Goal: Task Accomplishment & Management: Use online tool/utility

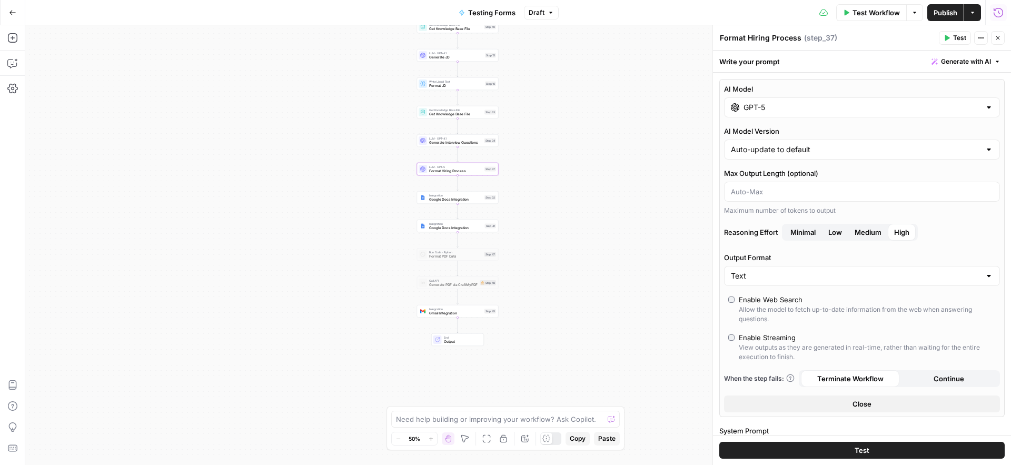
scroll to position [833, 0]
click at [867, 406] on span "Close" at bounding box center [861, 404] width 19 height 11
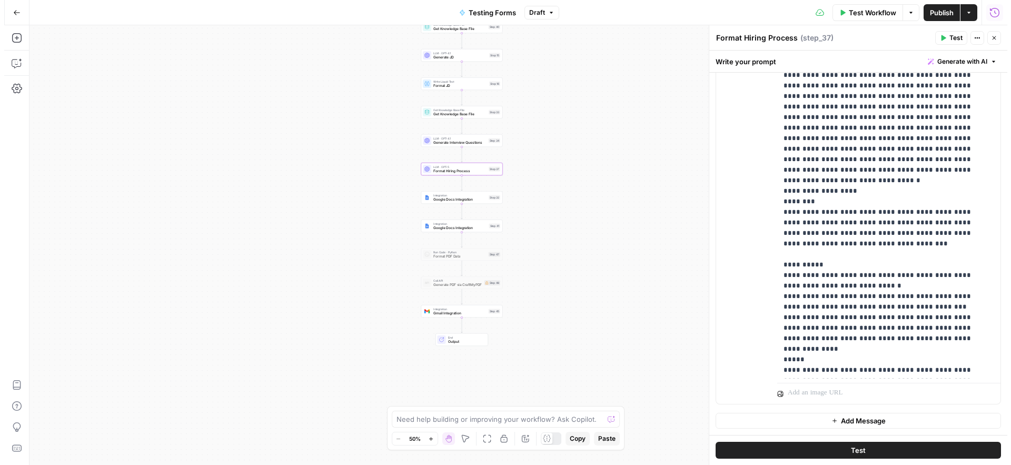
scroll to position [1085, 0]
click at [912, 36] on div "Format Hiring Process Format Hiring Process ( step_37 )" at bounding box center [827, 38] width 216 height 12
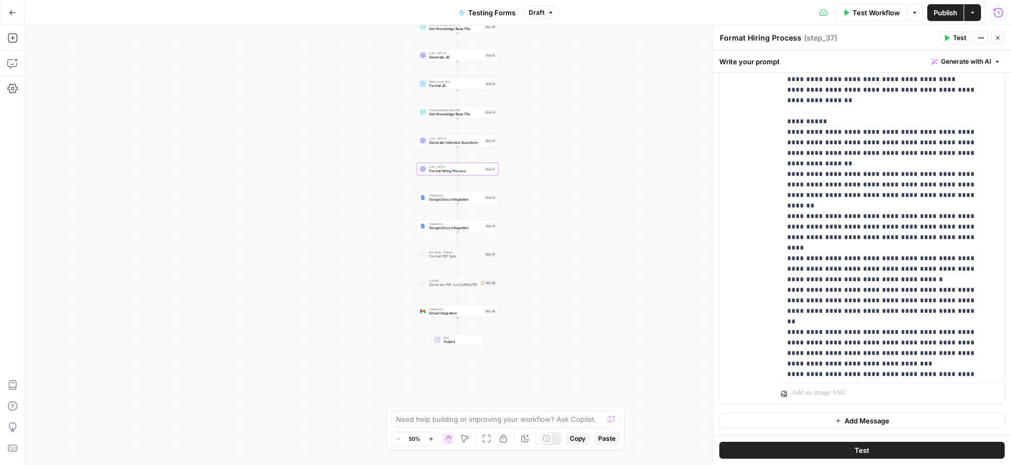
scroll to position [2137, 0]
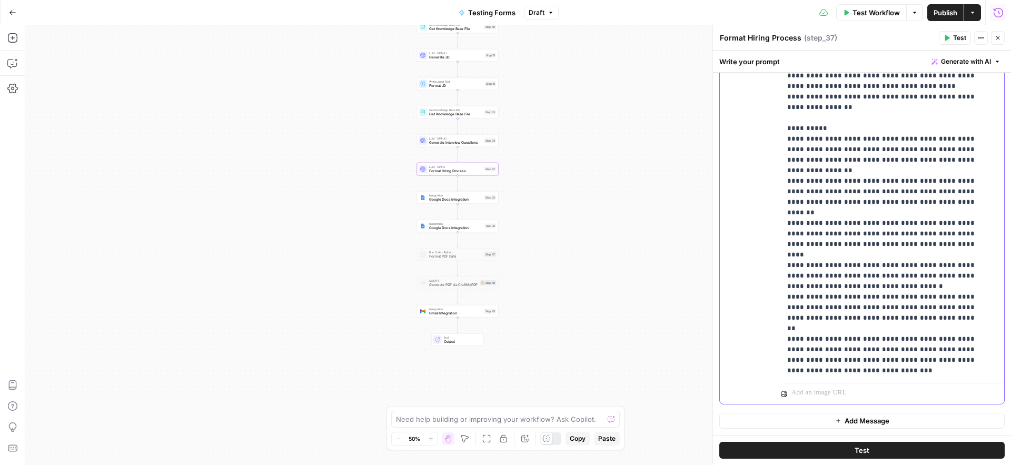
click at [862, 176] on p "**********" at bounding box center [884, 397] width 195 height 5160
click at [850, 174] on p "**********" at bounding box center [884, 397] width 195 height 5160
click at [871, 183] on p "**********" at bounding box center [884, 402] width 195 height 5170
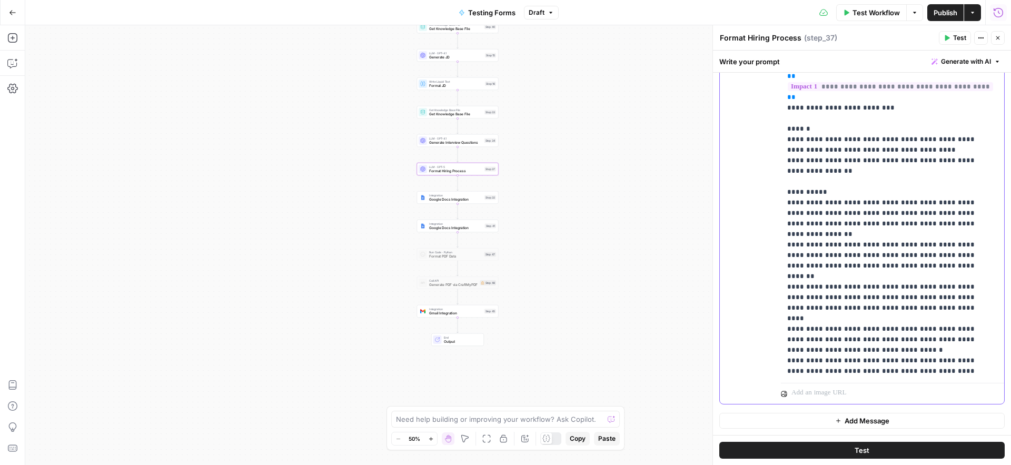
scroll to position [2067, 0]
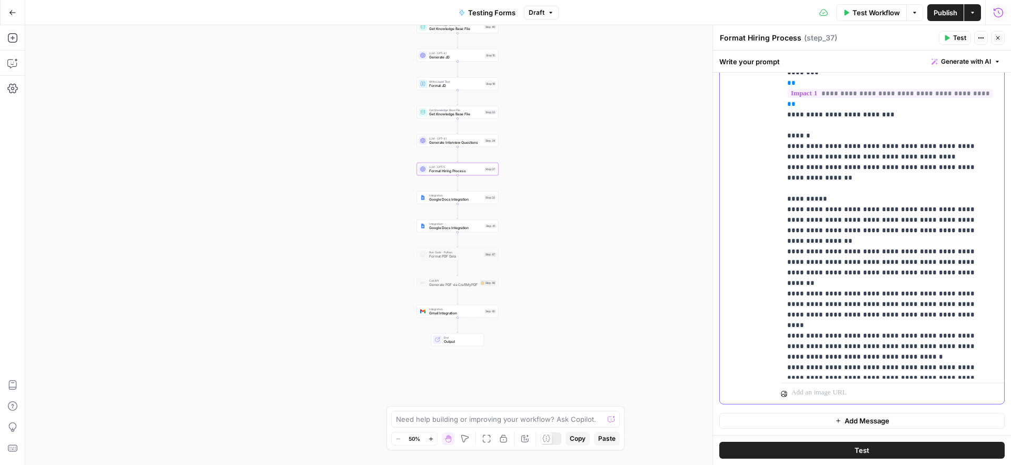
drag, startPoint x: 788, startPoint y: 251, endPoint x: 957, endPoint y: 293, distance: 174.7
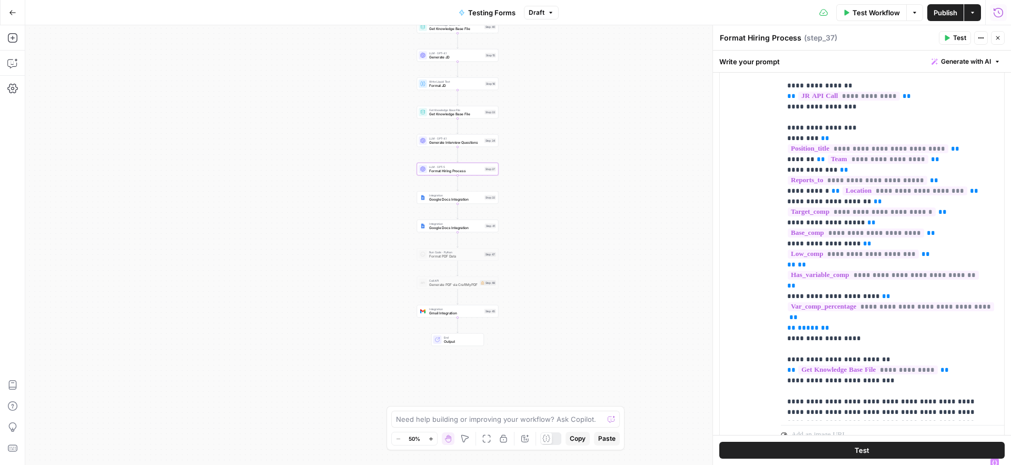
scroll to position [549, 0]
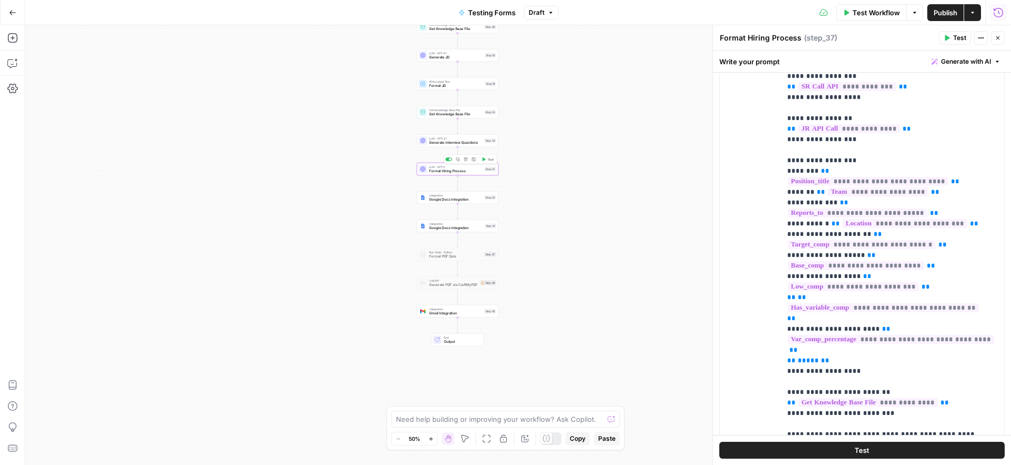
click at [435, 171] on span "Format Hiring Process" at bounding box center [455, 170] width 53 height 5
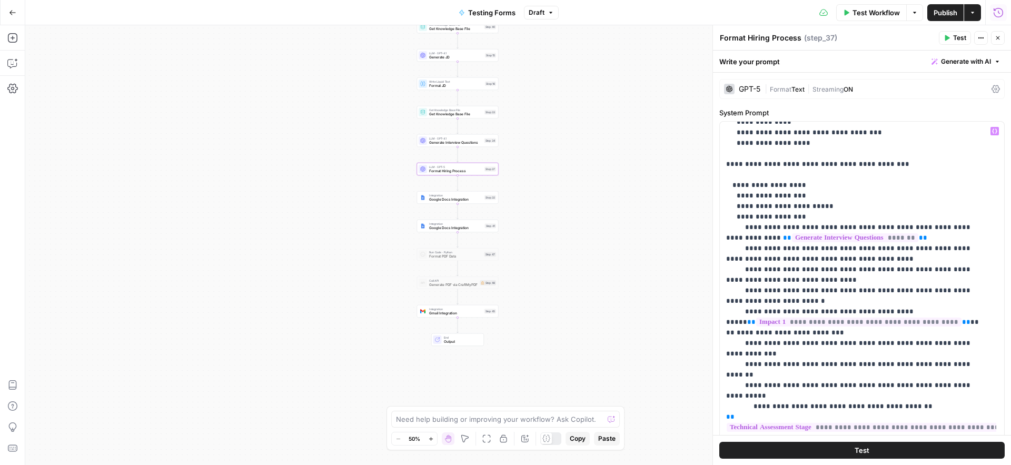
scroll to position [729, 0]
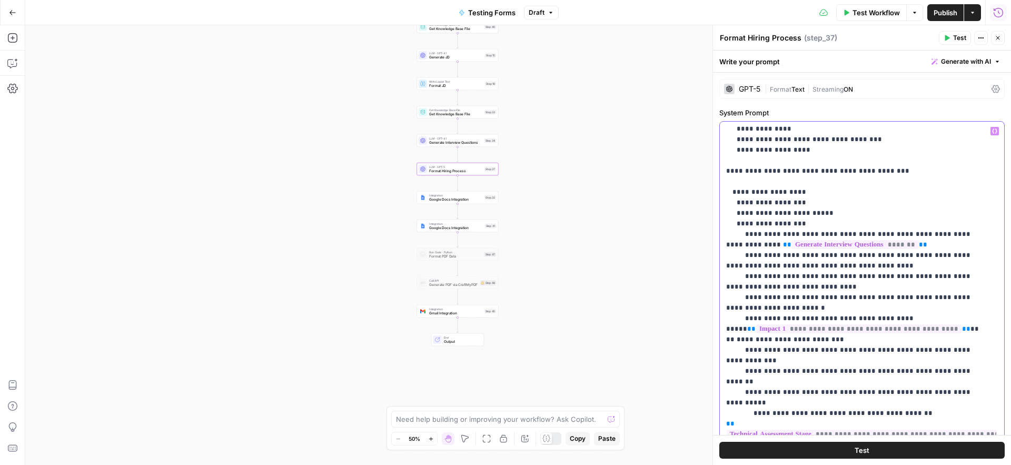
click at [971, 328] on p "**********" at bounding box center [854, 39] width 256 height 1285
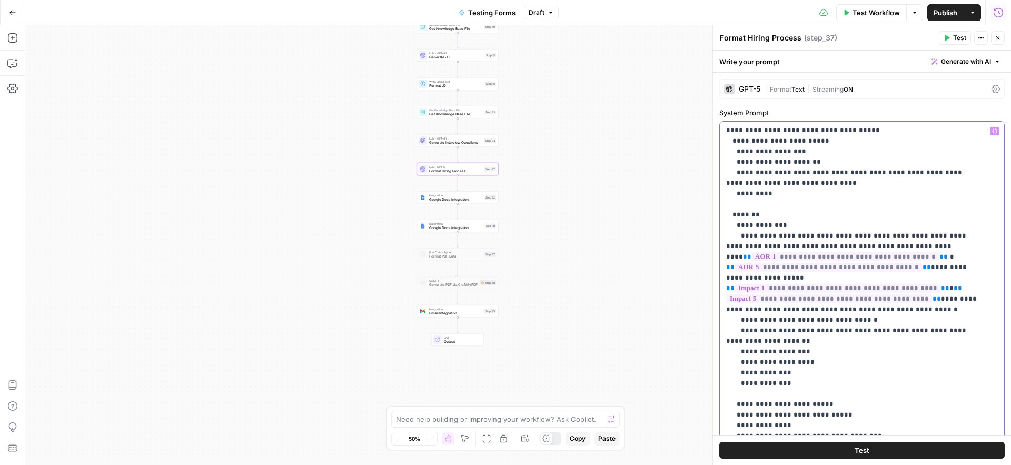
scroll to position [425, 0]
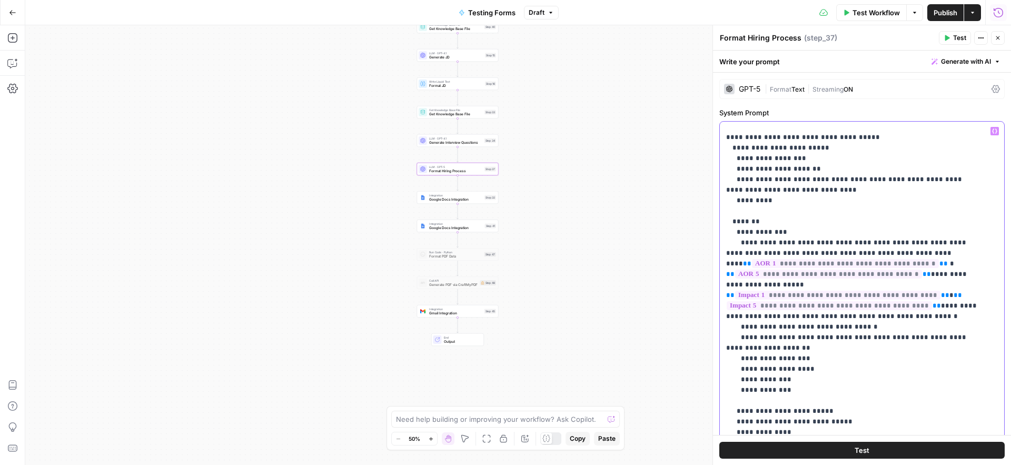
drag, startPoint x: 739, startPoint y: 295, endPoint x: 898, endPoint y: 302, distance: 158.6
click at [898, 302] on p "**********" at bounding box center [854, 363] width 256 height 1327
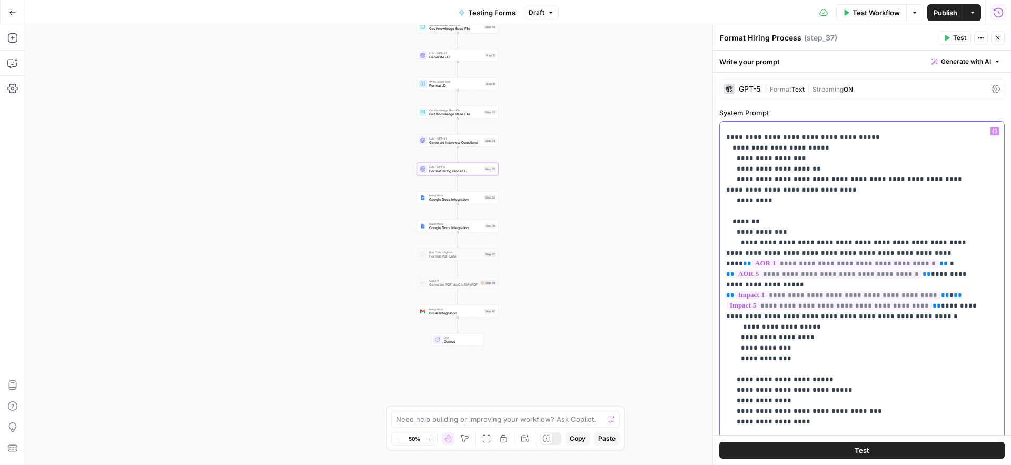
drag, startPoint x: 740, startPoint y: 296, endPoint x: 782, endPoint y: 319, distance: 47.6
click at [782, 319] on p "**********" at bounding box center [854, 347] width 256 height 1295
click at [831, 314] on p "**********" at bounding box center [854, 347] width 256 height 1295
click at [834, 294] on p "**********" at bounding box center [854, 347] width 256 height 1295
click at [804, 319] on p "**********" at bounding box center [854, 347] width 256 height 1295
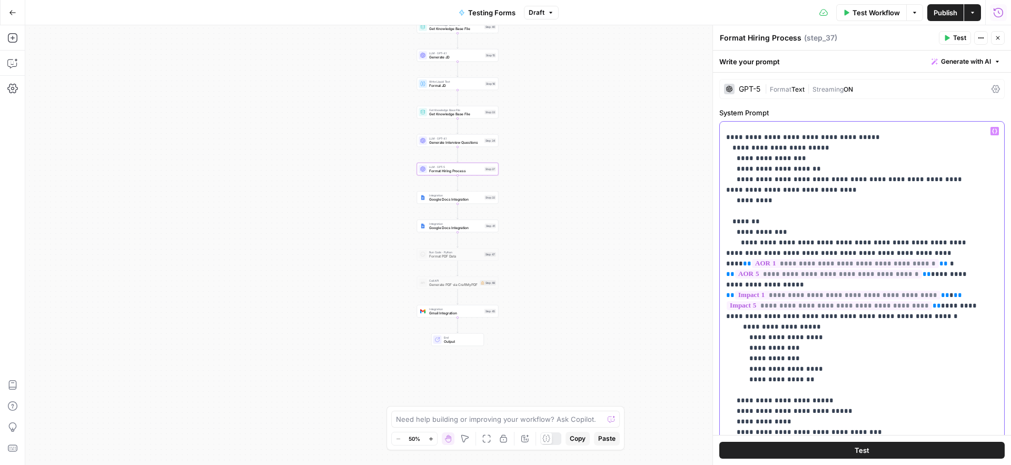
click at [882, 333] on p "**********" at bounding box center [854, 358] width 256 height 1316
click at [950, 37] on button "Test" at bounding box center [955, 38] width 32 height 14
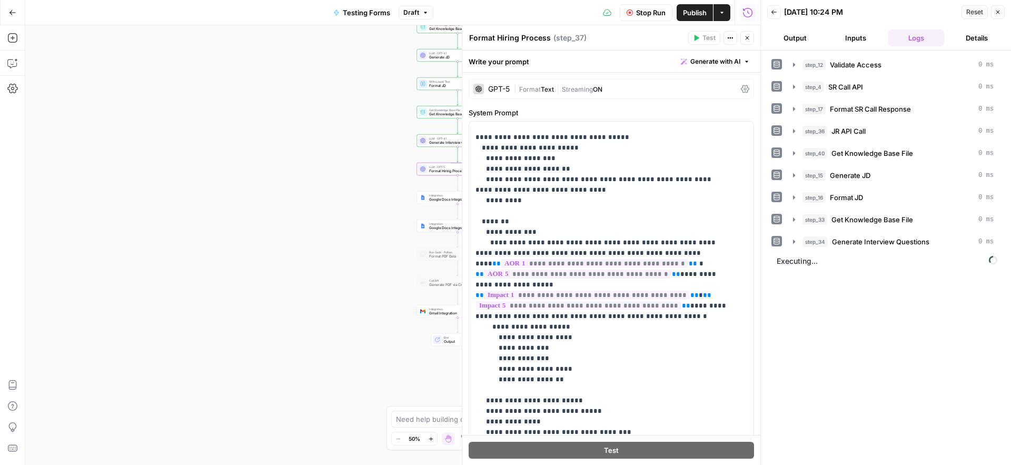
scroll to position [404, 0]
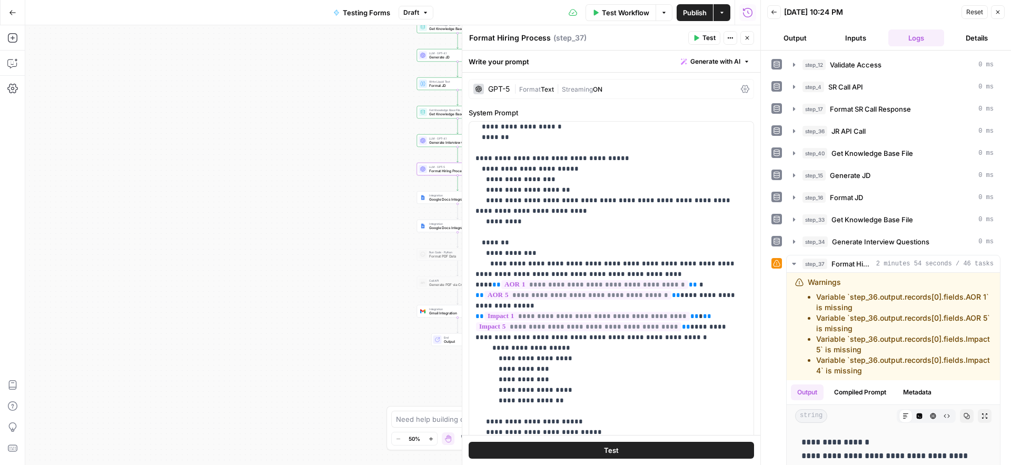
scroll to position [425, 0]
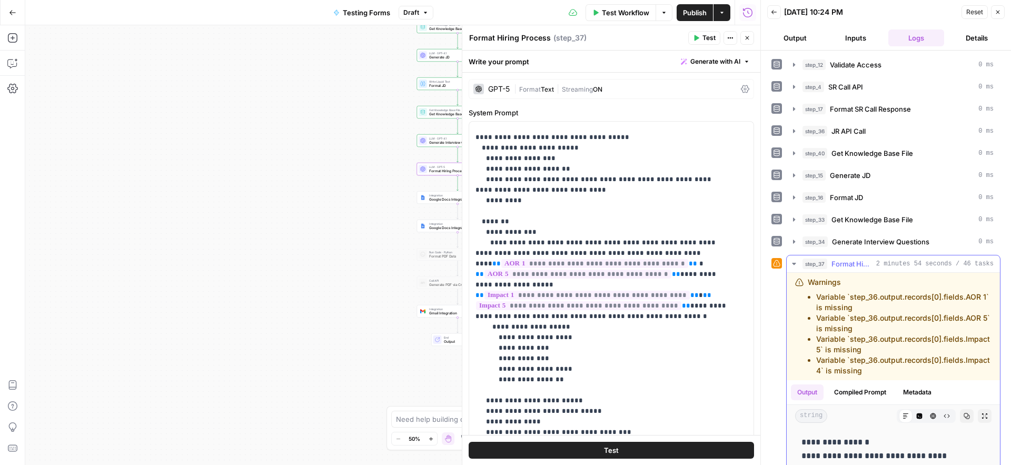
click at [964, 419] on icon "button" at bounding box center [967, 416] width 6 height 6
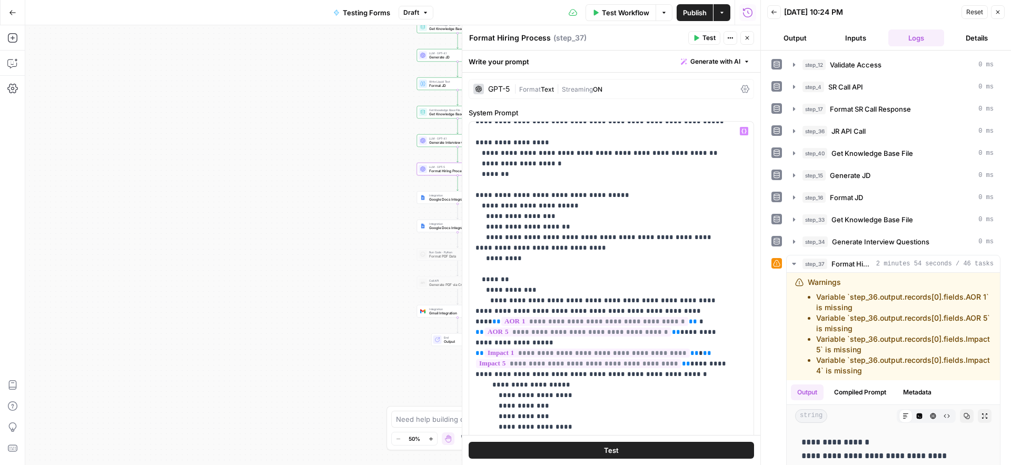
scroll to position [271, 0]
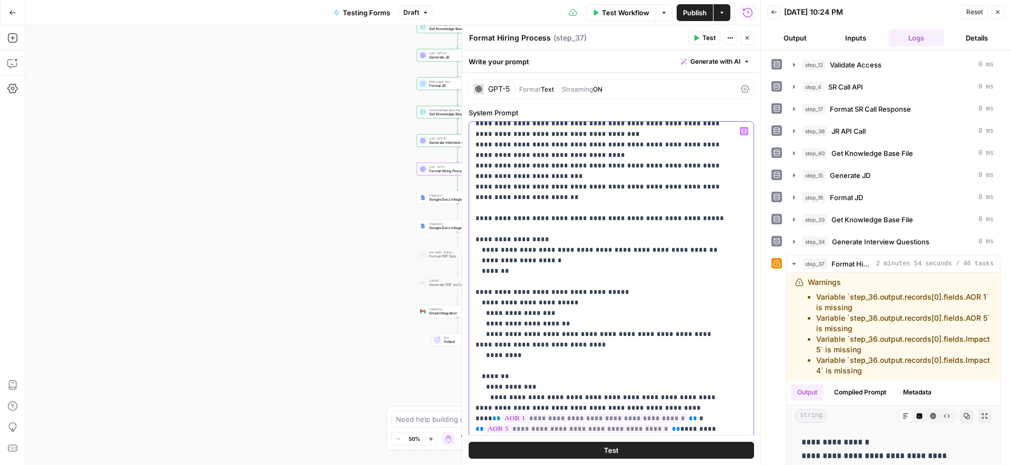
type input "offer"
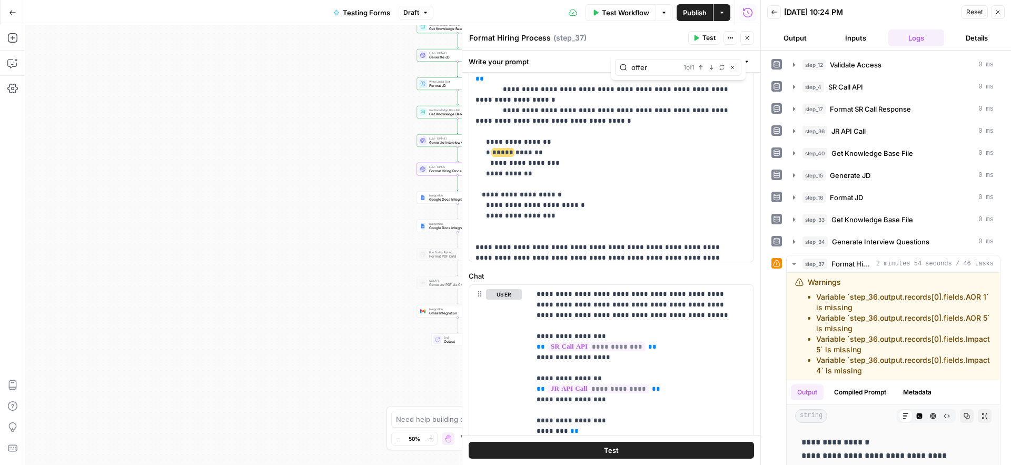
scroll to position [869, 0]
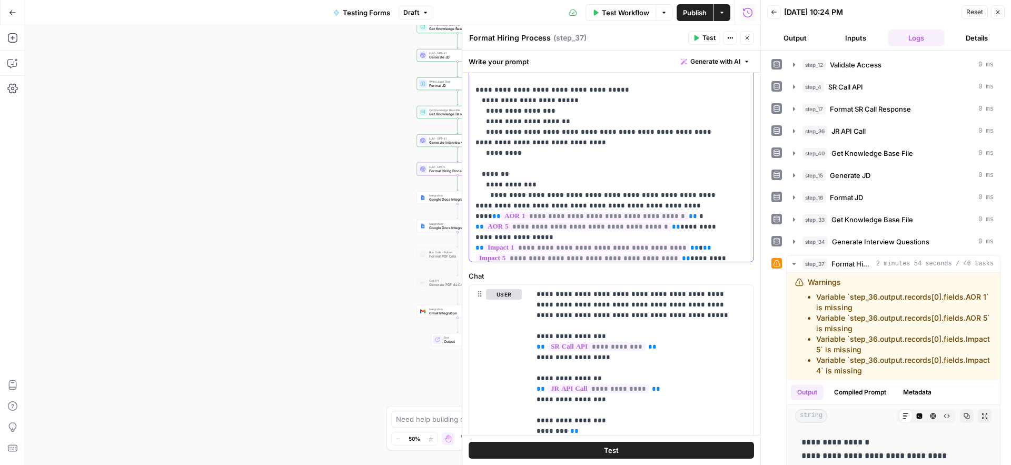
scroll to position [177, 0]
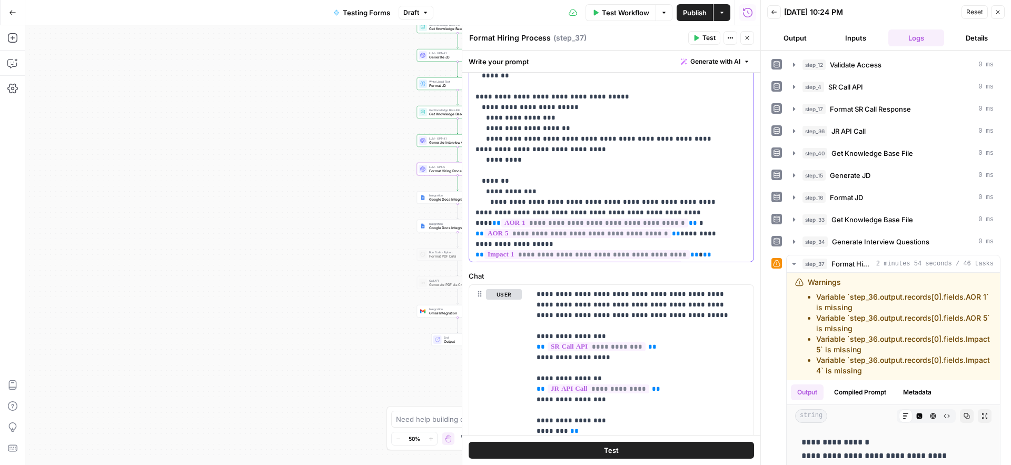
drag, startPoint x: 640, startPoint y: 171, endPoint x: 495, endPoint y: 170, distance: 145.3
click at [495, 170] on p "**********" at bounding box center [603, 323] width 256 height 1327
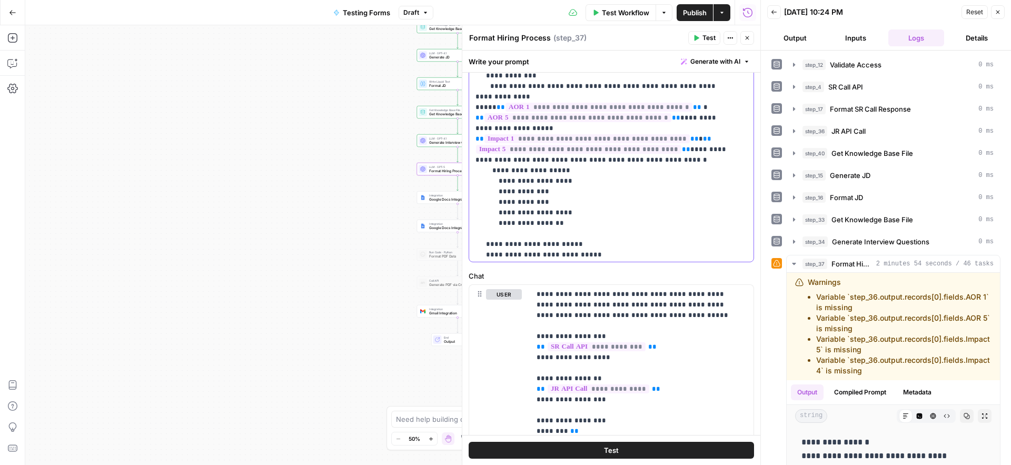
scroll to position [348, 0]
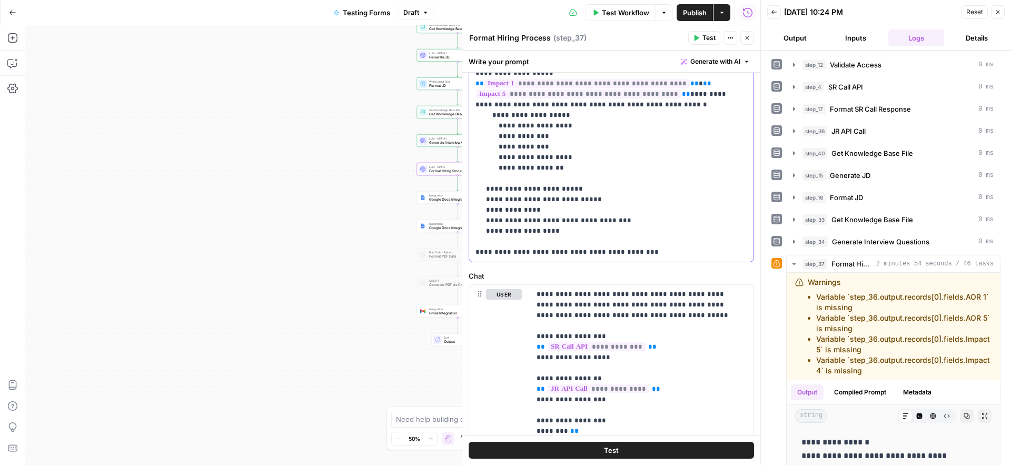
click at [657, 156] on p "**********" at bounding box center [603, 147] width 256 height 1316
type input "scorecard"
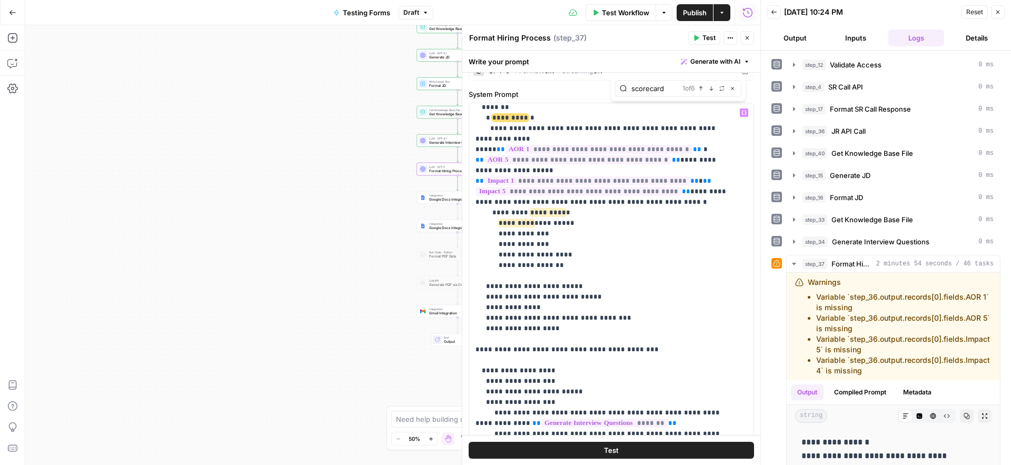
scroll to position [528, 0]
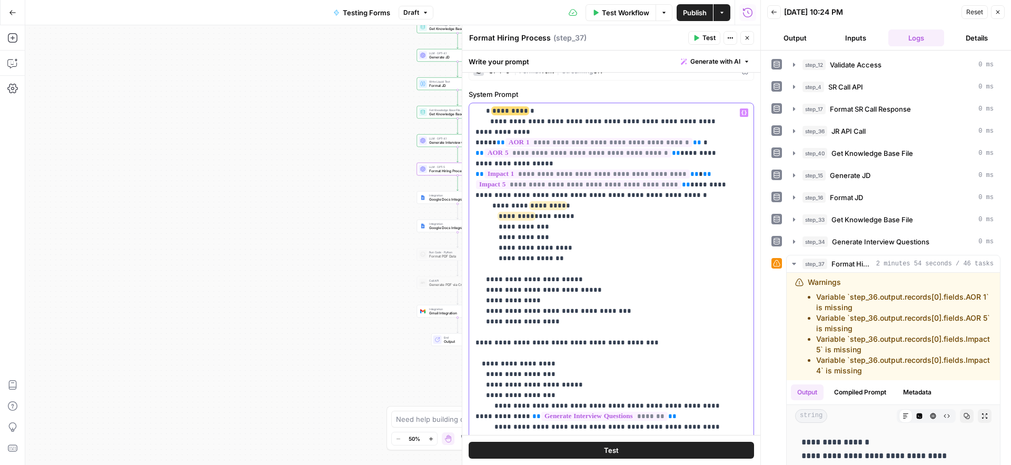
drag, startPoint x: 483, startPoint y: 290, endPoint x: 614, endPoint y: 289, distance: 130.6
click at [614, 289] on p "**********" at bounding box center [603, 237] width 256 height 1316
click at [646, 287] on p "**********" at bounding box center [603, 237] width 256 height 1316
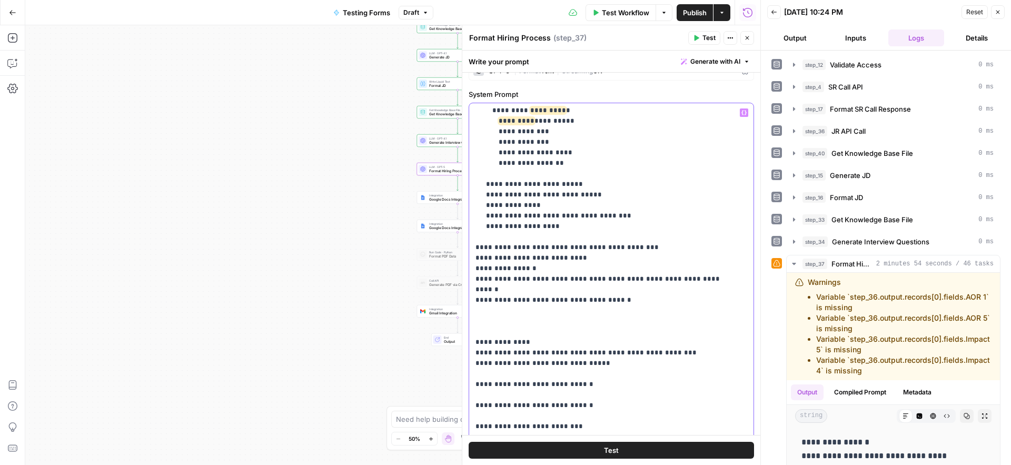
scroll to position [630, 0]
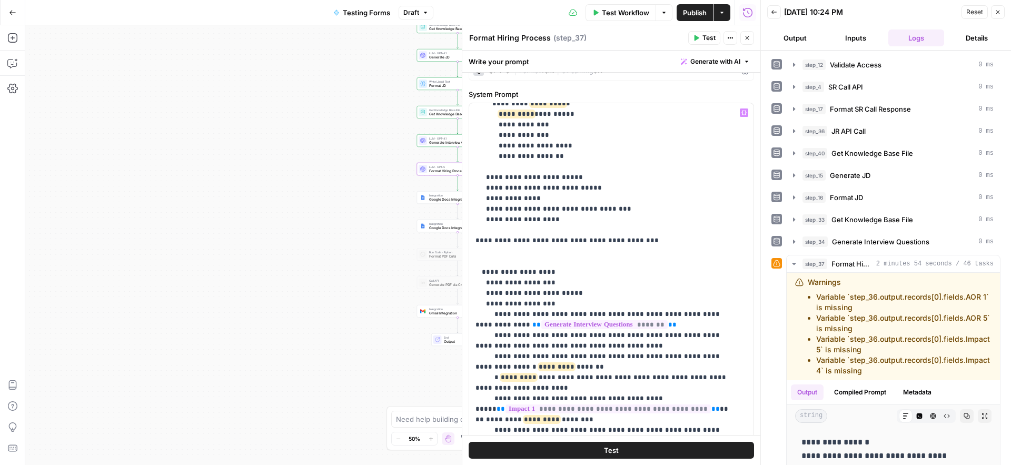
click at [687, 11] on span "Publish" at bounding box center [695, 12] width 24 height 11
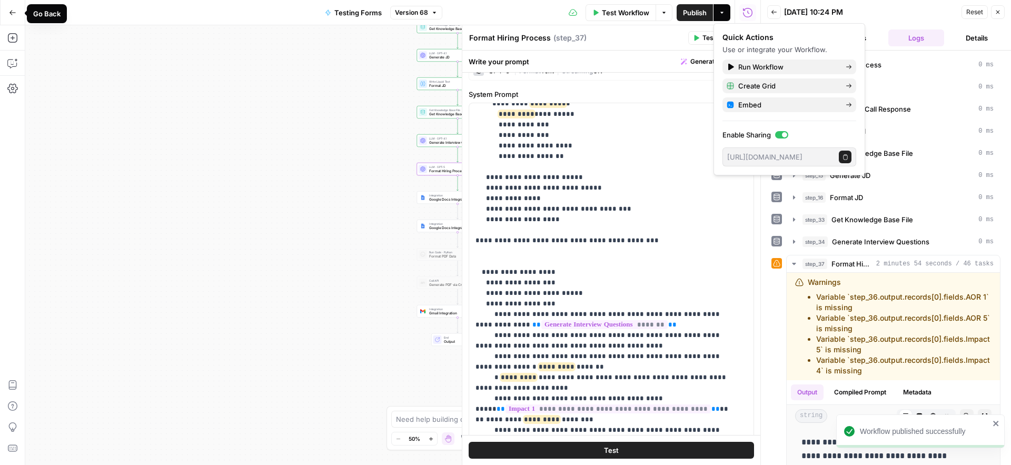
click at [12, 14] on icon "button" at bounding box center [12, 12] width 7 height 7
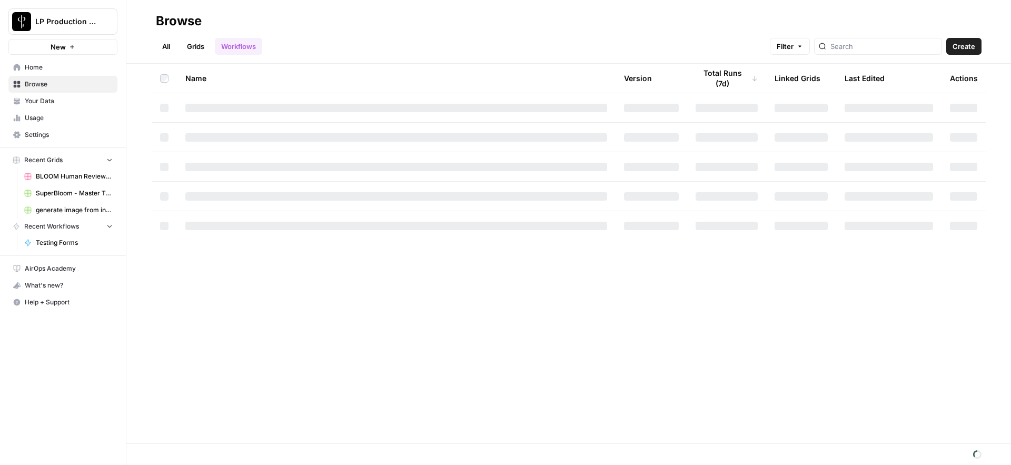
click at [51, 103] on span "Your Data" at bounding box center [69, 100] width 88 height 9
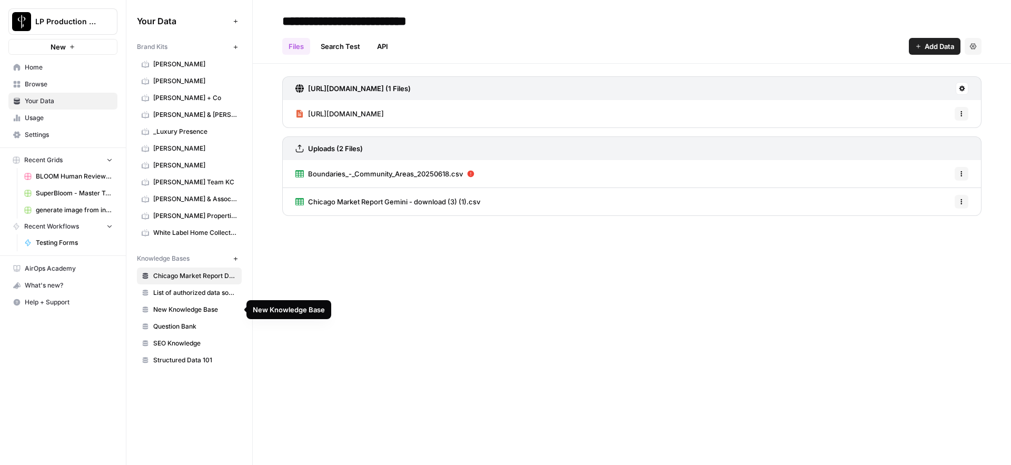
click at [198, 309] on span "New Knowledge Base" at bounding box center [195, 309] width 84 height 9
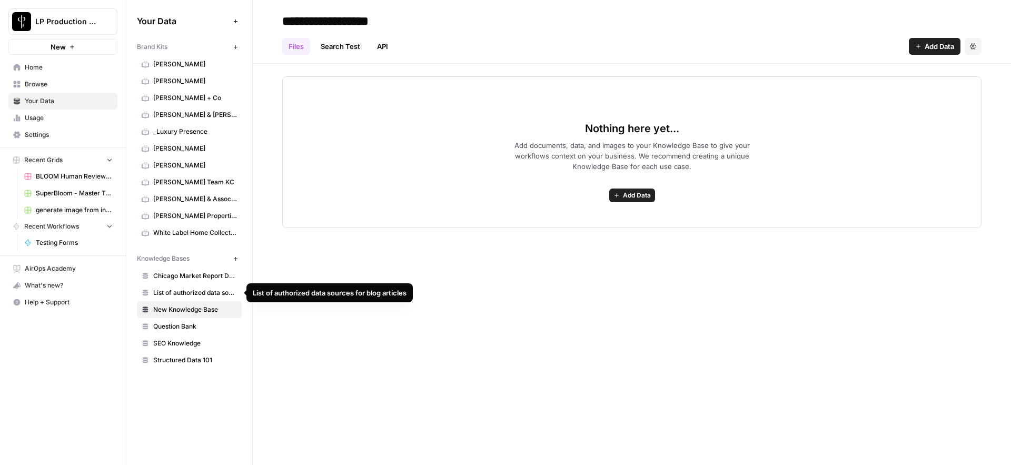
click at [199, 291] on span "List of authorized data sources for blog articles" at bounding box center [195, 292] width 84 height 9
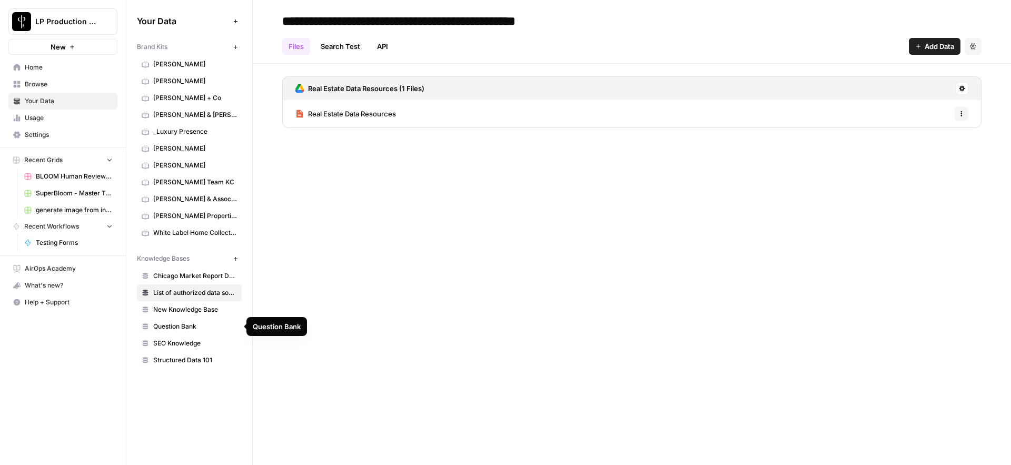
click at [179, 326] on span "Question Bank" at bounding box center [195, 326] width 84 height 9
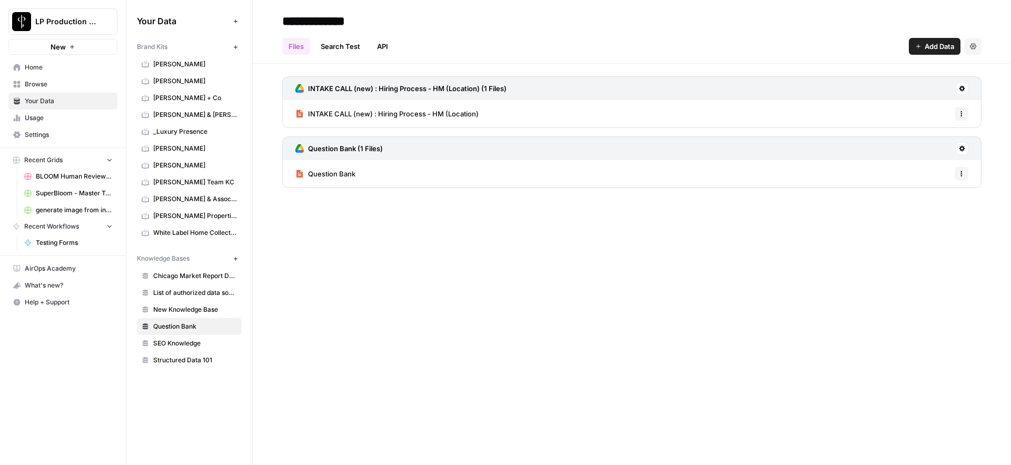
click at [435, 282] on div "**********" at bounding box center [632, 232] width 758 height 465
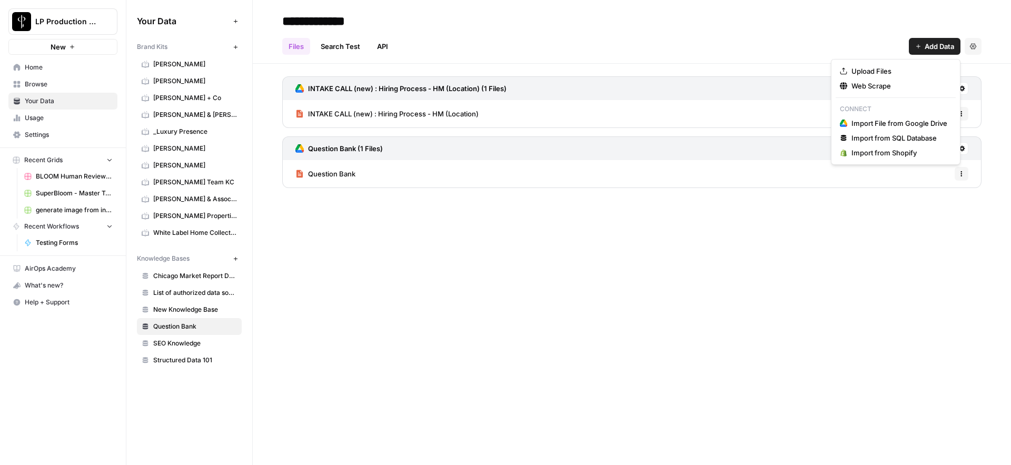
click at [928, 50] on span "Add Data" at bounding box center [939, 46] width 29 height 11
drag, startPoint x: 487, startPoint y: 247, endPoint x: 498, endPoint y: 237, distance: 14.9
click at [487, 247] on div "**********" at bounding box center [632, 232] width 758 height 465
click at [945, 46] on span "Add Data" at bounding box center [939, 46] width 29 height 11
click at [891, 125] on span "Import File from Google Drive" at bounding box center [899, 123] width 96 height 11
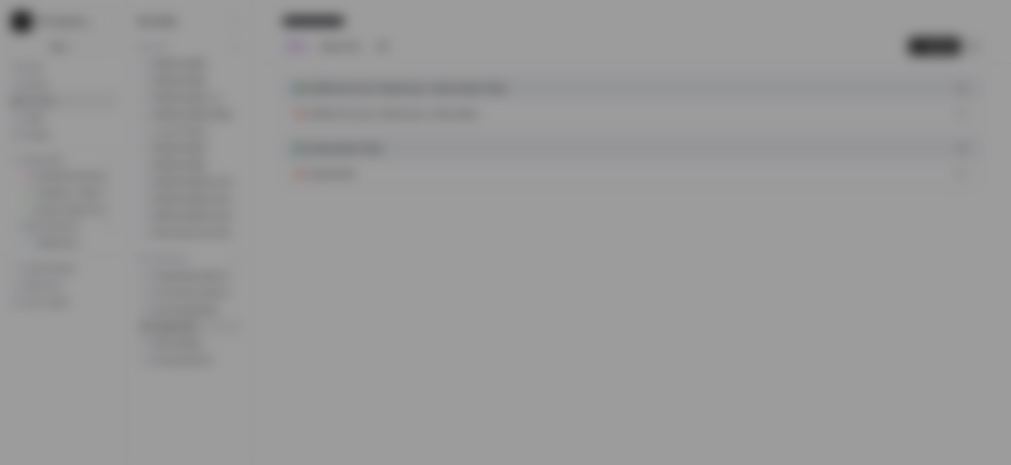
type input "luxury-presence-0-21fibjvm08@airops.iam.gserviceaccount.com"
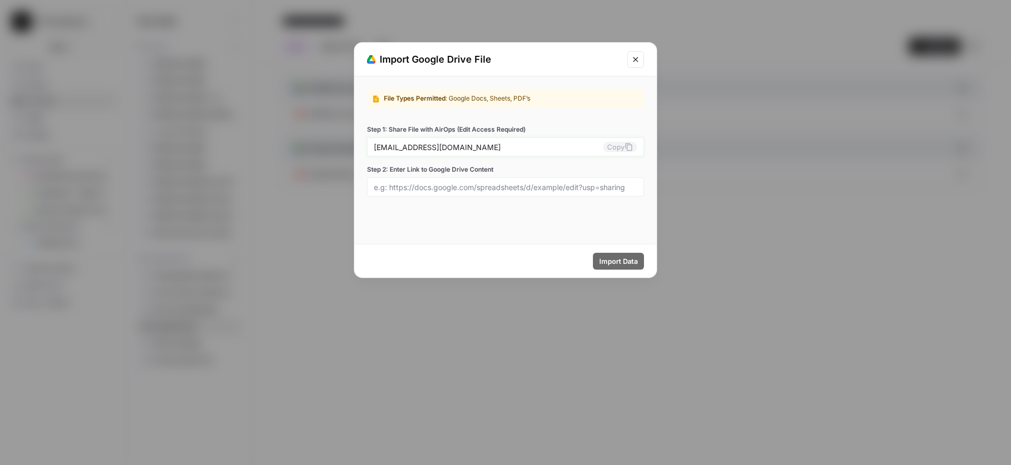
click at [629, 147] on icon at bounding box center [628, 147] width 8 height 8
click at [405, 189] on input "Step 2: Enter Link to Google Drive Content" at bounding box center [505, 186] width 263 height 9
paste input "https://docs.google.com/document/d/1HYX5AFJlq8Ga15YTPaY9vh4xLFvCZrCoGfhxvjLVR7c…"
type input "https://docs.google.com/document/d/1HYX5AFJlq8Ga15YTPaY9vh4xLFvCZrCoGfhxvjLVR7c…"
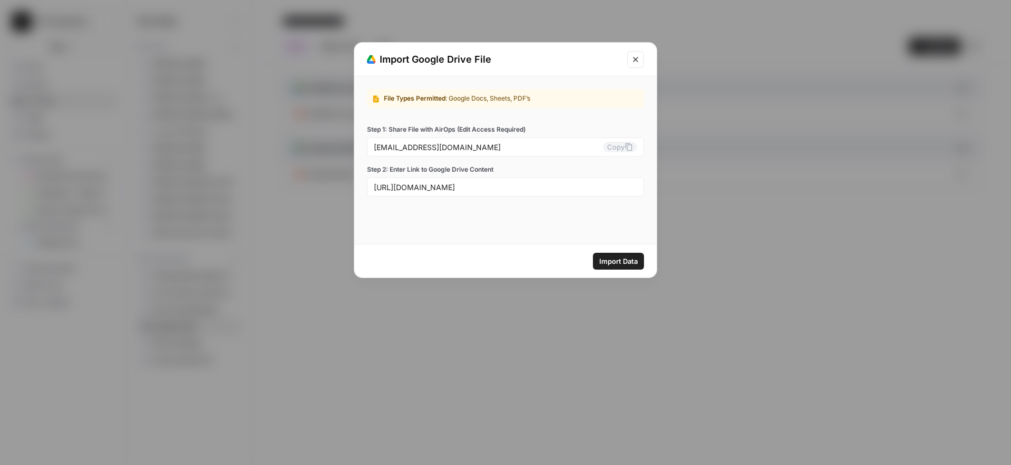
scroll to position [0, 0]
click at [616, 260] on span "Import Data" at bounding box center [618, 261] width 38 height 11
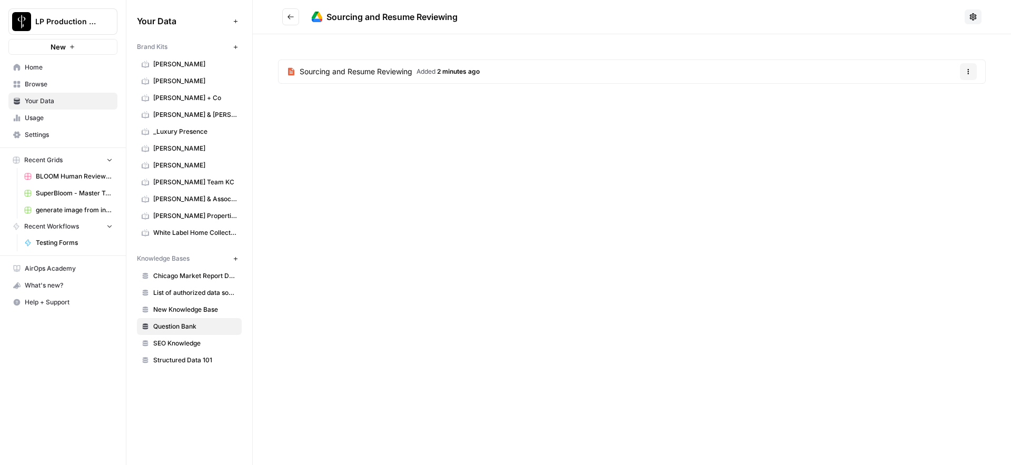
click at [41, 65] on span "Home" at bounding box center [69, 67] width 88 height 9
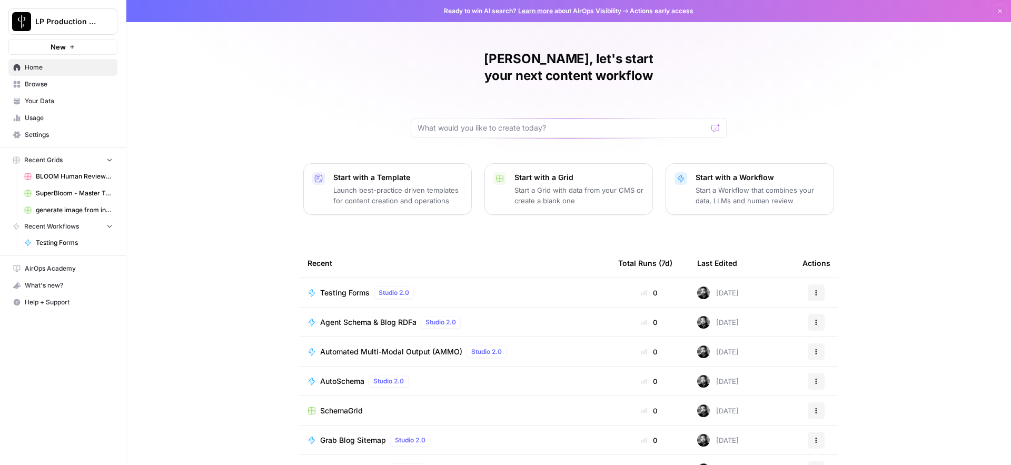
click at [53, 245] on span "Testing Forms" at bounding box center [74, 242] width 77 height 9
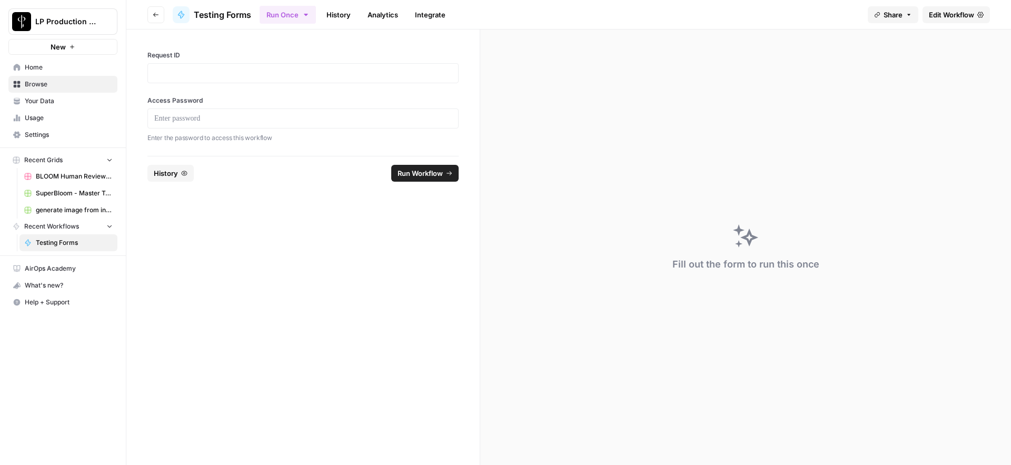
click at [950, 12] on span "Edit Workflow" at bounding box center [951, 14] width 45 height 11
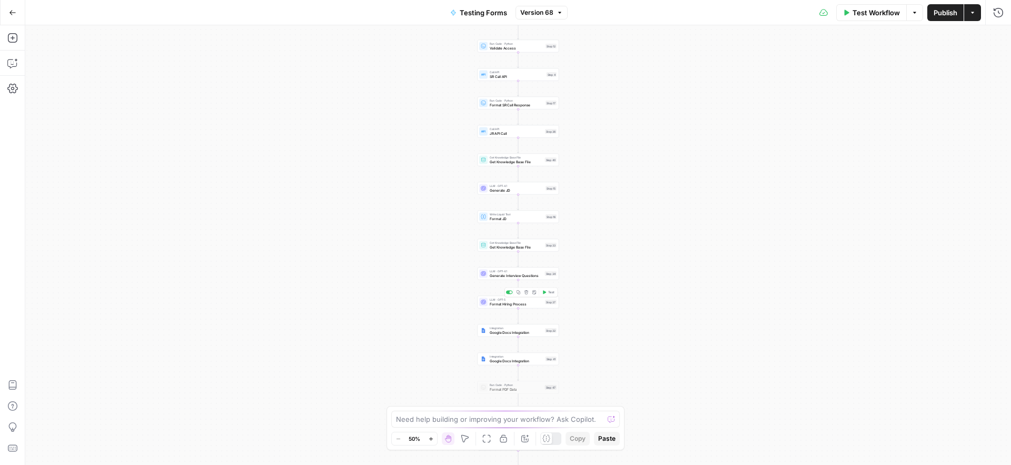
click at [494, 304] on span "Format Hiring Process" at bounding box center [516, 303] width 53 height 5
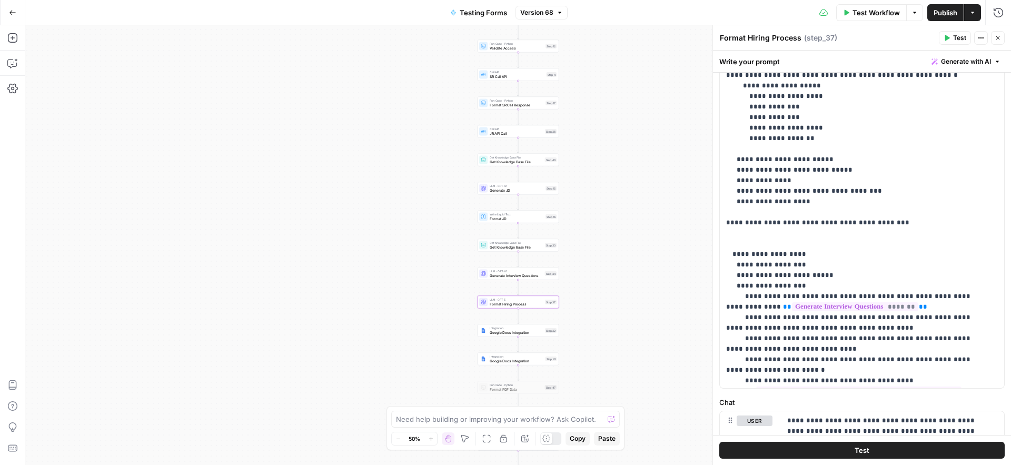
scroll to position [497, 0]
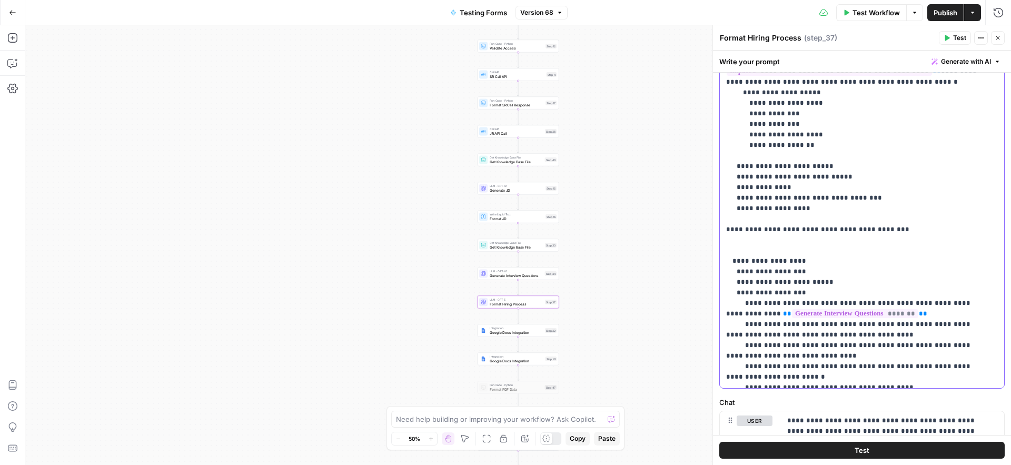
click at [776, 188] on p "**********" at bounding box center [854, 129] width 256 height 1327
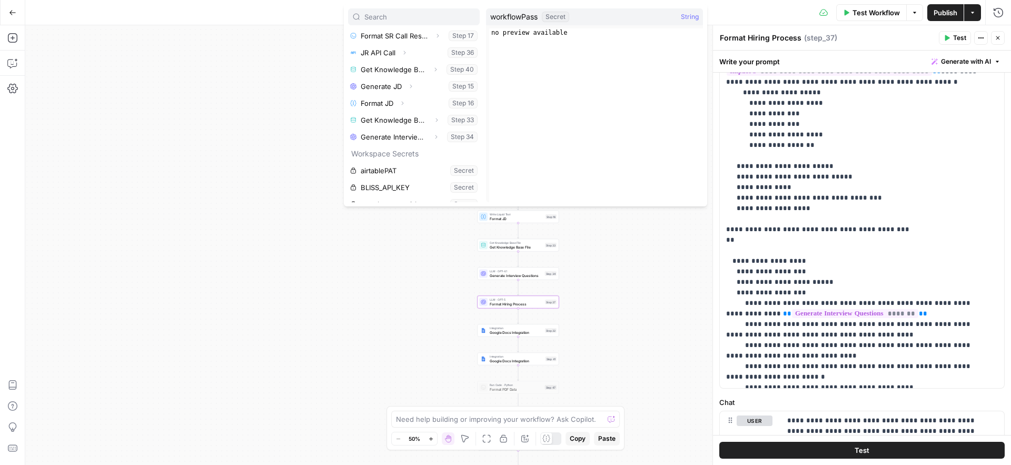
scroll to position [95, 0]
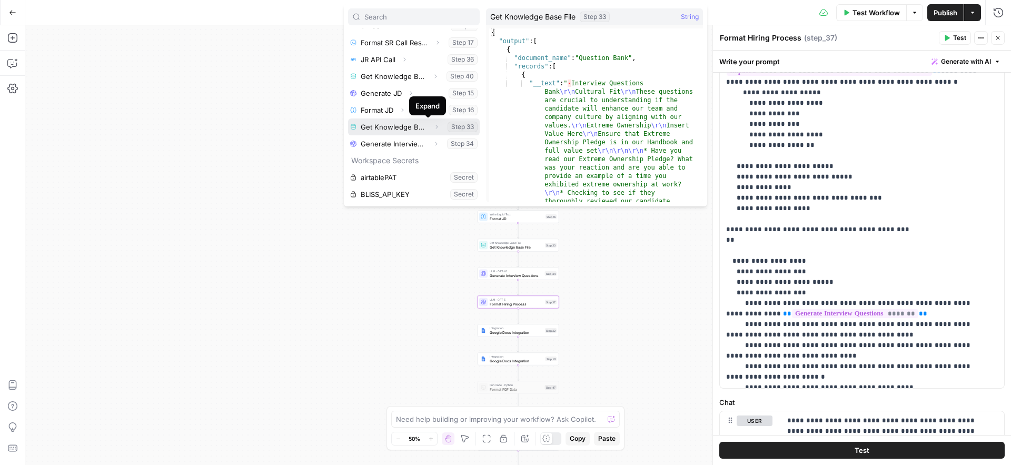
click at [433, 127] on icon "button" at bounding box center [436, 127] width 6 height 6
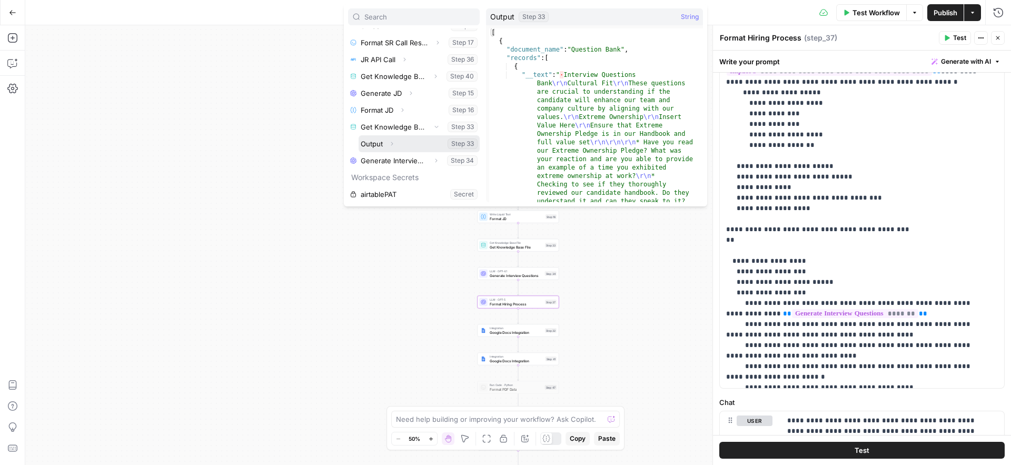
click at [392, 144] on icon "button" at bounding box center [392, 144] width 6 height 6
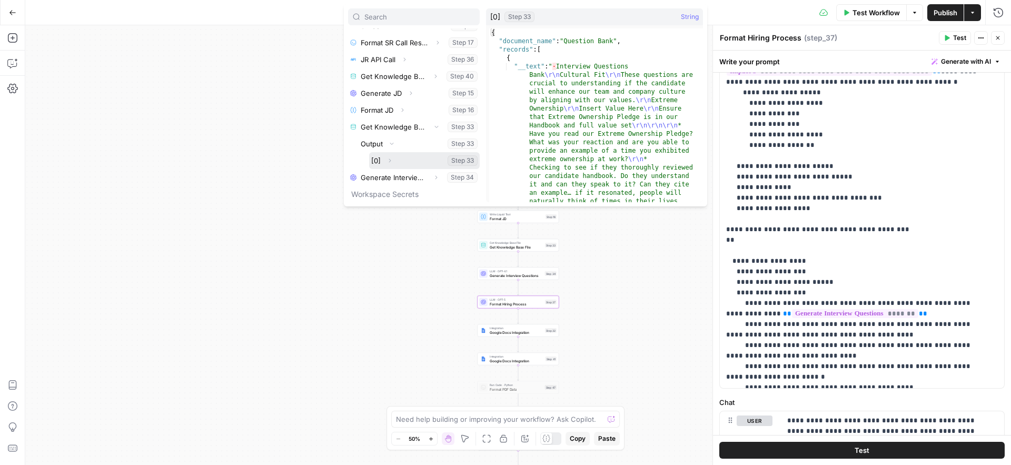
click at [390, 155] on button "Expand" at bounding box center [390, 161] width 14 height 14
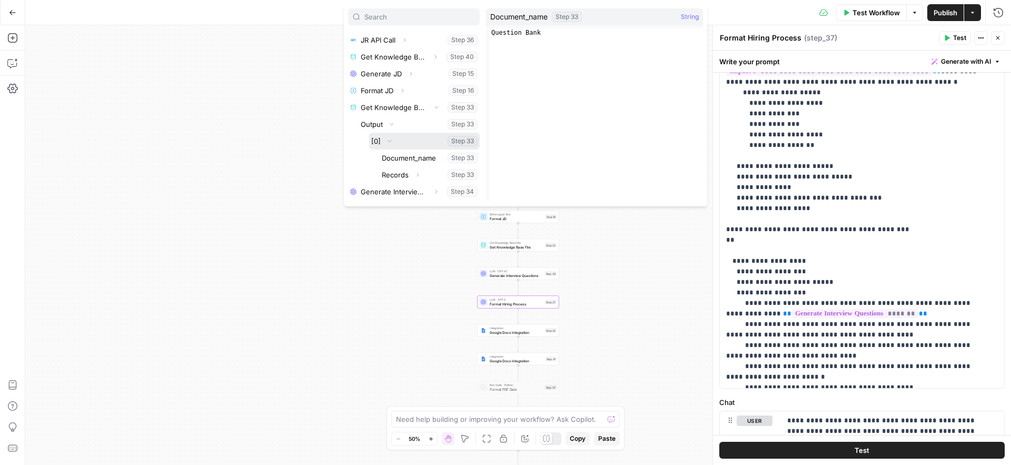
scroll to position [122, 0]
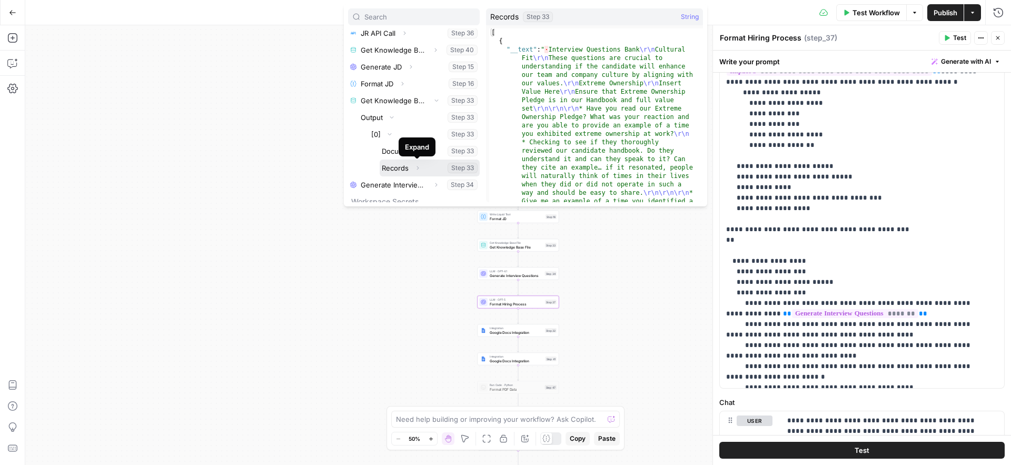
click at [416, 170] on icon "button" at bounding box center [417, 168] width 6 height 6
click at [410, 170] on icon "button" at bounding box center [411, 172] width 2 height 4
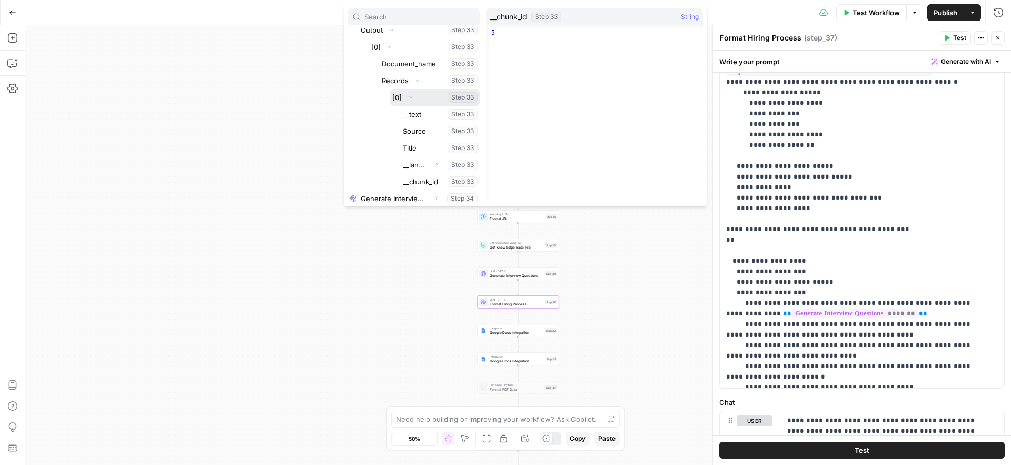
scroll to position [216, 0]
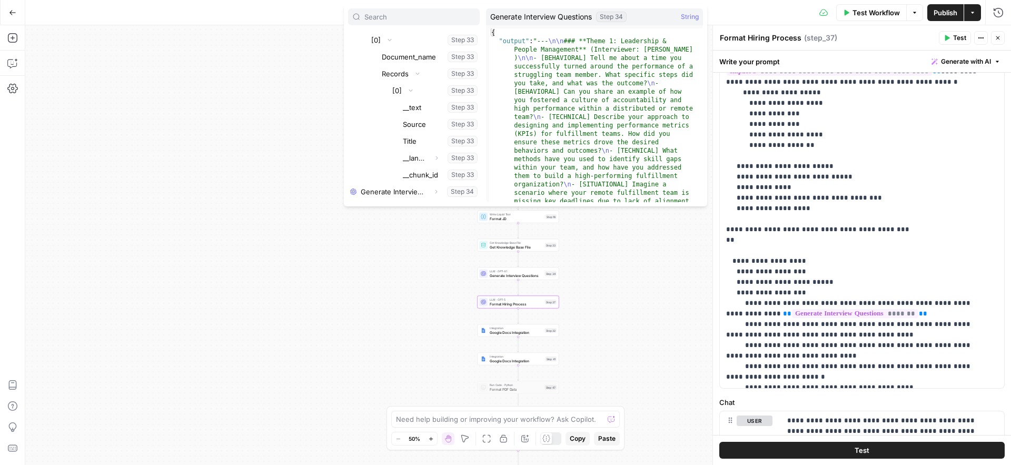
click at [355, 142] on li "Get Knowledge Base File Collapse Step 33 Output Collapse Step 33 [0] Collapse S…" at bounding box center [414, 90] width 132 height 185
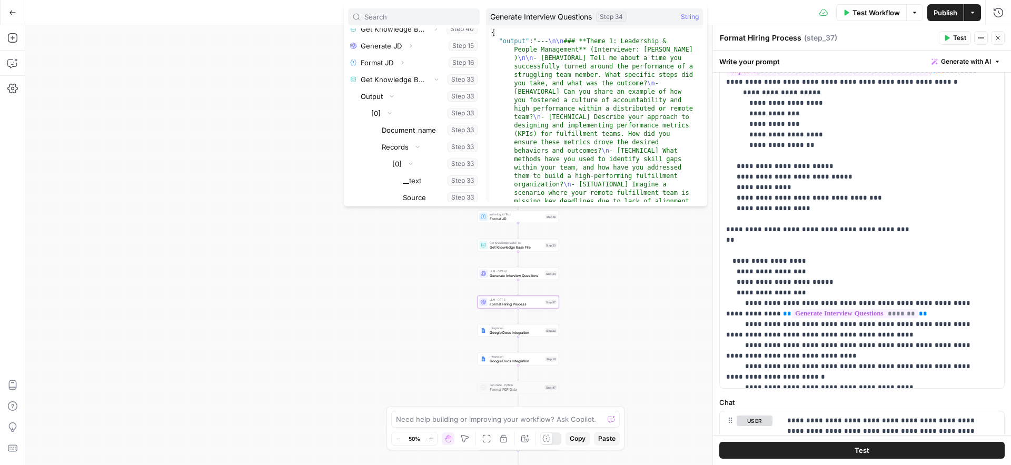
scroll to position [136, 0]
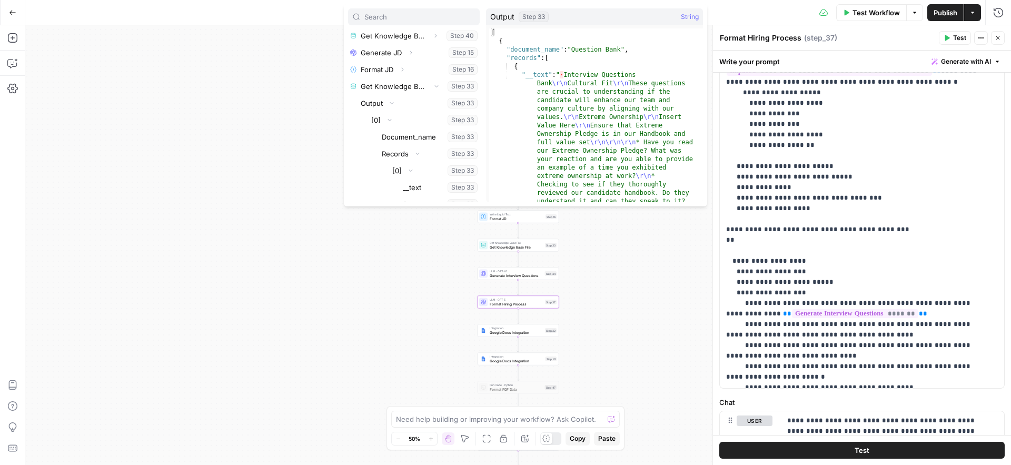
click at [767, 11] on div "Test Workflow Options Publish Actions Run History" at bounding box center [785, 12] width 452 height 25
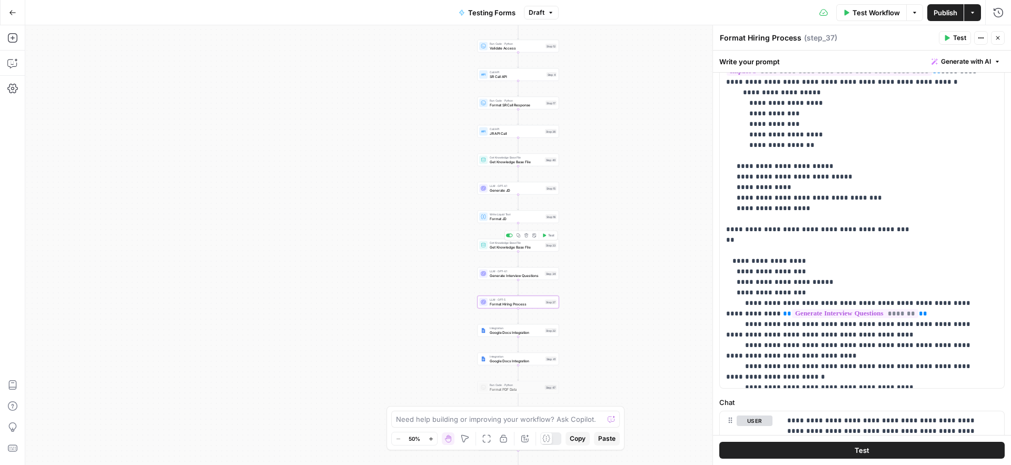
click at [498, 247] on span "Get Knowledge Base File" at bounding box center [516, 246] width 53 height 5
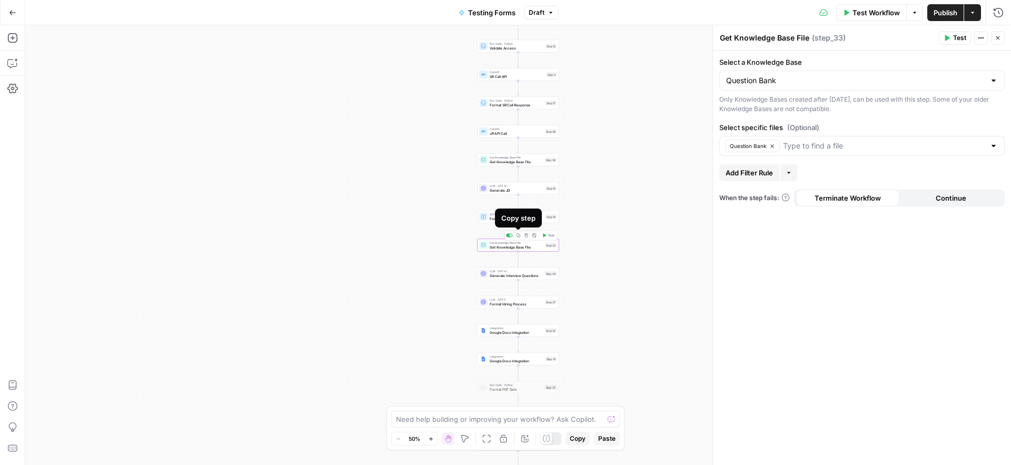
click at [519, 236] on icon "button" at bounding box center [519, 235] width 4 height 4
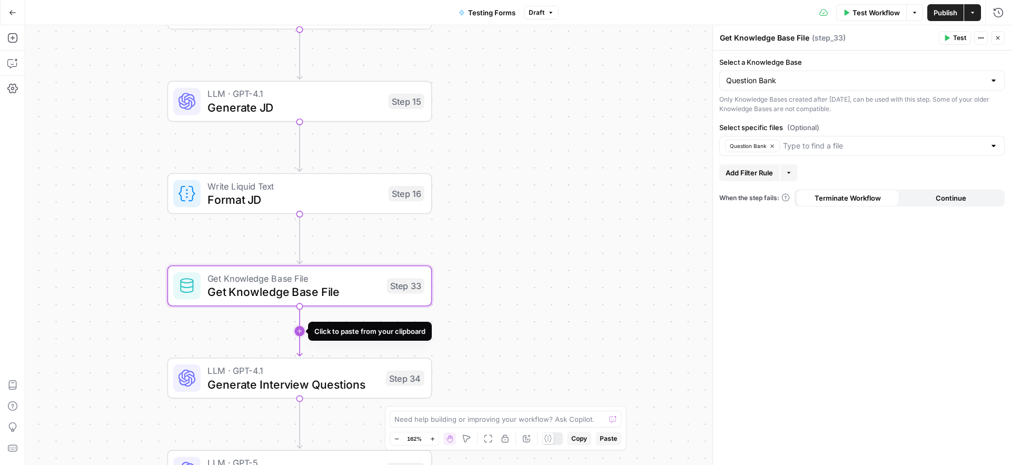
click at [299, 329] on icon "Edge from step_33 to step_34" at bounding box center [299, 330] width 5 height 49
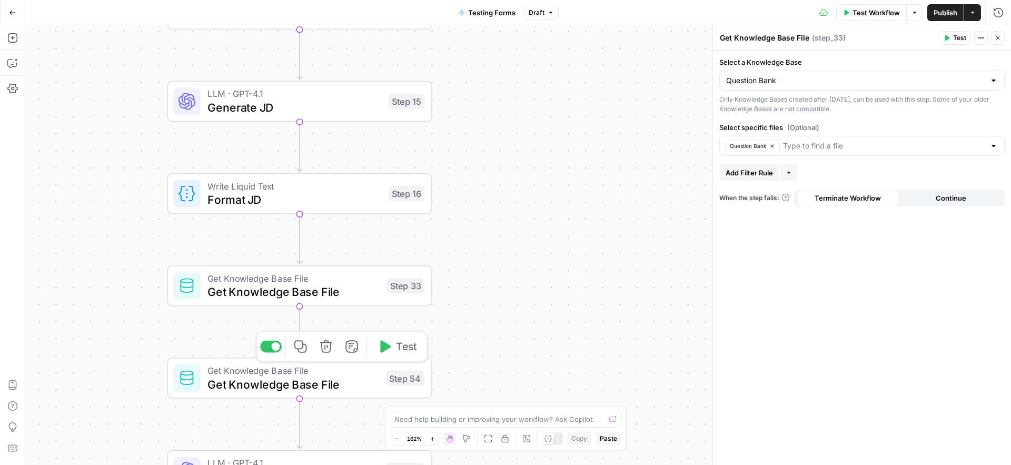
click at [236, 380] on span "Get Knowledge Base File" at bounding box center [293, 383] width 172 height 17
click at [818, 149] on input "Select specific files (Optional)" at bounding box center [884, 146] width 202 height 11
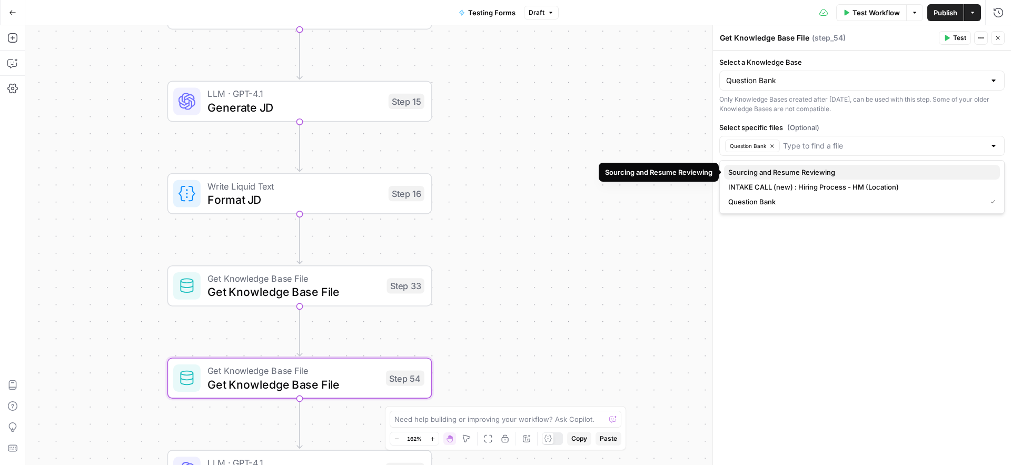
click at [794, 172] on span "Sourcing and Resume Reviewing" at bounding box center [859, 172] width 263 height 11
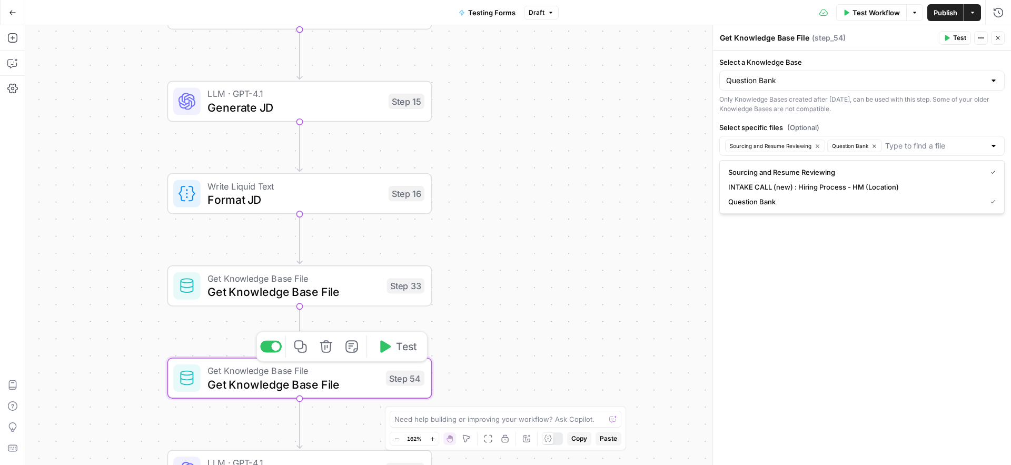
click at [326, 347] on icon "button" at bounding box center [326, 346] width 13 height 13
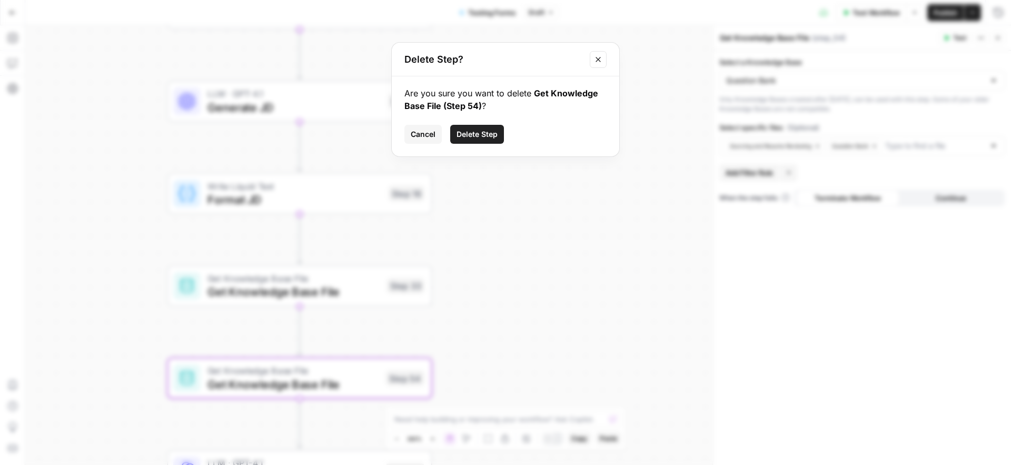
click at [483, 140] on button "Delete Step" at bounding box center [477, 134] width 54 height 19
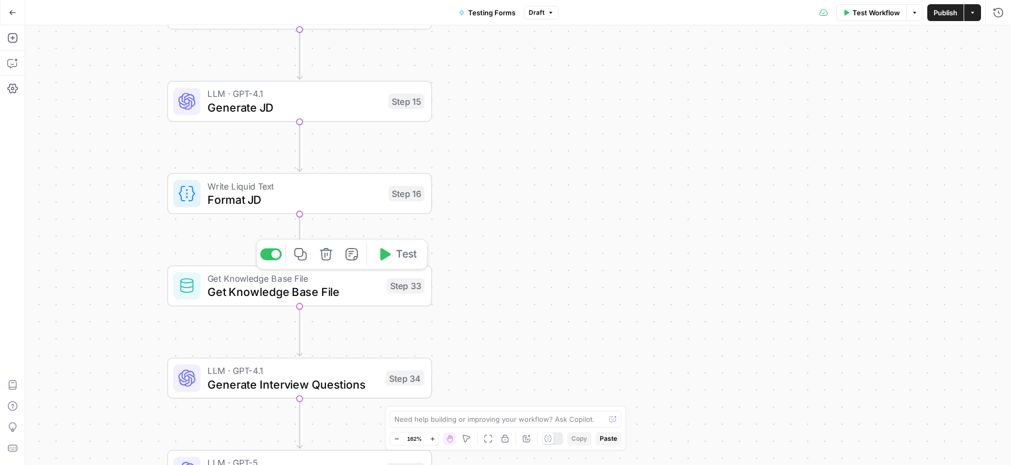
click at [284, 288] on span "Get Knowledge Base File" at bounding box center [293, 291] width 173 height 17
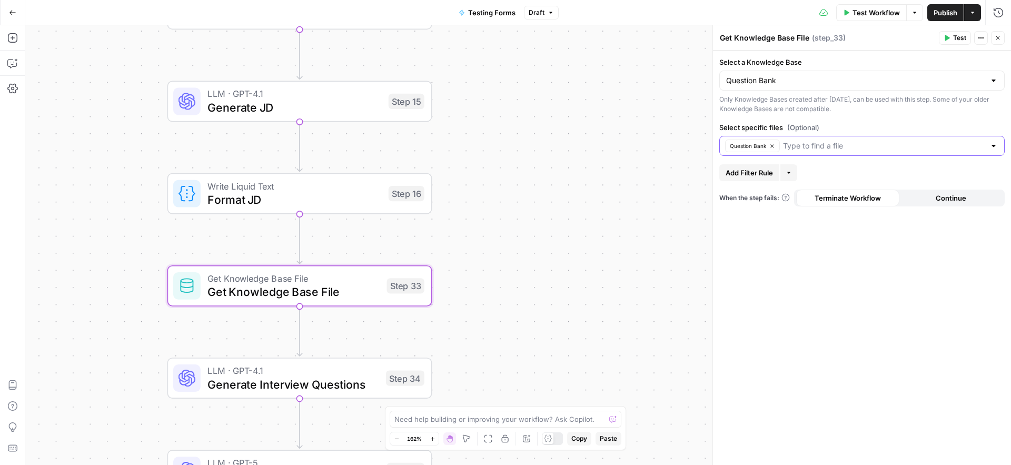
click at [819, 147] on input "Select specific files (Optional)" at bounding box center [884, 146] width 202 height 11
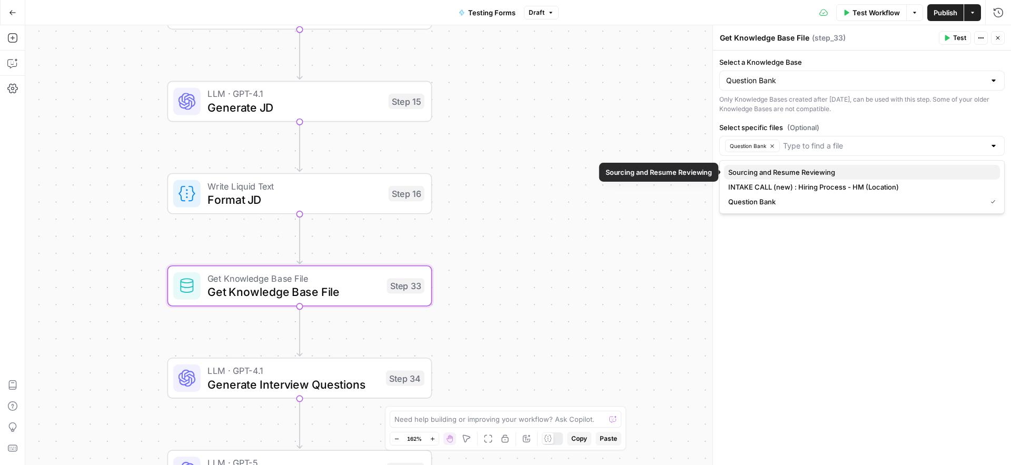
click at [815, 168] on span "Sourcing and Resume Reviewing" at bounding box center [859, 172] width 263 height 11
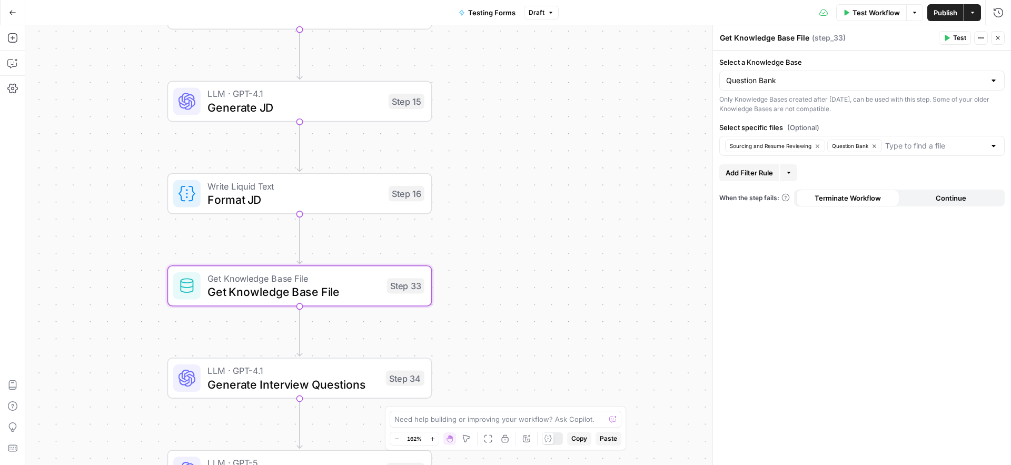
click at [855, 114] on div "Select a Knowledge Base Question Bank Only Knowledge Bases created after June 1…" at bounding box center [862, 258] width 298 height 414
click at [595, 203] on div "Workflow Set Inputs Inputs Run Code · Python Validate Access Step 12 Call API S…" at bounding box center [518, 245] width 986 height 440
click at [587, 304] on div "Workflow Set Inputs Inputs Run Code · Python Validate Access Step 12 Call API S…" at bounding box center [518, 245] width 986 height 440
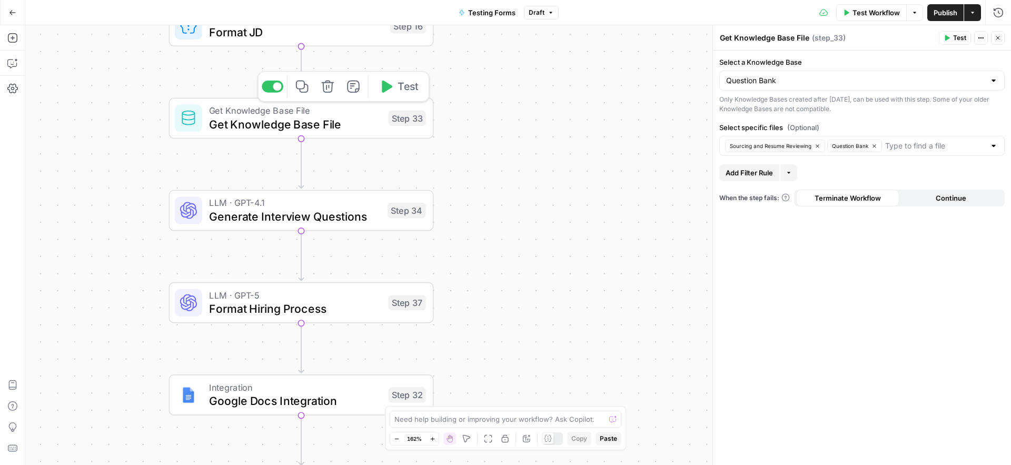
click at [393, 84] on button "Test" at bounding box center [398, 86] width 53 height 22
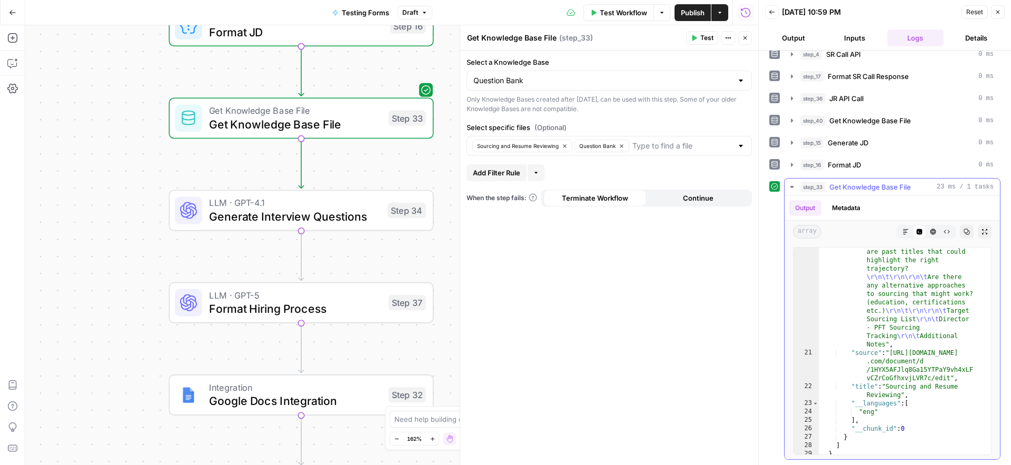
scroll to position [7952, 0]
click at [112, 312] on div "Workflow Set Inputs Inputs Run Code · Python Validate Access Step 12 Call API S…" at bounding box center [391, 245] width 733 height 440
click at [993, 14] on button "Close" at bounding box center [998, 12] width 14 height 14
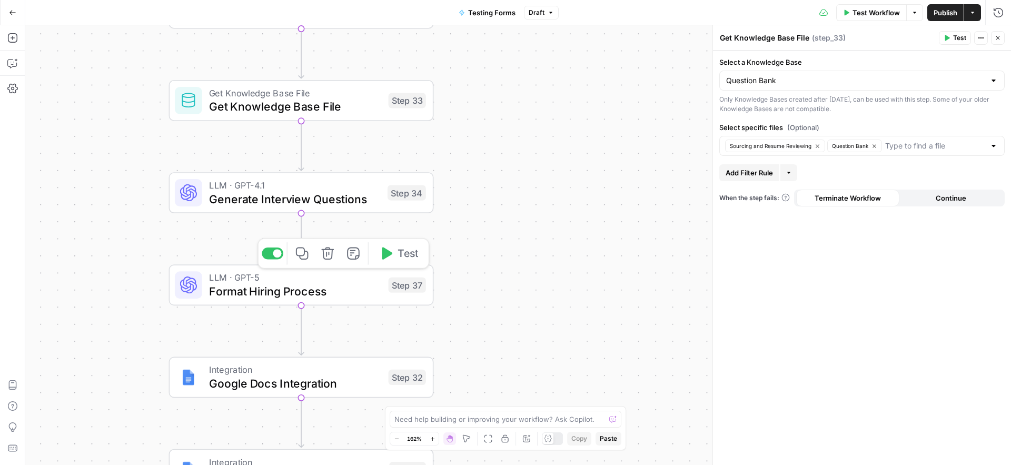
click at [239, 292] on span "Format Hiring Process" at bounding box center [295, 290] width 173 height 17
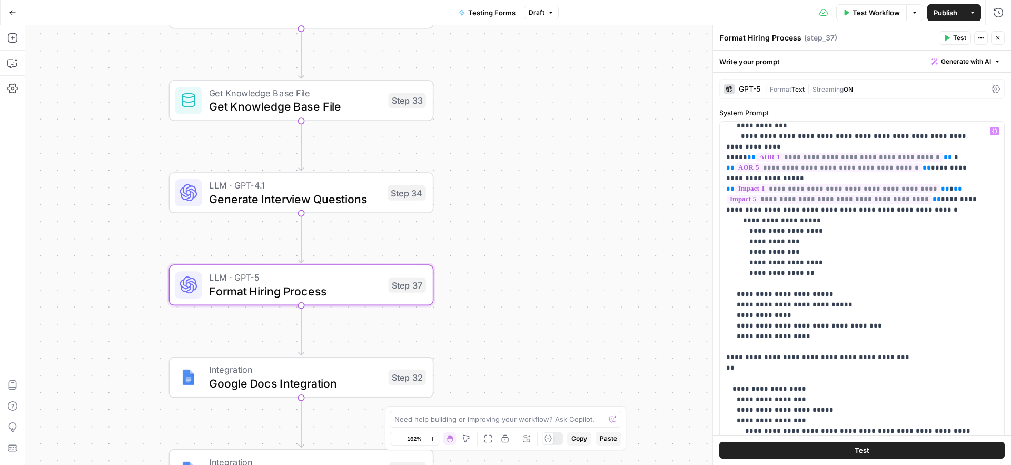
scroll to position [588, 0]
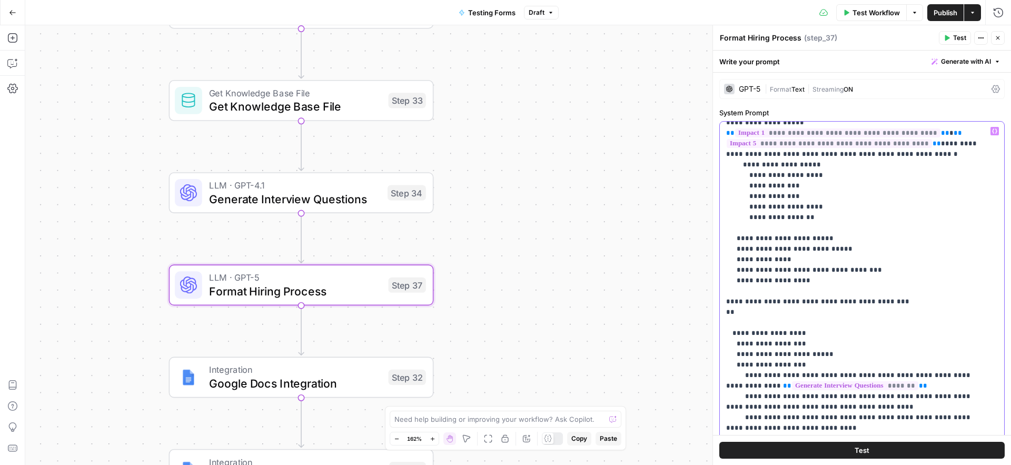
click at [737, 263] on p "**********" at bounding box center [854, 201] width 256 height 1327
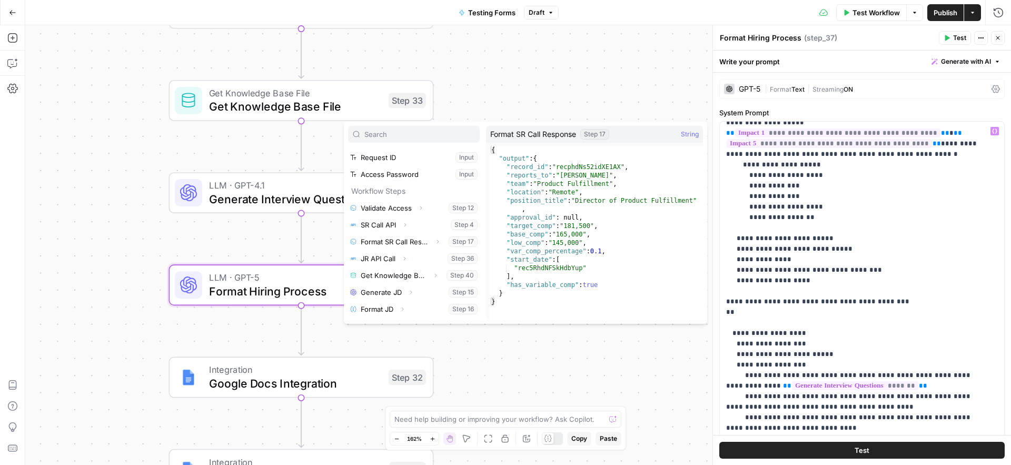
scroll to position [21, 0]
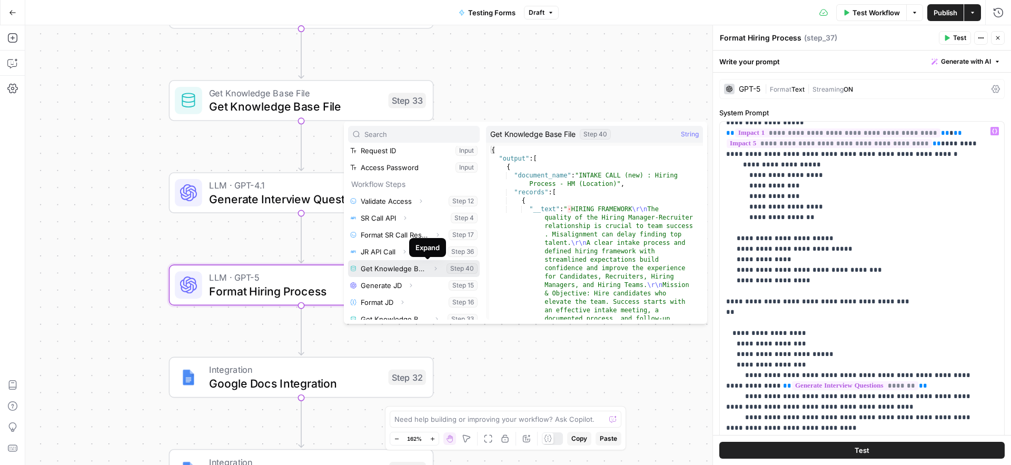
click at [435, 268] on icon "button" at bounding box center [436, 269] width 2 height 4
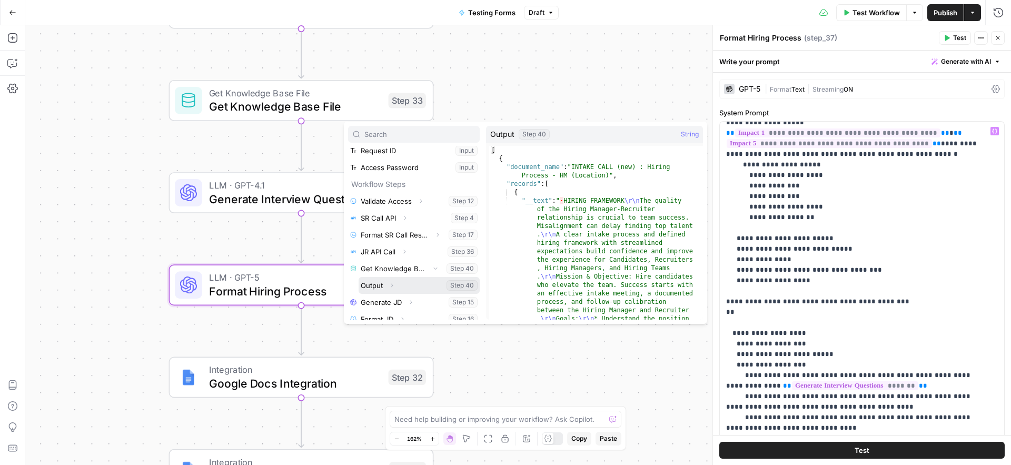
click at [392, 286] on icon "button" at bounding box center [392, 285] width 6 height 6
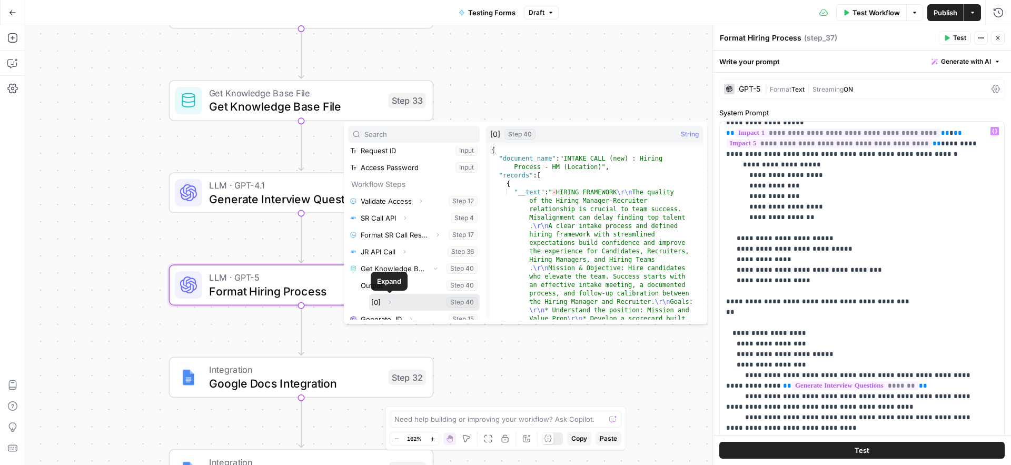
click at [390, 301] on icon "button" at bounding box center [390, 303] width 2 height 4
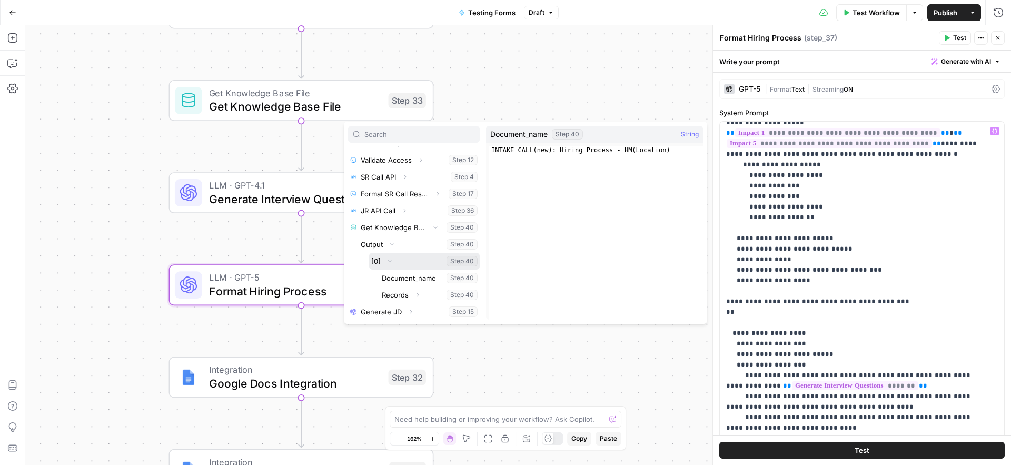
scroll to position [68, 0]
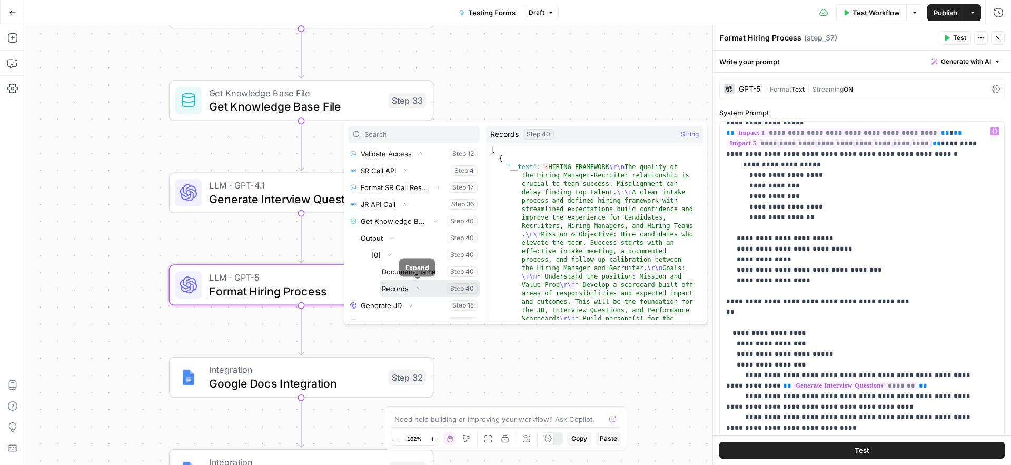
drag, startPoint x: 419, startPoint y: 289, endPoint x: 418, endPoint y: 280, distance: 9.0
click at [419, 289] on icon "button" at bounding box center [417, 288] width 6 height 6
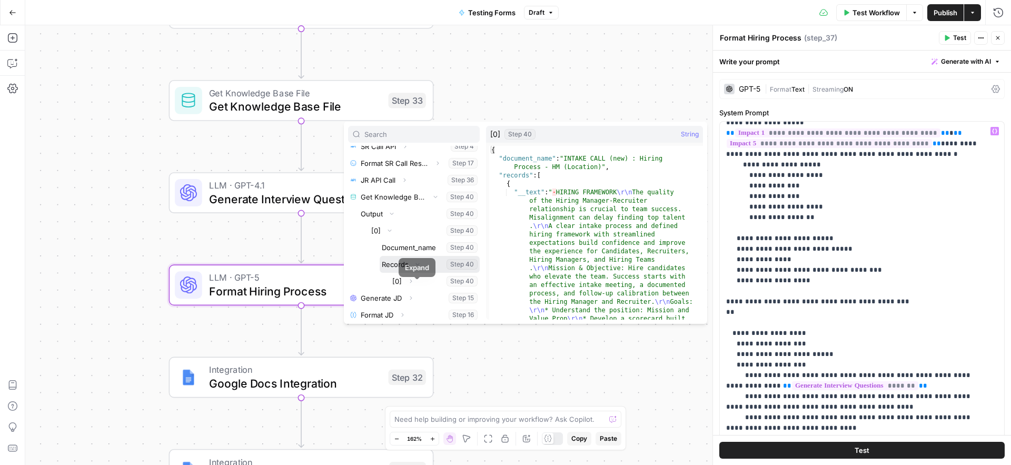
scroll to position [152, 0]
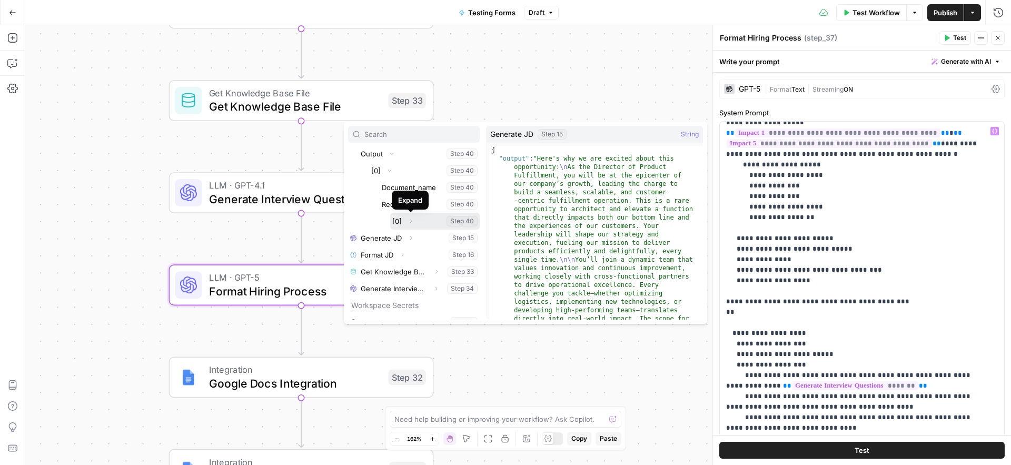
click at [413, 223] on icon "button" at bounding box center [411, 221] width 6 height 6
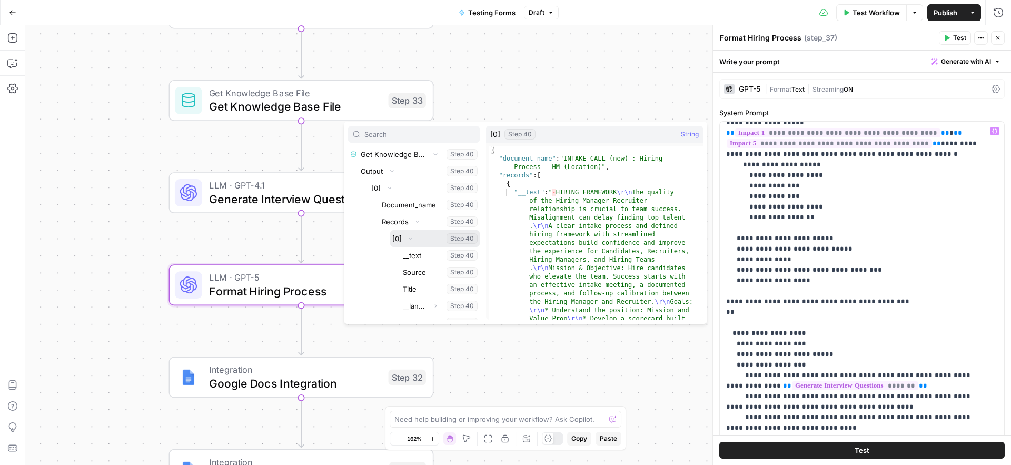
scroll to position [121, 0]
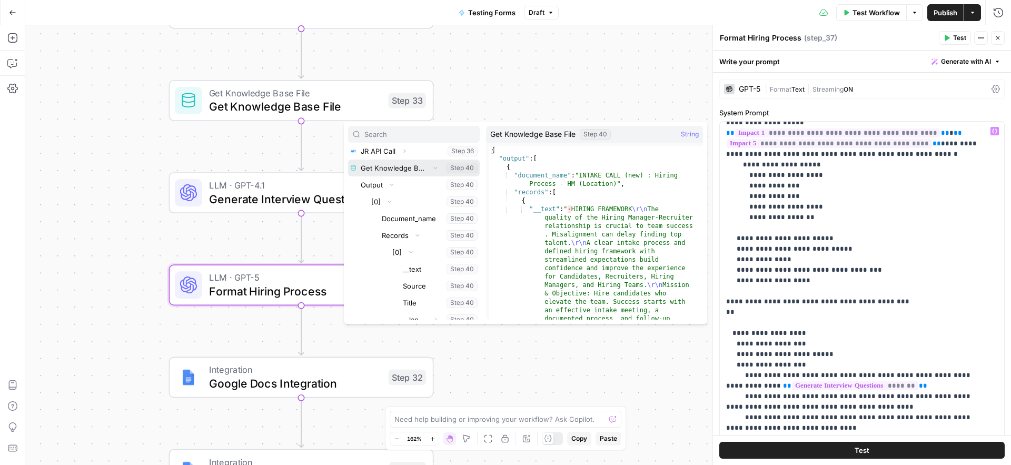
click at [380, 173] on button "Select variable Get Knowledge Base File" at bounding box center [414, 168] width 132 height 17
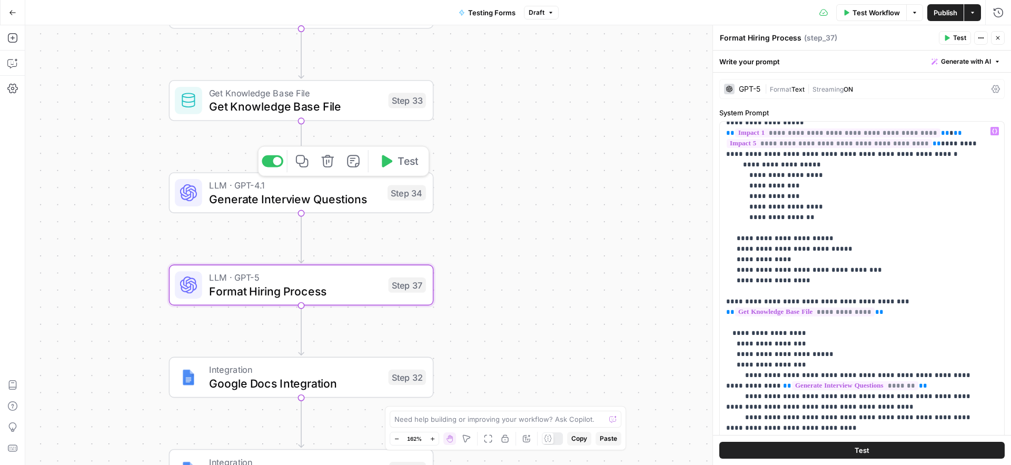
click at [245, 199] on span "Generate Interview Questions" at bounding box center [295, 198] width 172 height 17
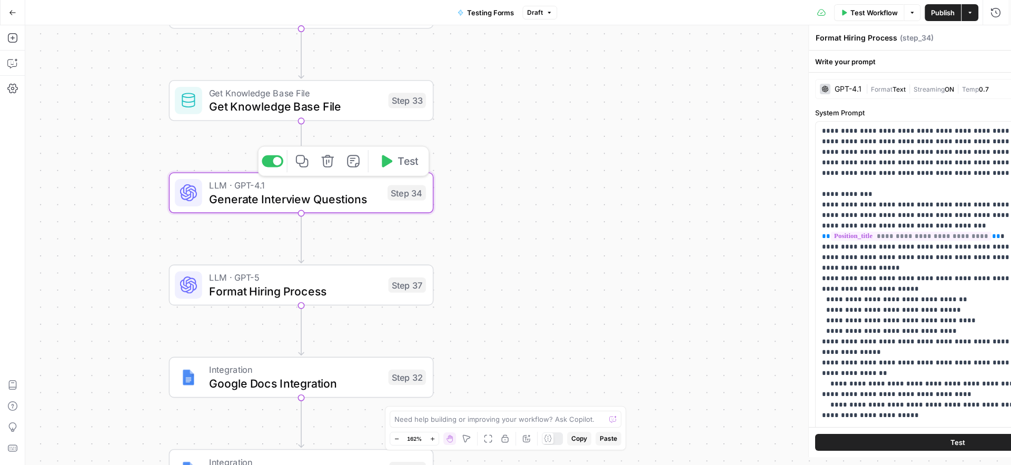
type textarea "Generate Interview Questions"
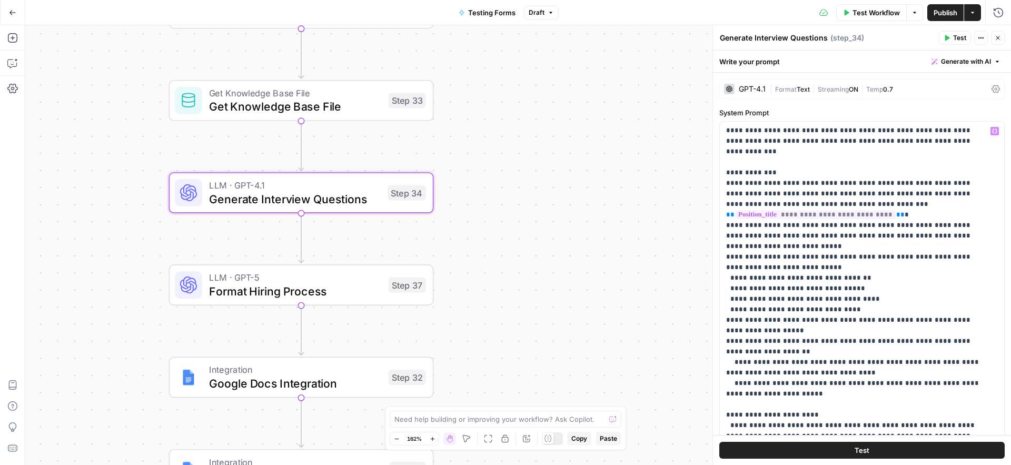
scroll to position [65, 0]
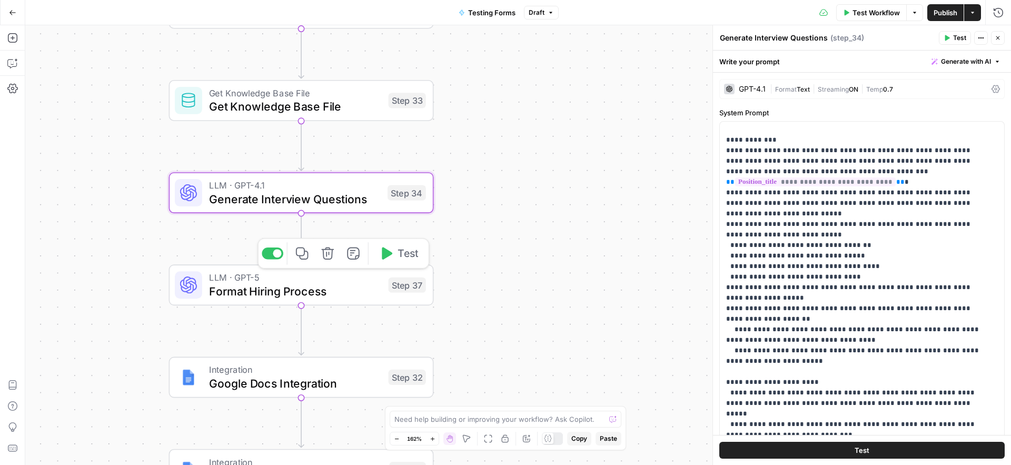
click at [273, 288] on span "Format Hiring Process" at bounding box center [295, 290] width 173 height 17
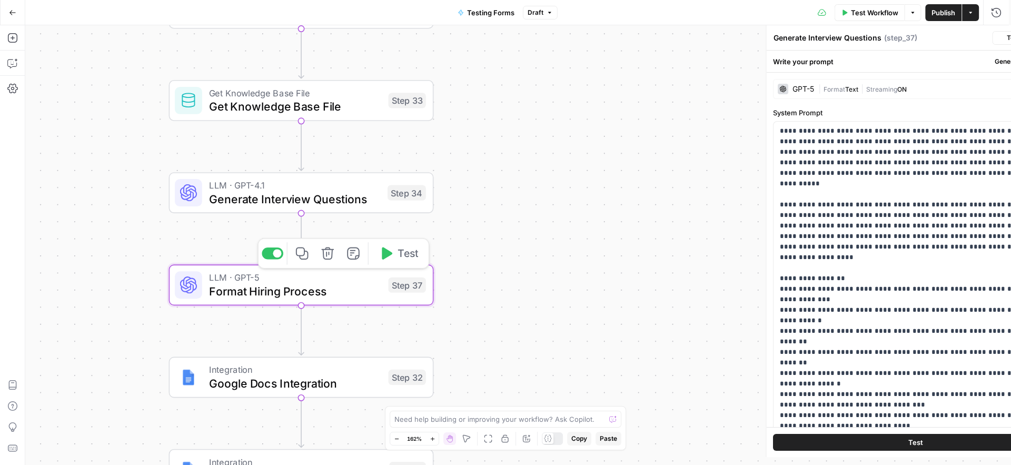
type textarea "Format Hiring Process"
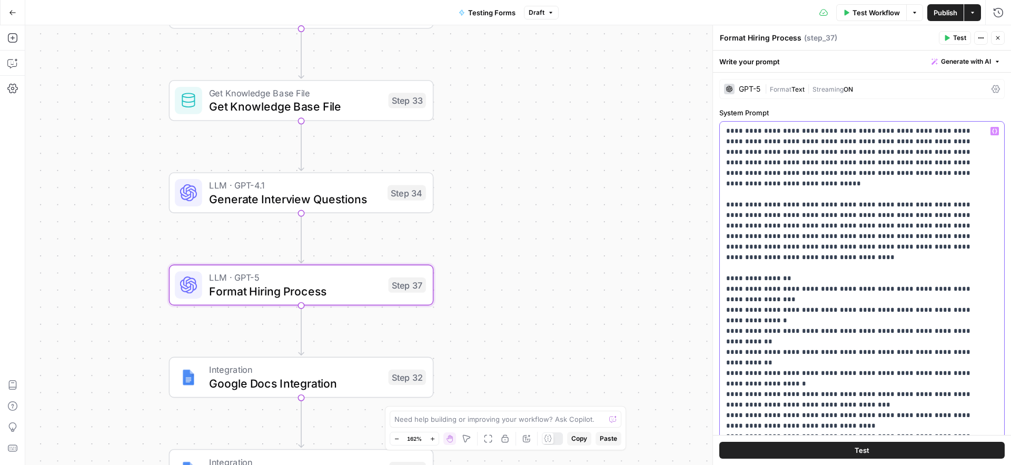
click at [992, 131] on icon "button" at bounding box center [994, 130] width 5 height 5
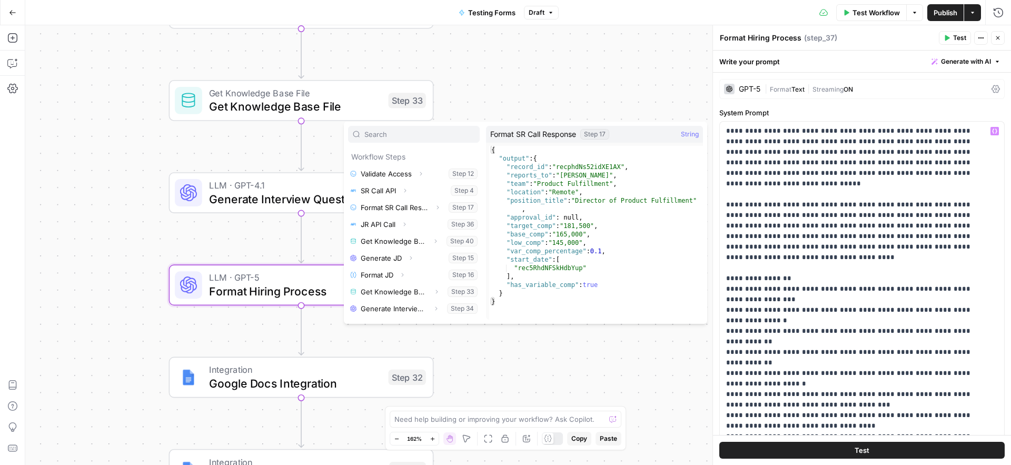
scroll to position [55, 0]
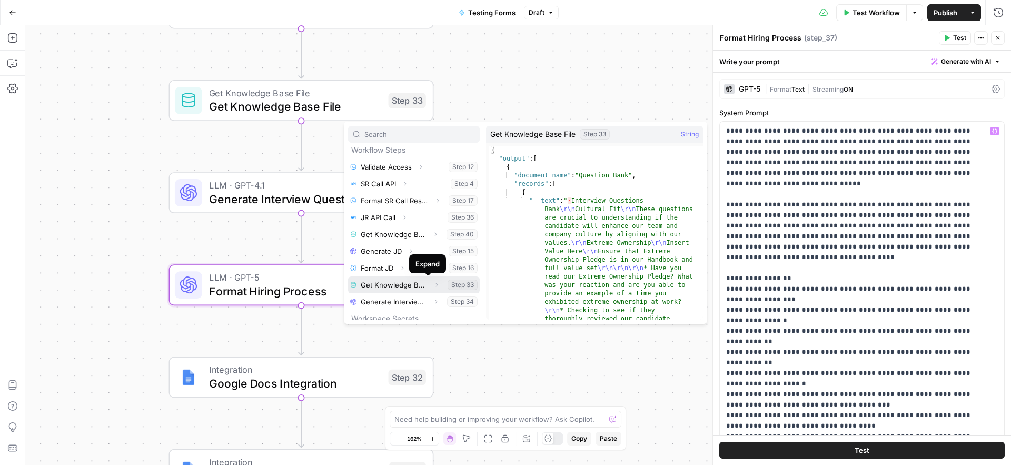
click at [433, 286] on icon "button" at bounding box center [436, 285] width 6 height 6
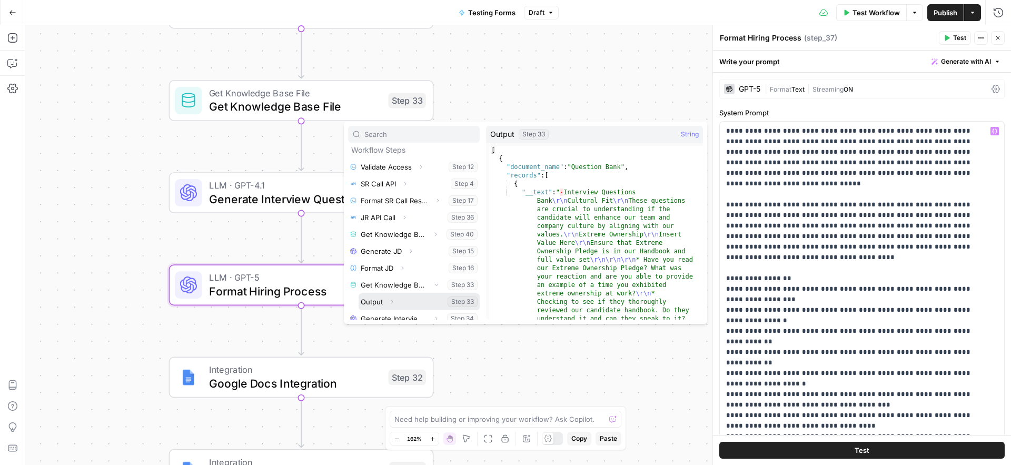
click at [394, 303] on icon "button" at bounding box center [392, 302] width 6 height 6
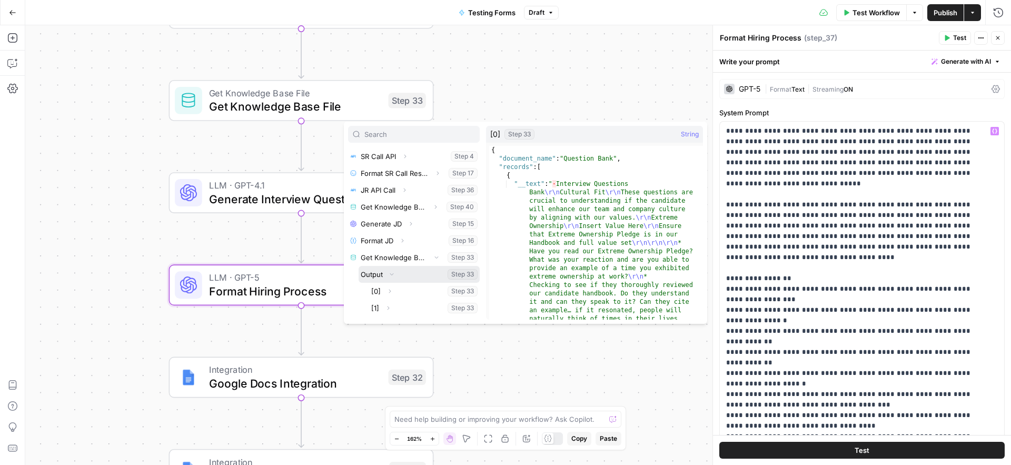
scroll to position [98, 0]
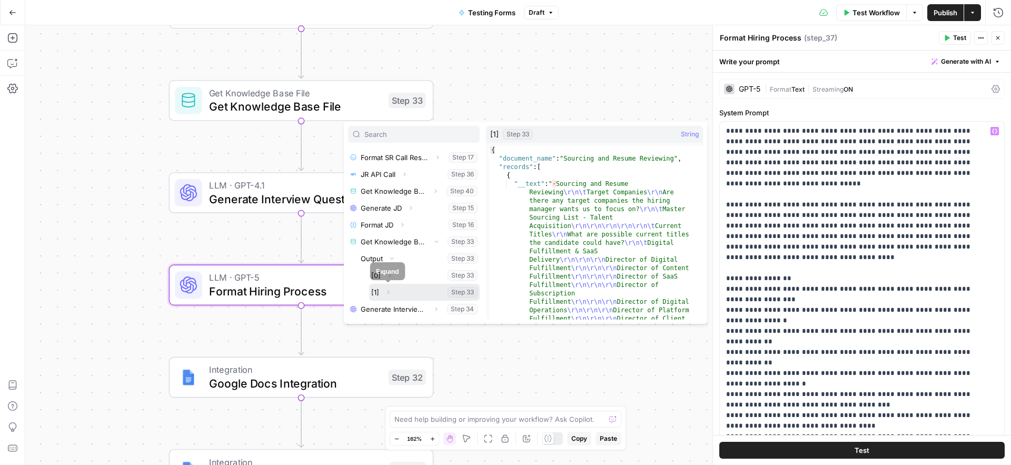
click at [389, 292] on icon "button" at bounding box center [388, 292] width 6 height 6
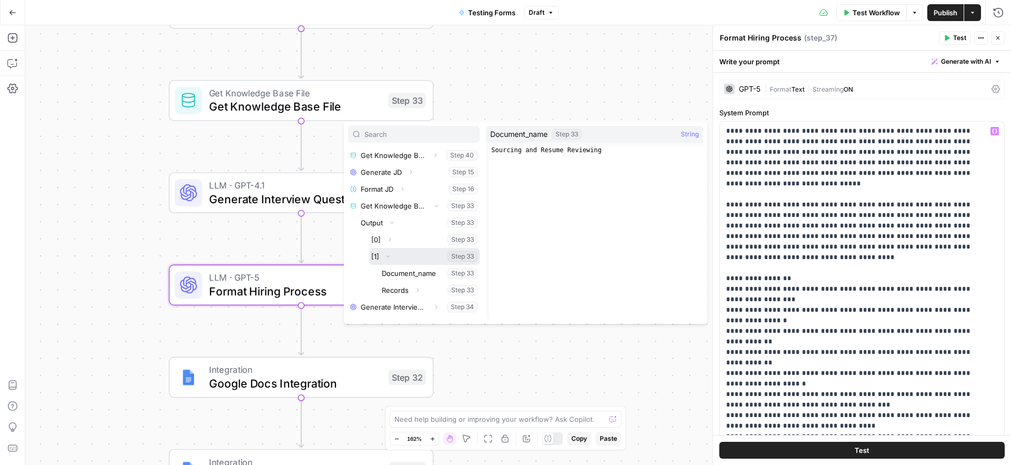
scroll to position [160, 0]
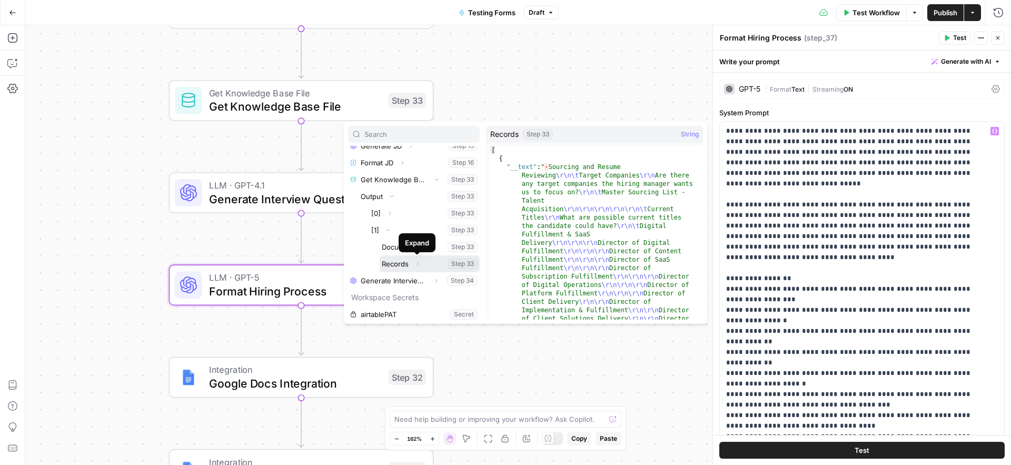
click at [417, 265] on icon "button" at bounding box center [418, 264] width 2 height 4
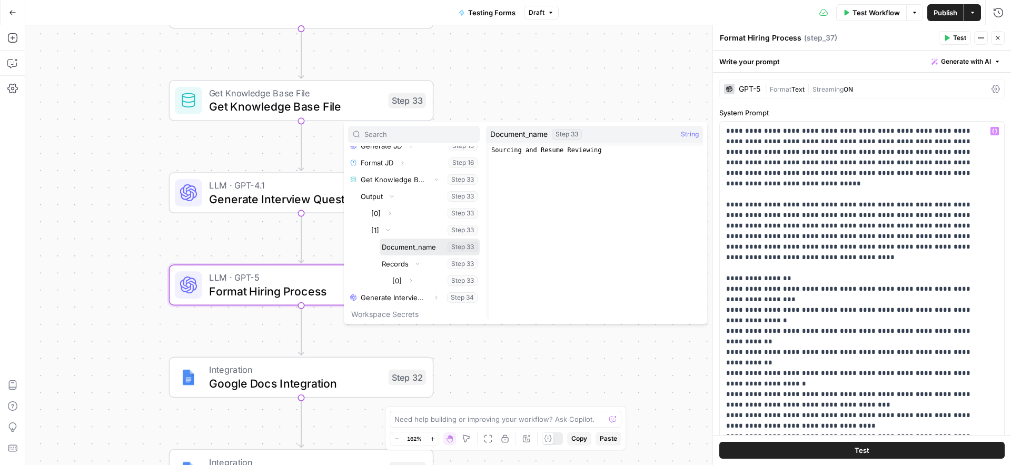
click at [416, 244] on button "Select variable Document_name" at bounding box center [430, 247] width 100 height 17
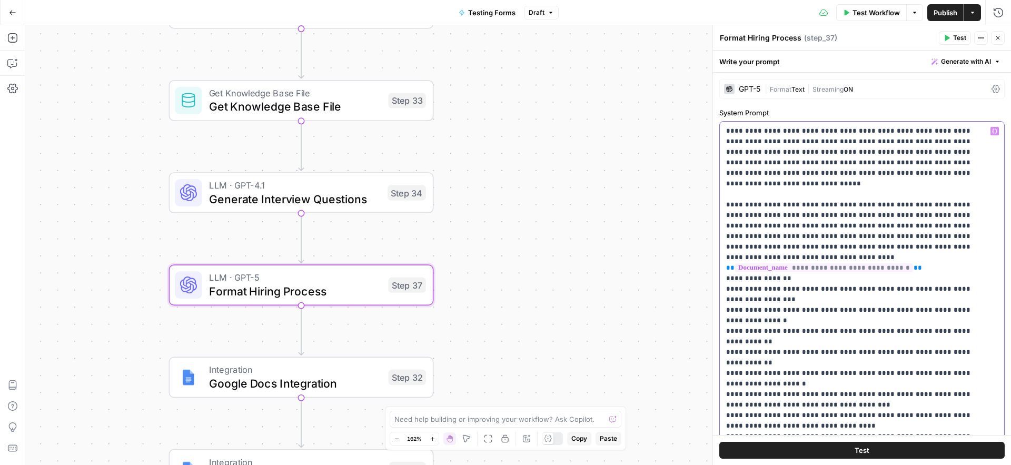
drag, startPoint x: 910, startPoint y: 256, endPoint x: 726, endPoint y: 257, distance: 184.3
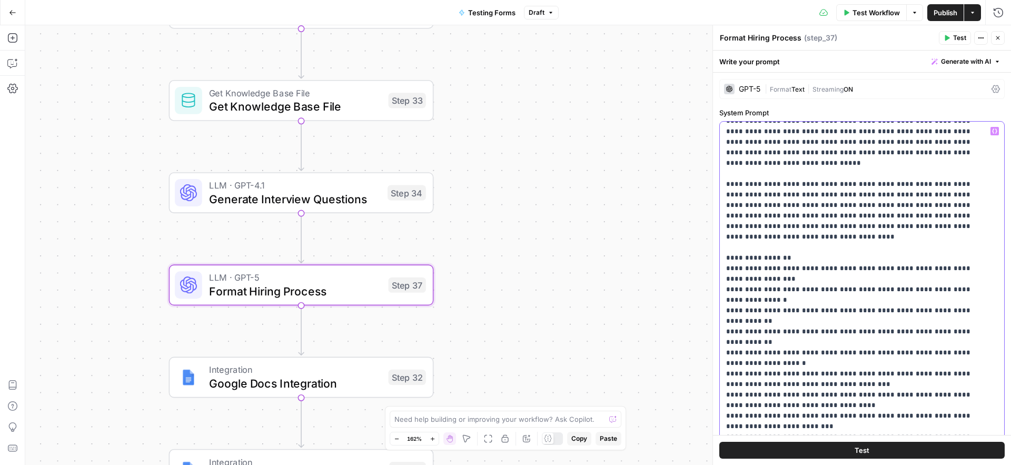
scroll to position [60, 0]
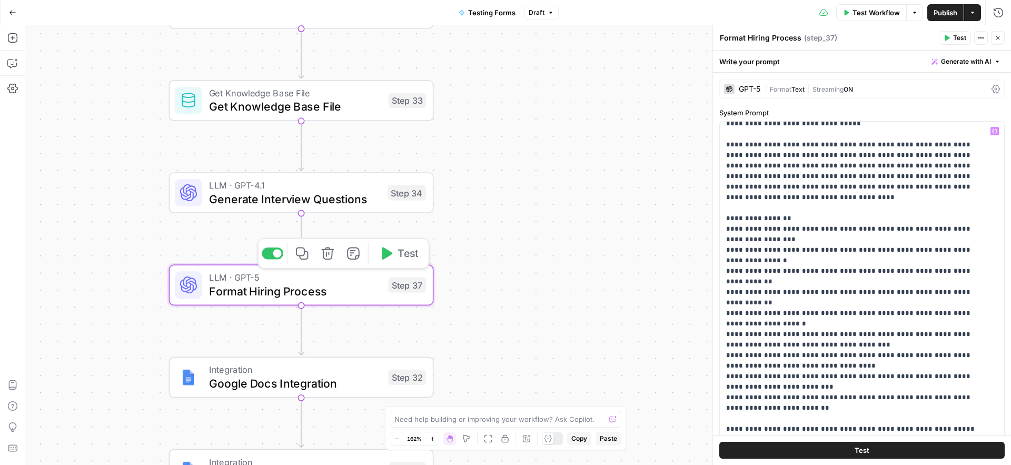
click at [250, 294] on span "Format Hiring Process" at bounding box center [295, 290] width 173 height 17
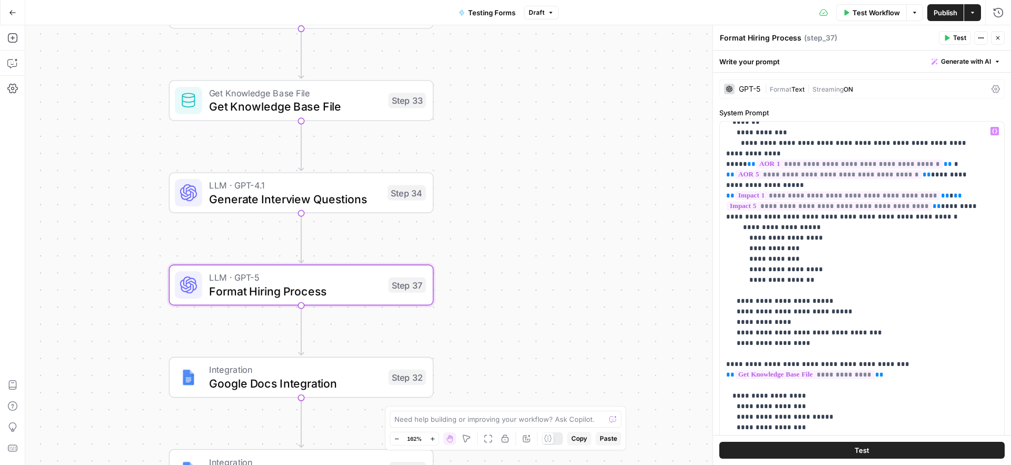
scroll to position [532, 0]
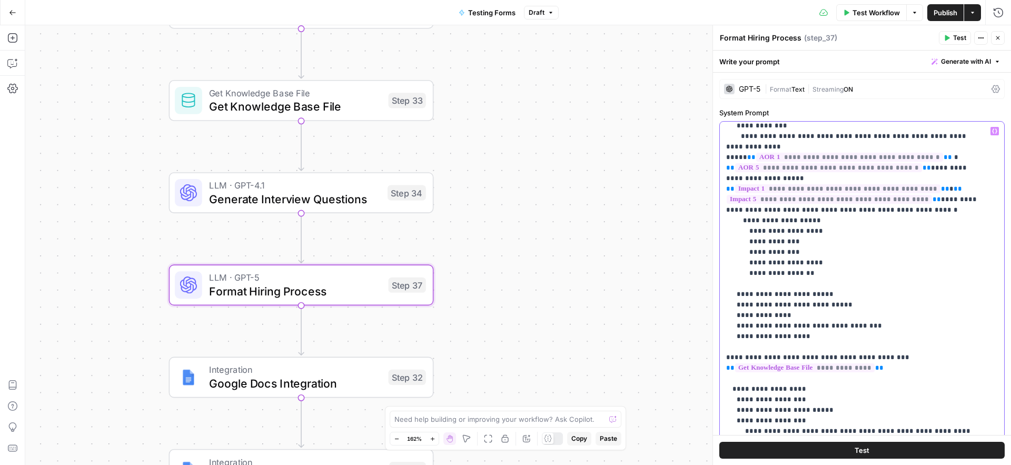
click at [890, 315] on p "**********" at bounding box center [854, 257] width 256 height 1327
drag, startPoint x: 890, startPoint y: 314, endPoint x: 716, endPoint y: 313, distance: 173.8
click at [716, 313] on div "**********" at bounding box center [861, 245] width 299 height 440
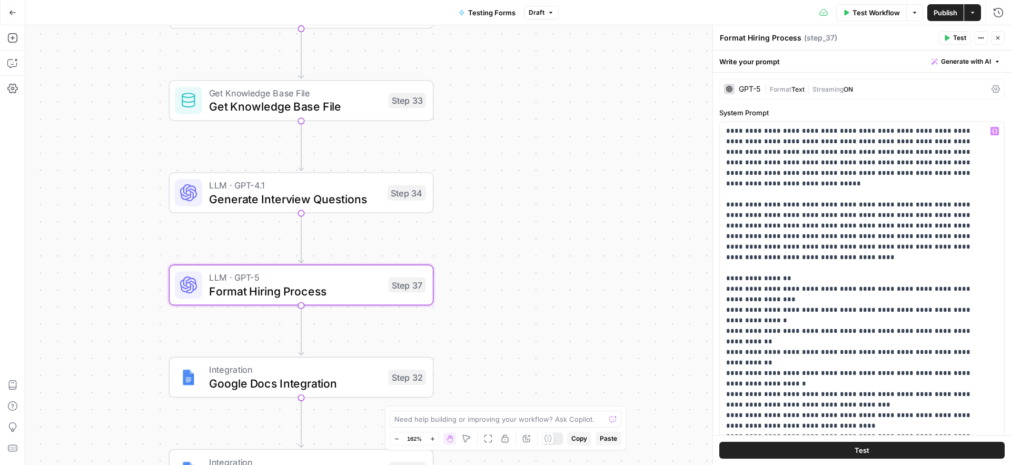
scroll to position [532, 0]
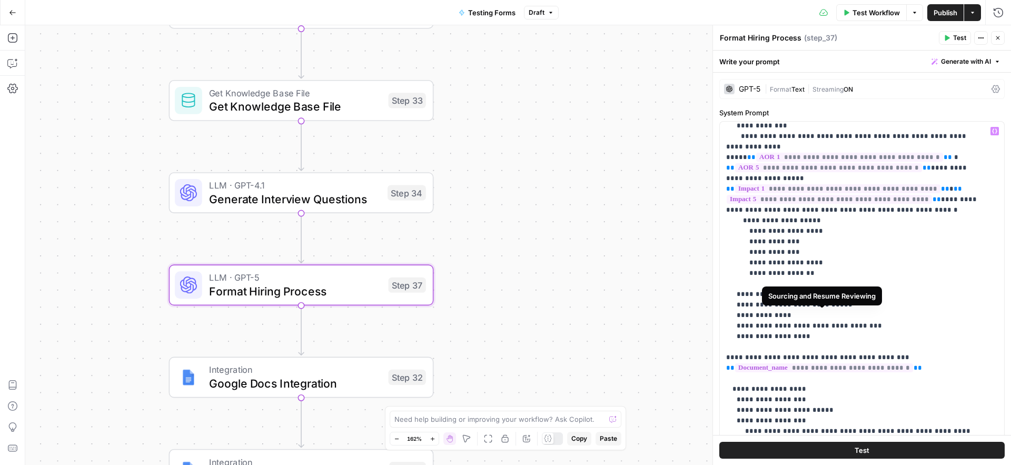
click at [873, 363] on span "**********" at bounding box center [824, 367] width 178 height 9
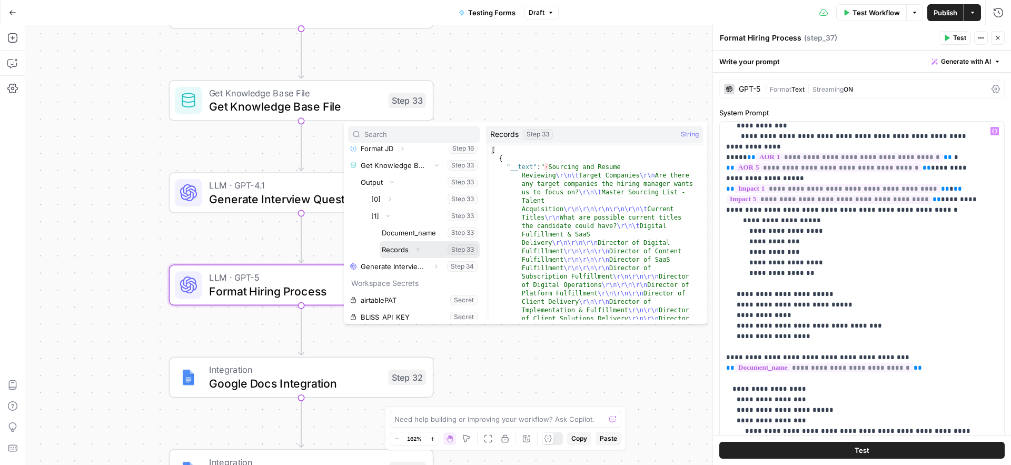
click at [418, 249] on icon "button" at bounding box center [417, 249] width 6 height 6
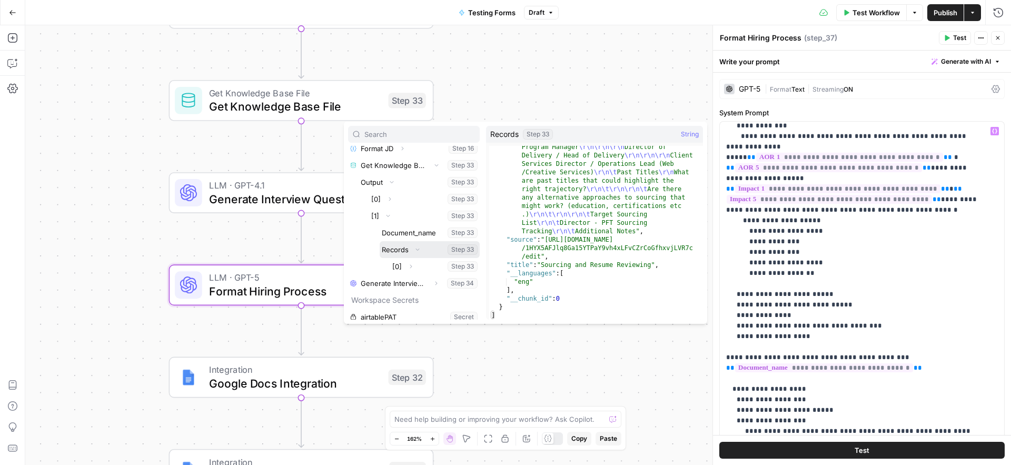
scroll to position [247, 0]
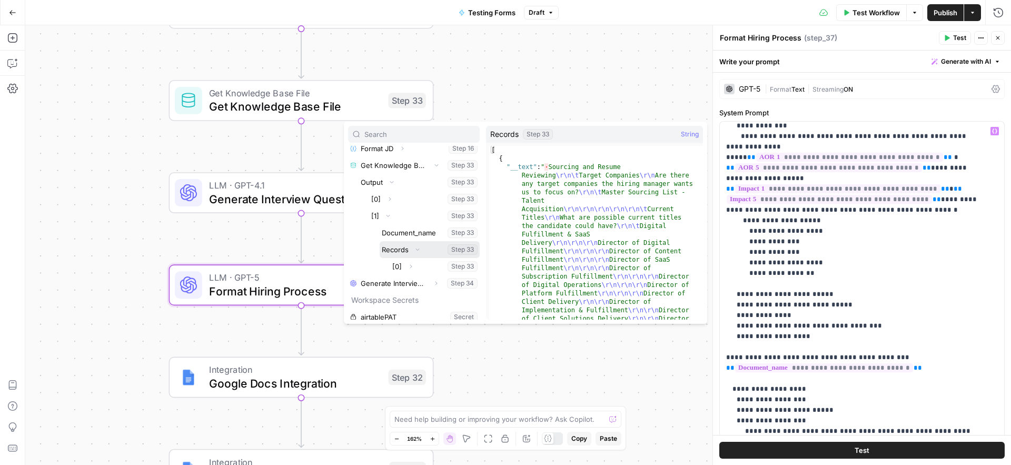
click at [456, 251] on button "Select variable Records" at bounding box center [430, 249] width 100 height 17
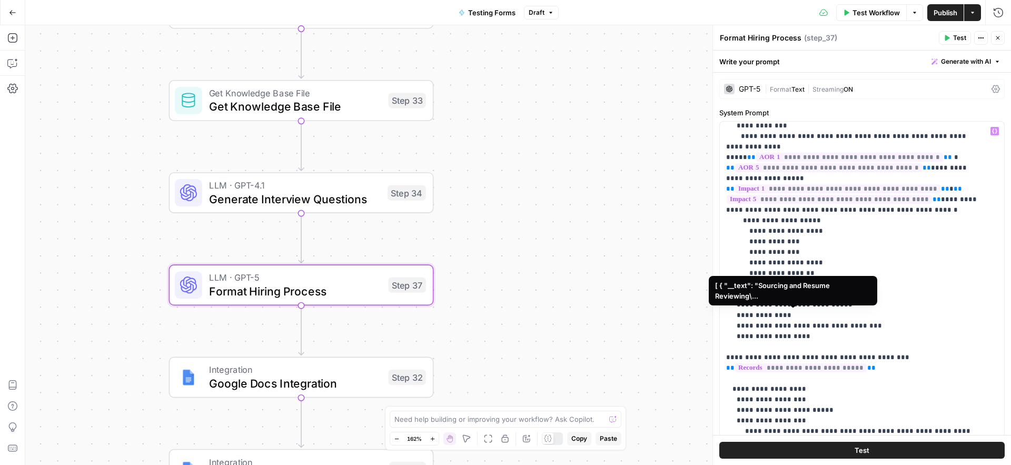
click at [813, 363] on span "**********" at bounding box center [801, 367] width 132 height 9
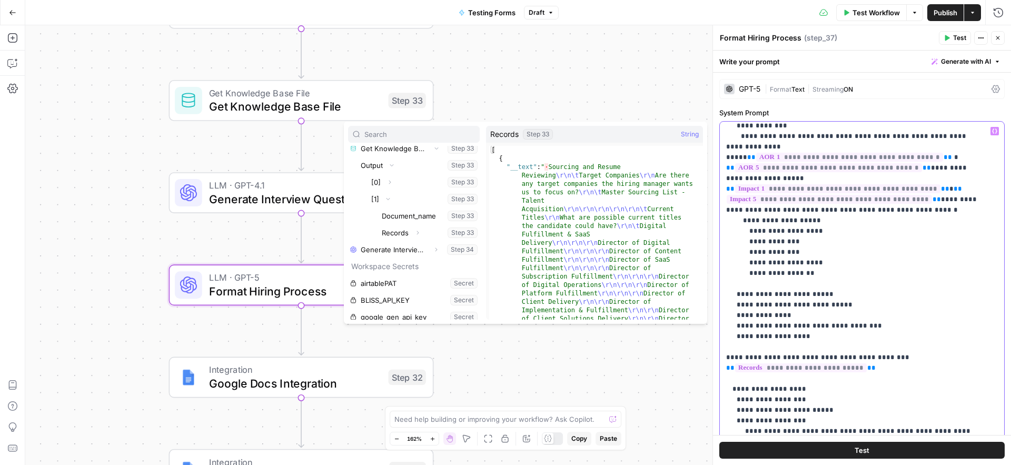
click at [887, 323] on p "**********" at bounding box center [854, 257] width 256 height 1327
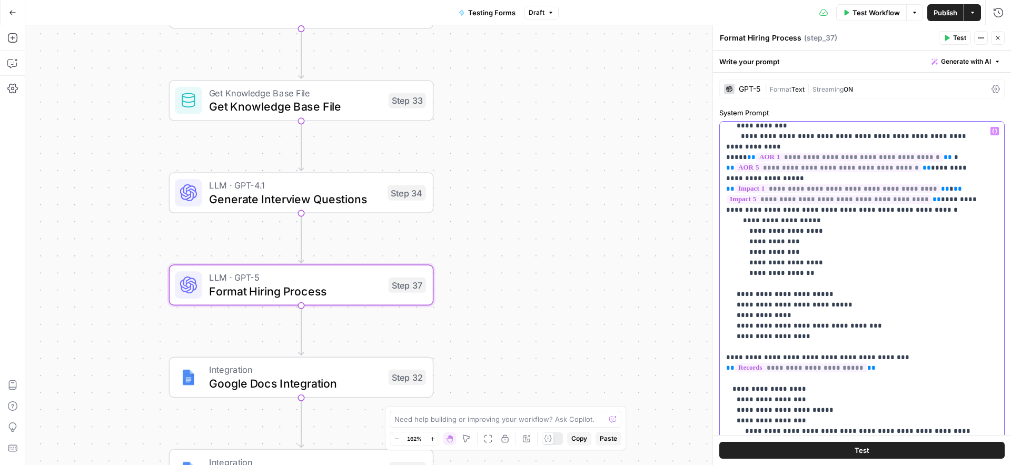
drag, startPoint x: 892, startPoint y: 305, endPoint x: 727, endPoint y: 302, distance: 165.9
click at [727, 302] on p "**********" at bounding box center [854, 257] width 256 height 1327
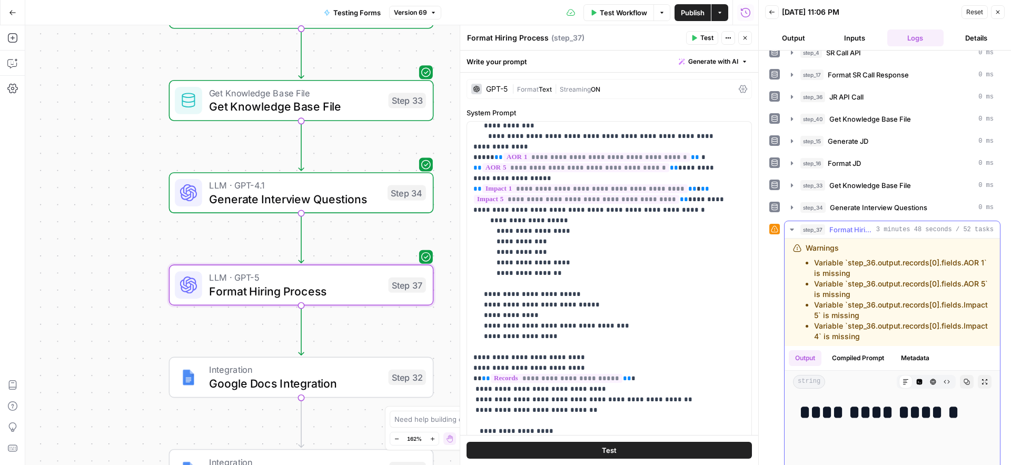
scroll to position [48, 0]
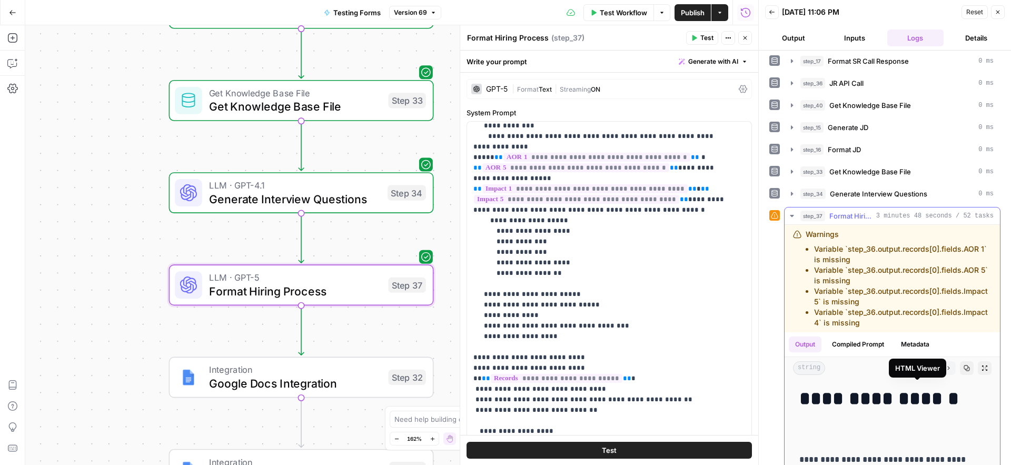
click at [944, 370] on icon "button" at bounding box center [947, 368] width 6 height 4
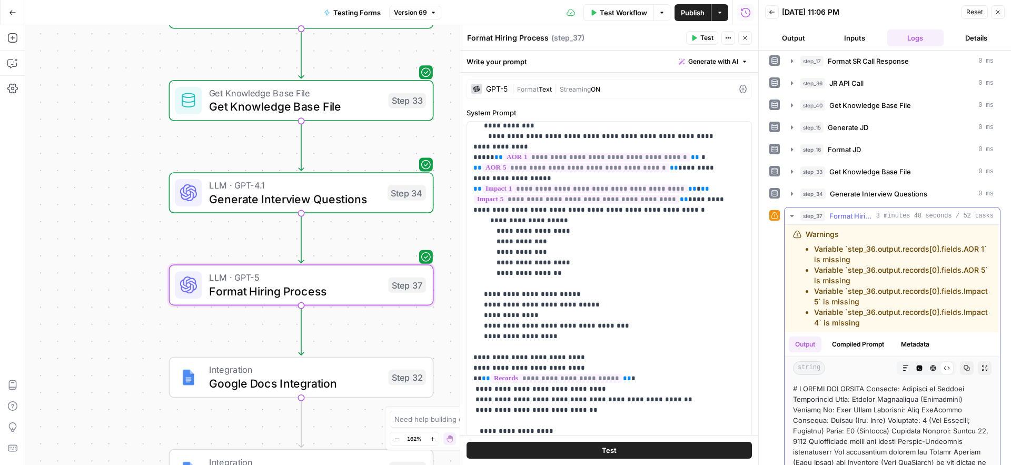
click at [899, 375] on button "Markdown" at bounding box center [906, 368] width 14 height 14
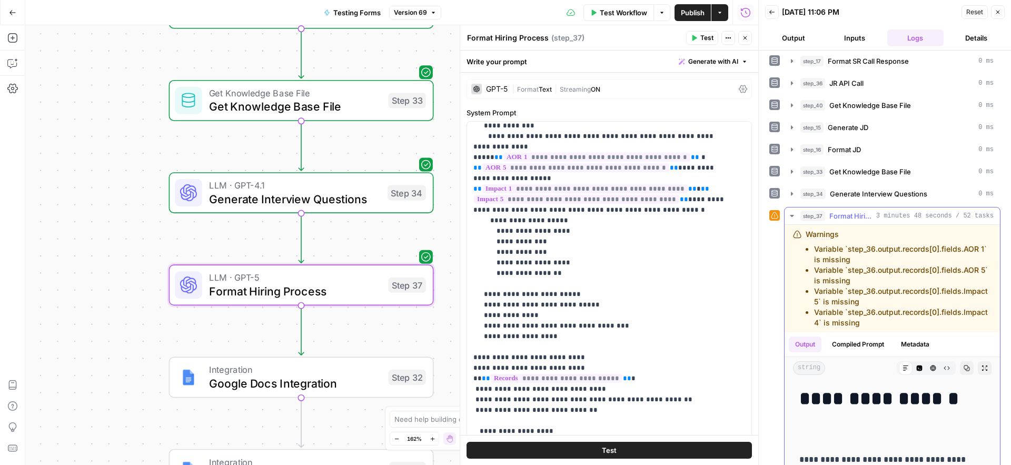
click at [960, 375] on button "Copy" at bounding box center [967, 368] width 14 height 14
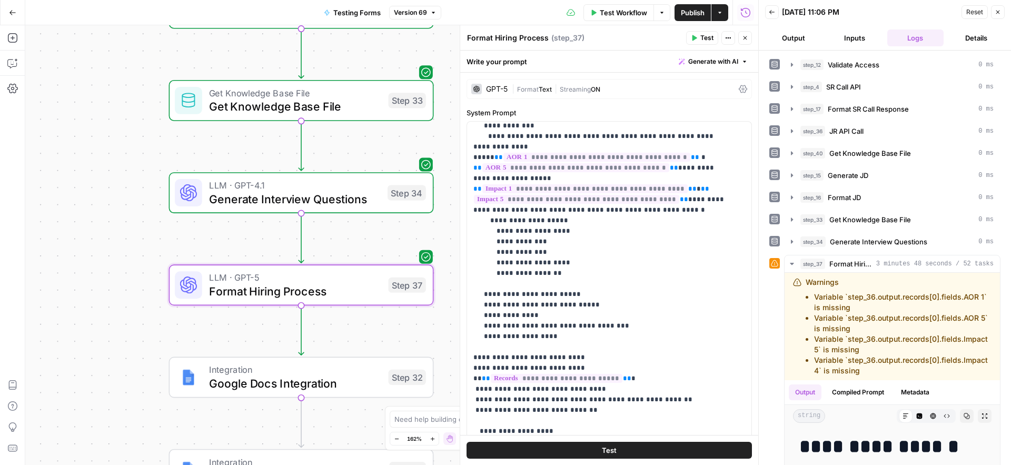
click at [739, 91] on icon at bounding box center [743, 89] width 8 height 8
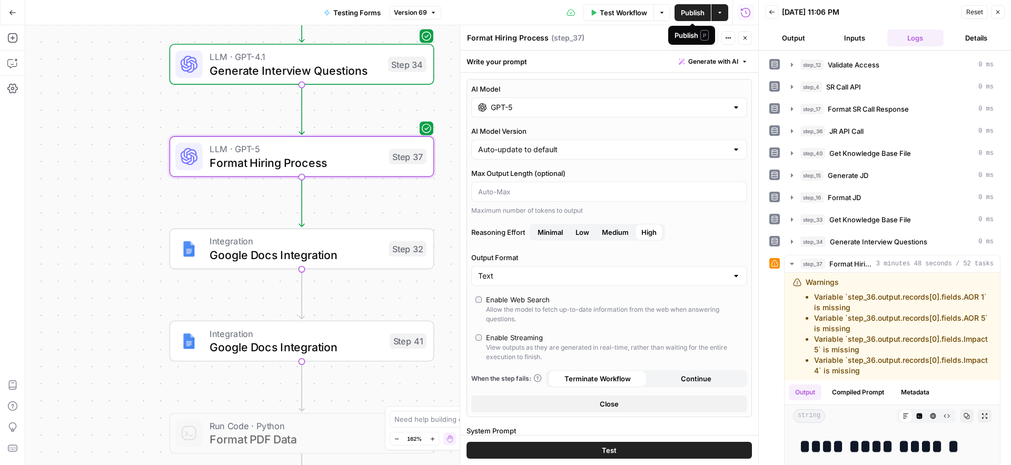
click at [693, 11] on span "Publish" at bounding box center [693, 12] width 24 height 11
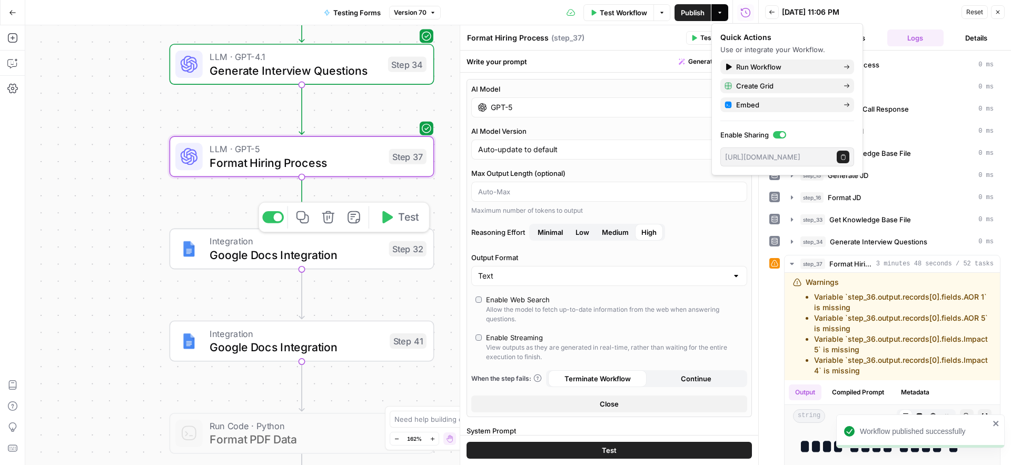
click at [214, 247] on span "Google Docs Integration" at bounding box center [296, 254] width 173 height 17
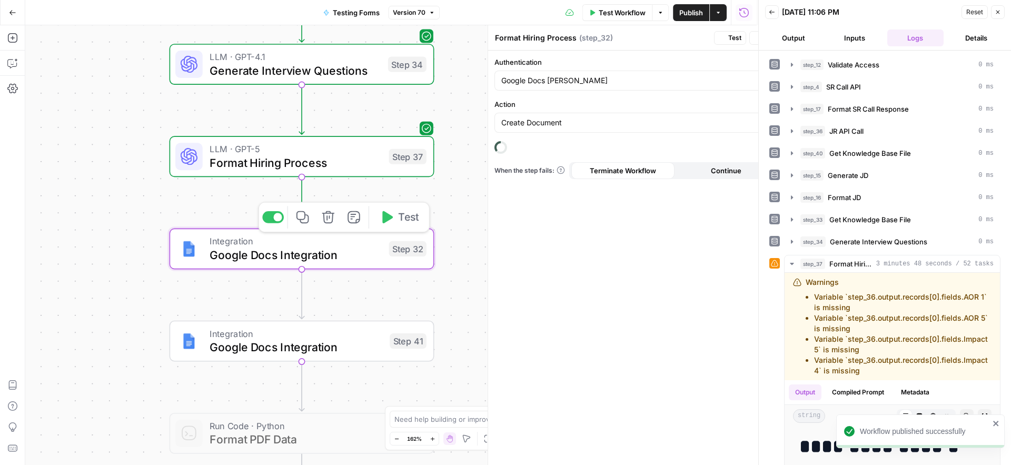
type textarea "Google Docs Integration"
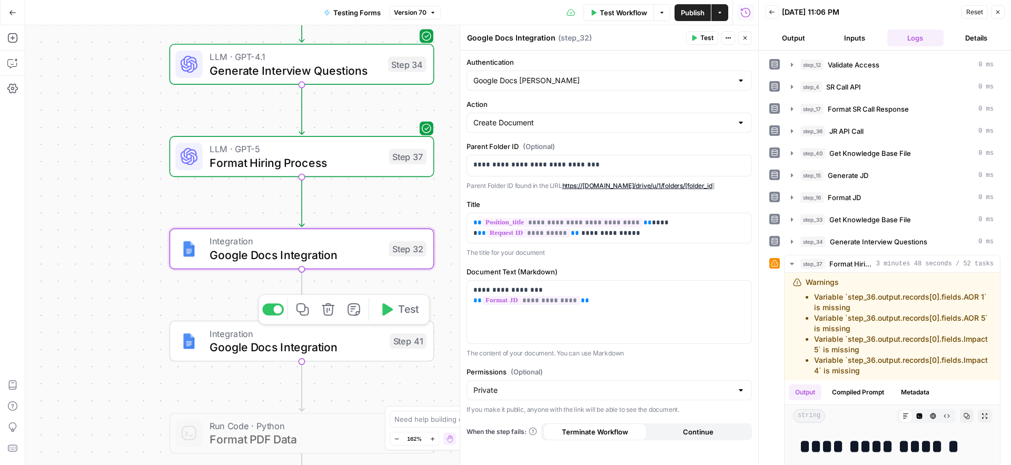
click at [212, 349] on span "Google Docs Integration" at bounding box center [296, 347] width 173 height 17
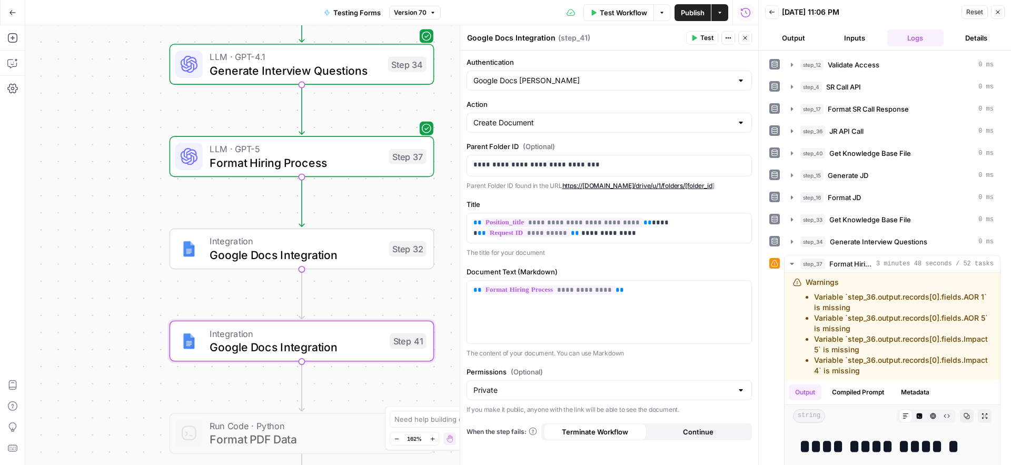
click at [707, 39] on span "Test" at bounding box center [706, 37] width 13 height 9
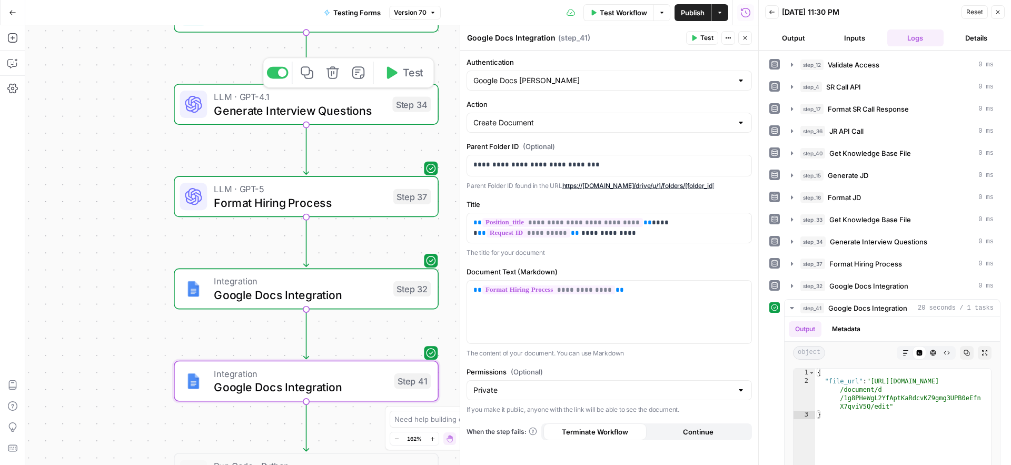
click at [257, 117] on span "Generate Interview Questions" at bounding box center [300, 110] width 172 height 17
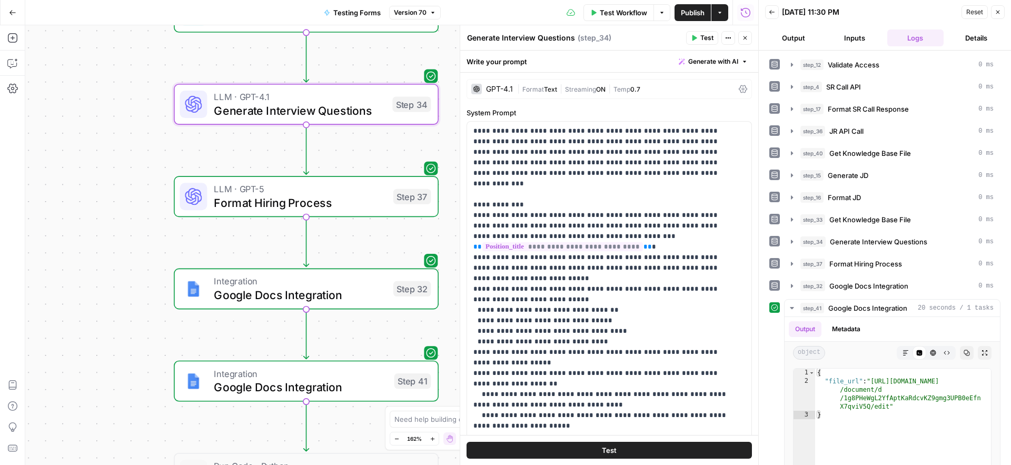
click at [238, 205] on span "Format Hiring Process" at bounding box center [300, 202] width 173 height 17
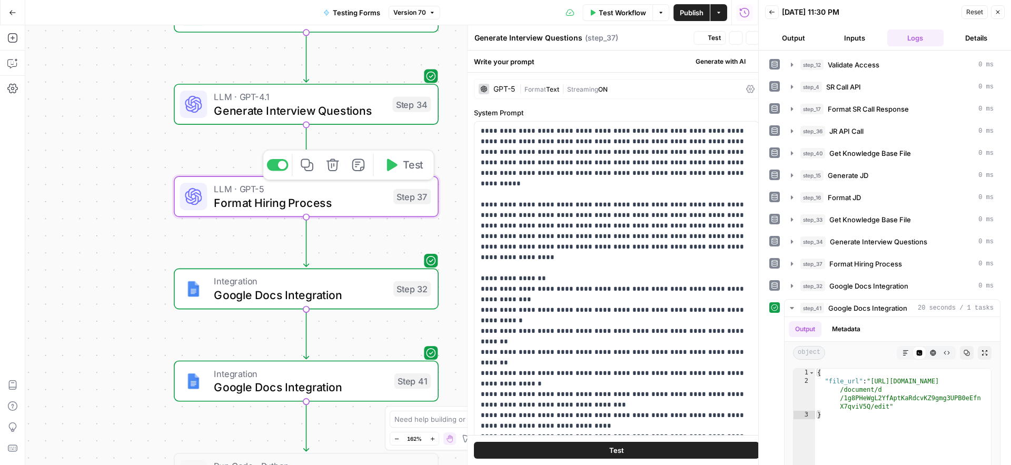
type textarea "Format Hiring Process"
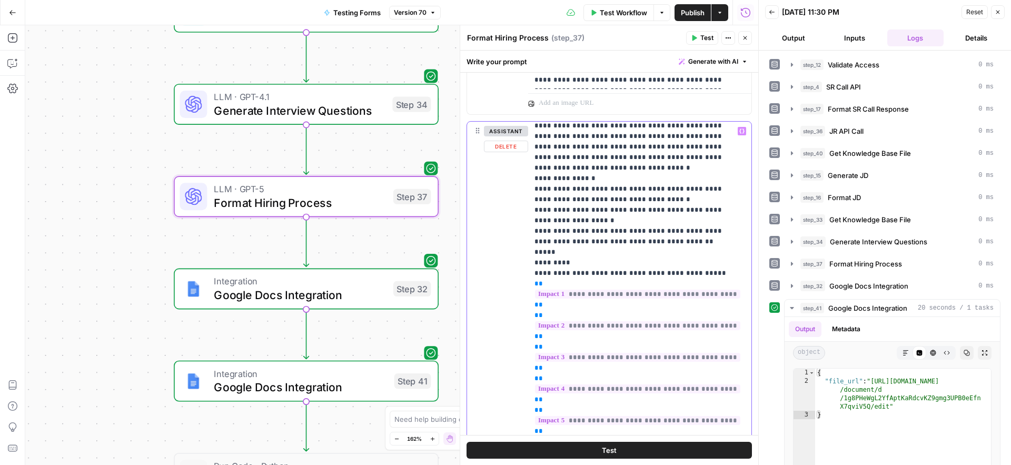
scroll to position [904, 0]
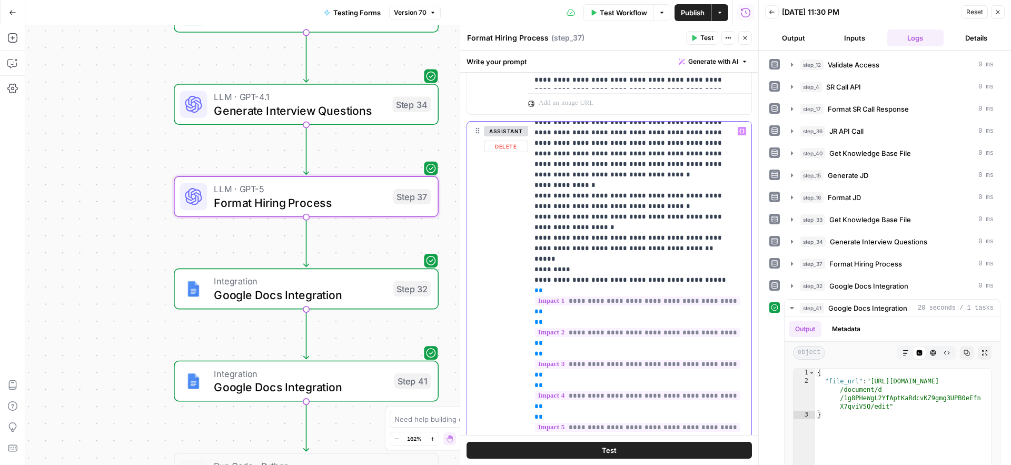
drag, startPoint x: 536, startPoint y: 143, endPoint x: 671, endPoint y: 169, distance: 137.3
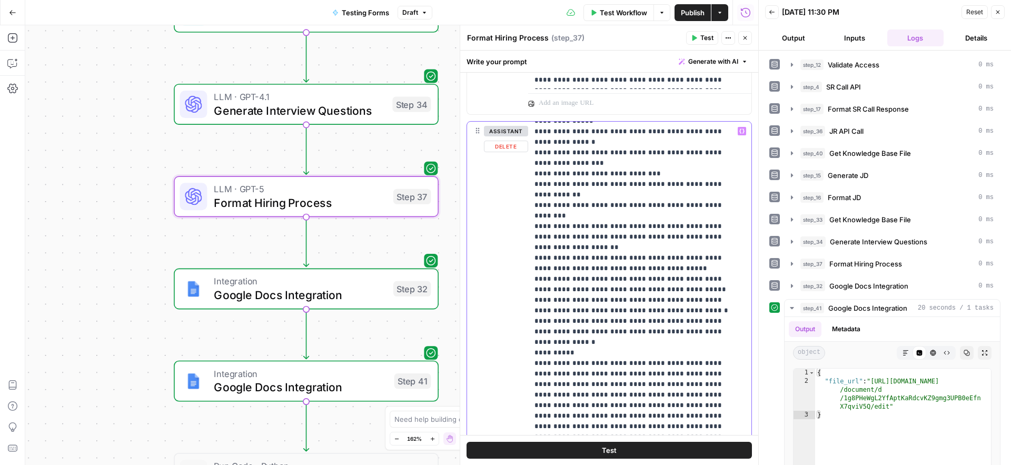
scroll to position [5057, 0]
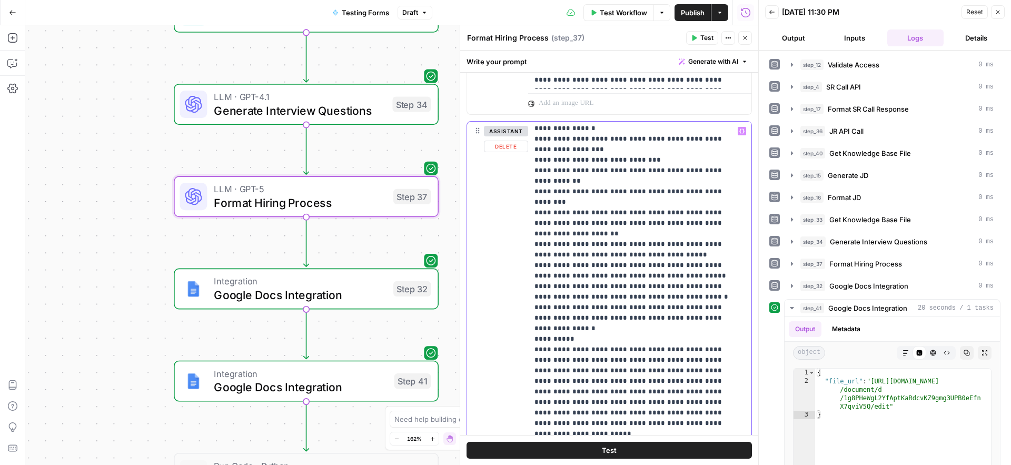
drag, startPoint x: 535, startPoint y: 311, endPoint x: 574, endPoint y: 371, distance: 71.6
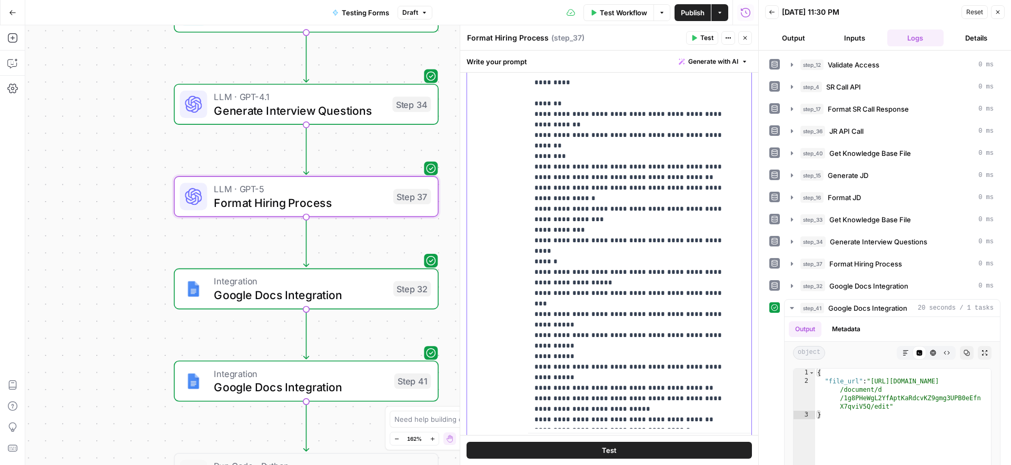
scroll to position [1085, 0]
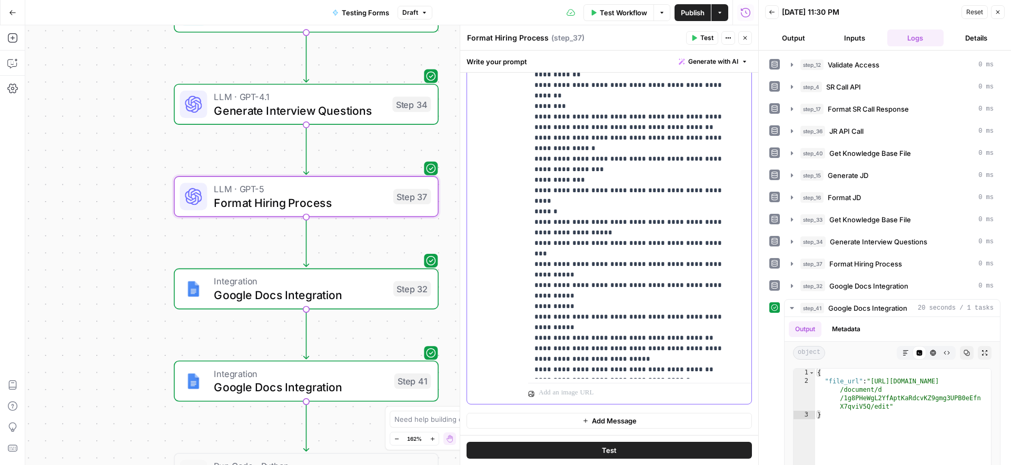
drag, startPoint x: 535, startPoint y: 254, endPoint x: 653, endPoint y: 380, distance: 172.1
click at [653, 380] on div "**********" at bounding box center [639, 177] width 223 height 454
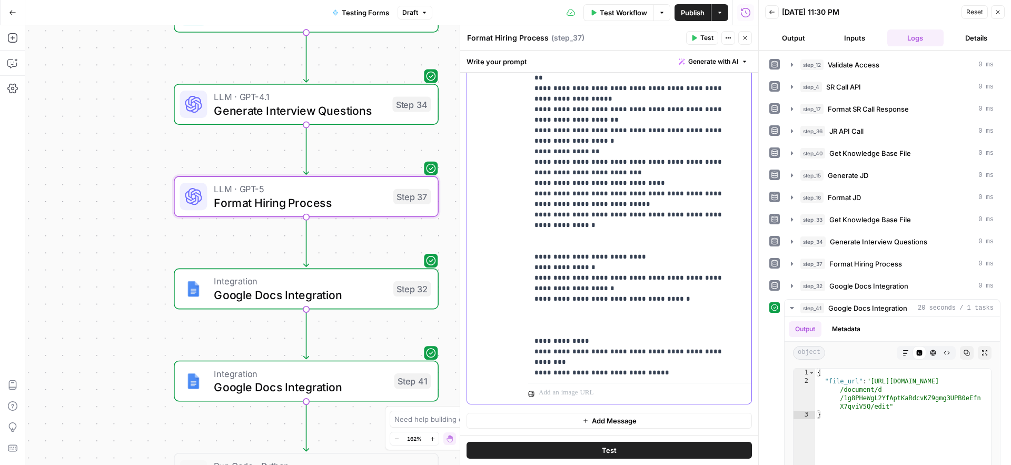
scroll to position [1258, 0]
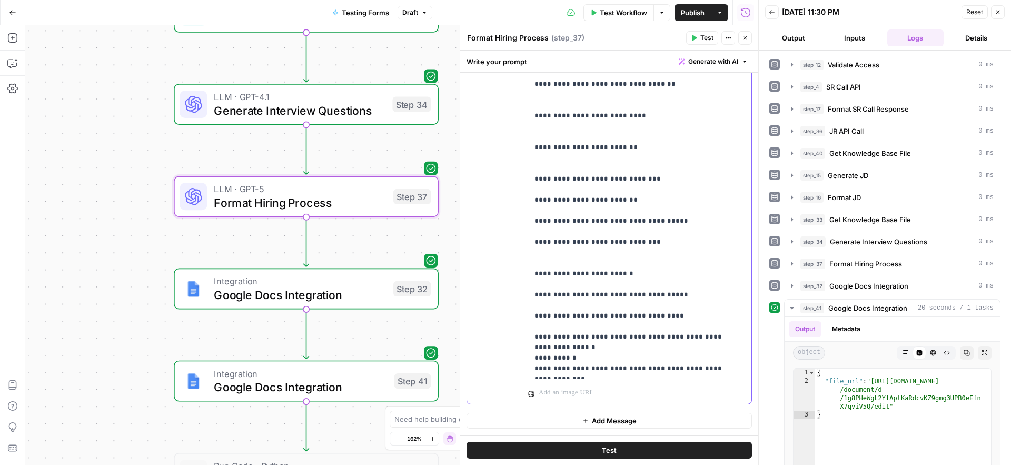
scroll to position [1766, 0]
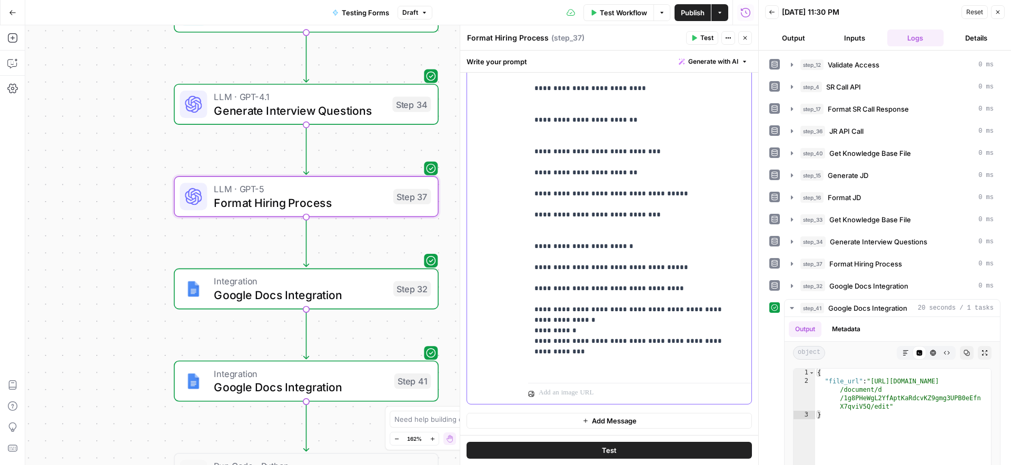
drag, startPoint x: 533, startPoint y: 320, endPoint x: 612, endPoint y: 360, distance: 88.1
click at [612, 361] on div "**********" at bounding box center [635, 164] width 215 height 429
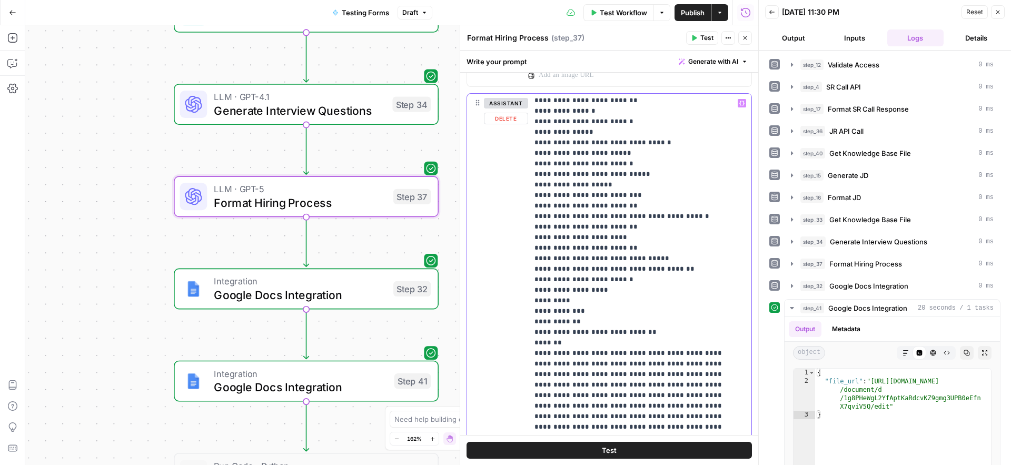
scroll to position [595, 0]
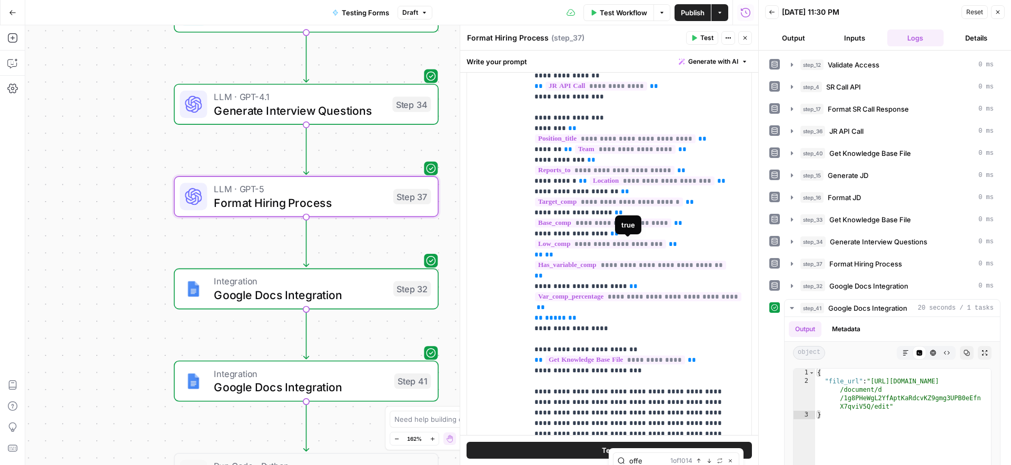
scroll to position [3112, 0]
type input "offer process"
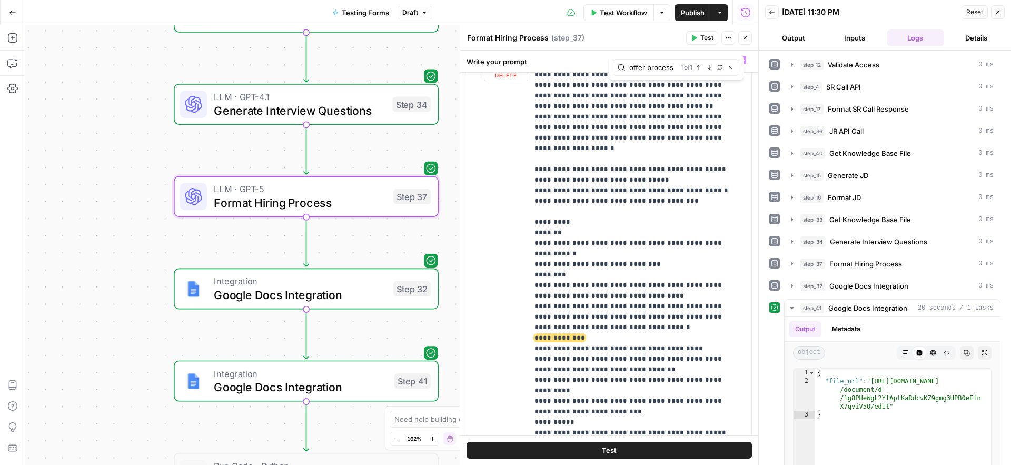
scroll to position [4079, 0]
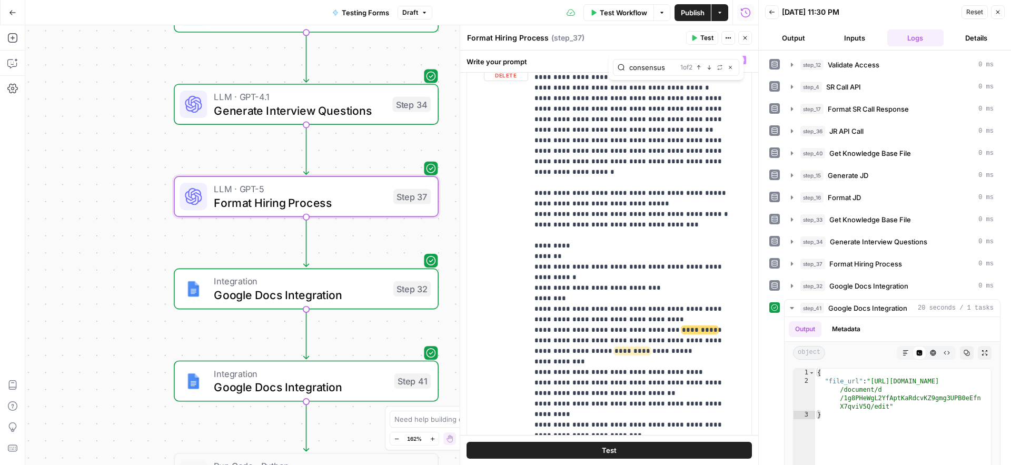
type input "consensus"
drag, startPoint x: 577, startPoint y: 98, endPoint x: 648, endPoint y: 99, distance: 71.1
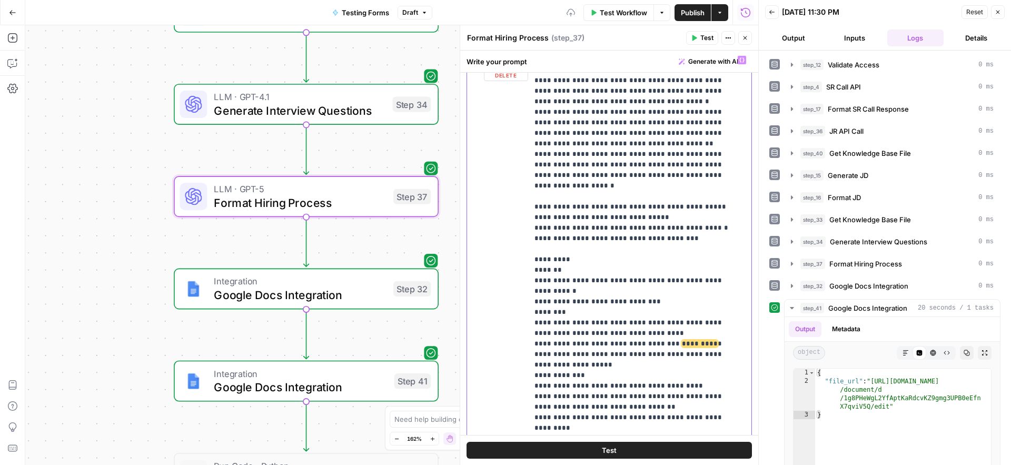
scroll to position [4052, 0]
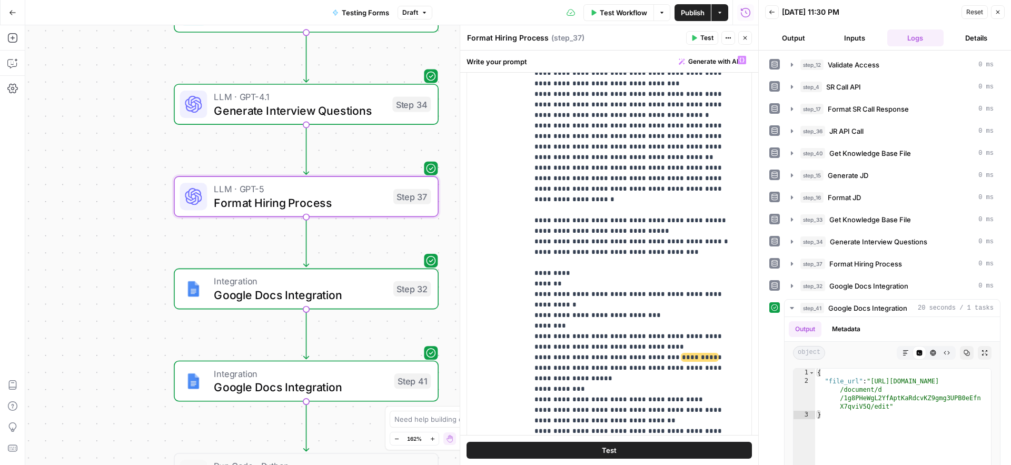
click at [654, 39] on div "Format Hiring Process Format Hiring Process ( step_37 )" at bounding box center [574, 38] width 216 height 12
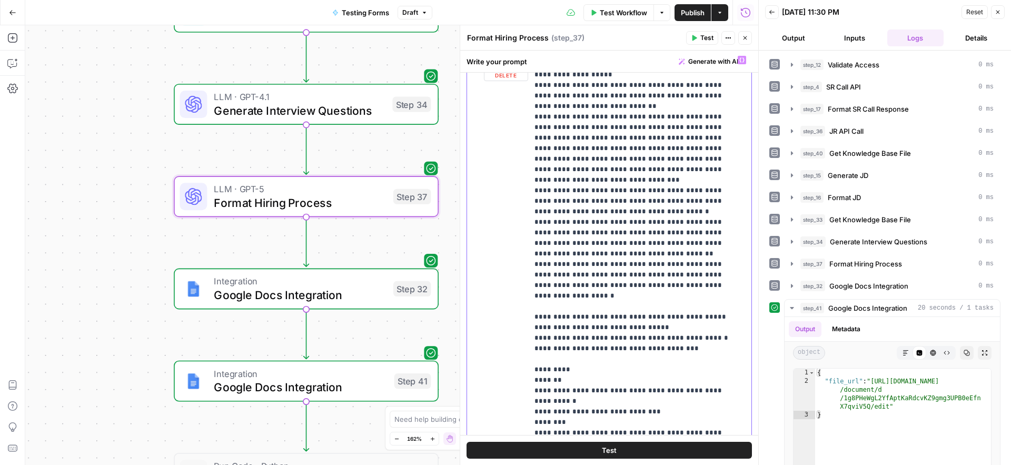
scroll to position [3948, 0]
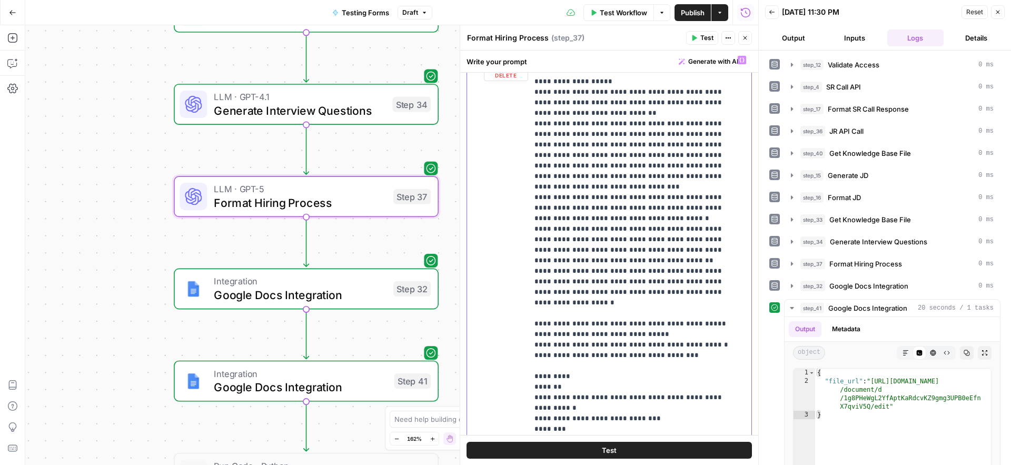
type input "offer date"
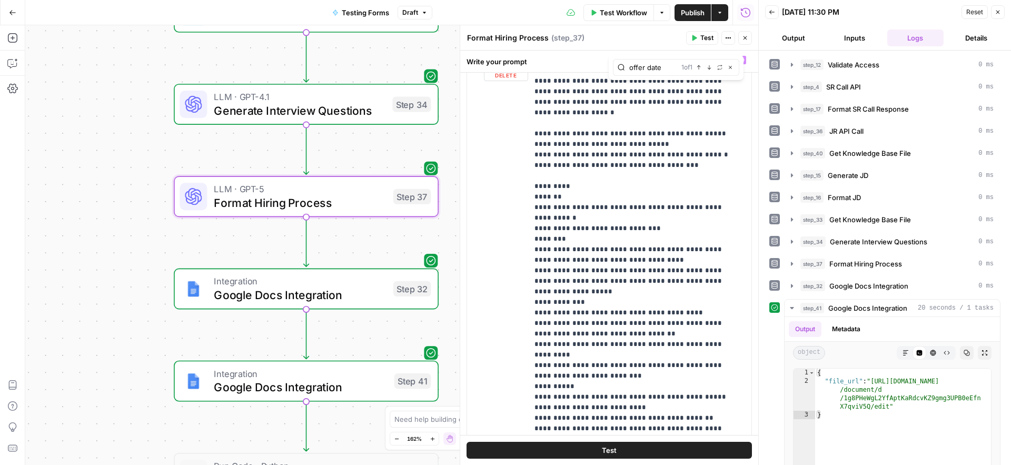
scroll to position [4145, 0]
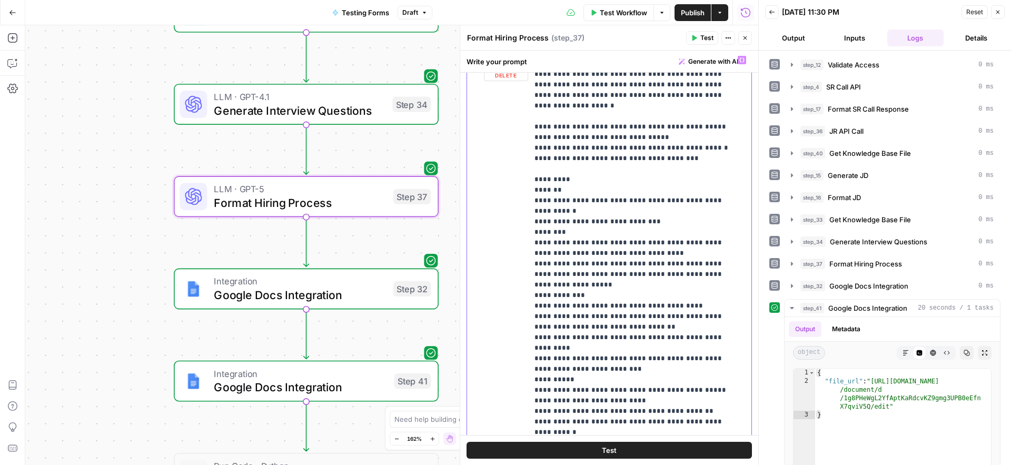
drag, startPoint x: 594, startPoint y: 381, endPoint x: 583, endPoint y: 388, distance: 13.5
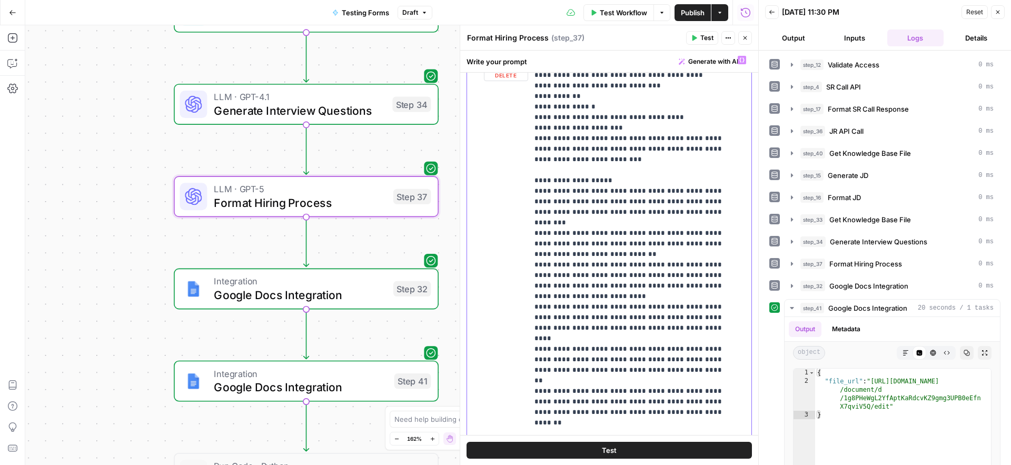
scroll to position [2308, 0]
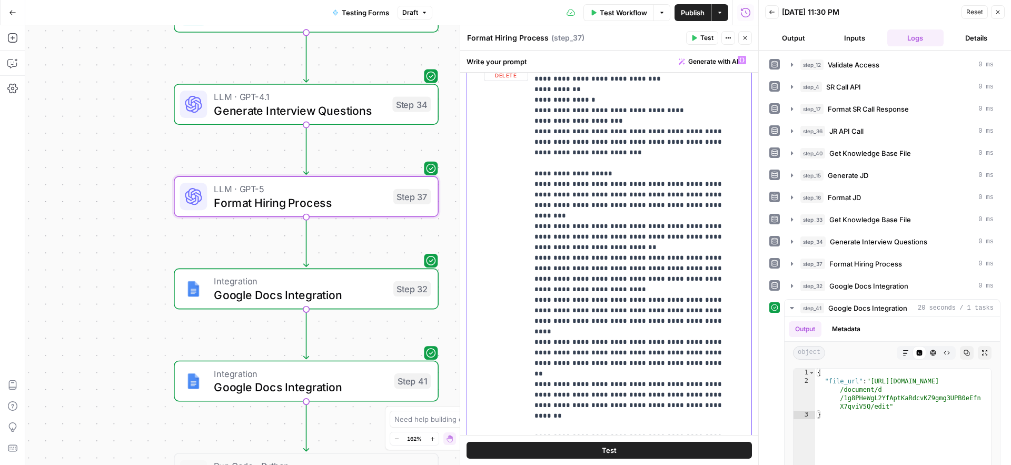
drag, startPoint x: 534, startPoint y: 322, endPoint x: 680, endPoint y: 391, distance: 160.9
click at [680, 391] on p "**********" at bounding box center [631, 184] width 195 height 4875
drag, startPoint x: 581, startPoint y: 290, endPoint x: 674, endPoint y: 309, distance: 95.2
click at [674, 309] on p "**********" at bounding box center [631, 142] width 195 height 4791
click at [631, 331] on p "**********" at bounding box center [631, 121] width 195 height 4749
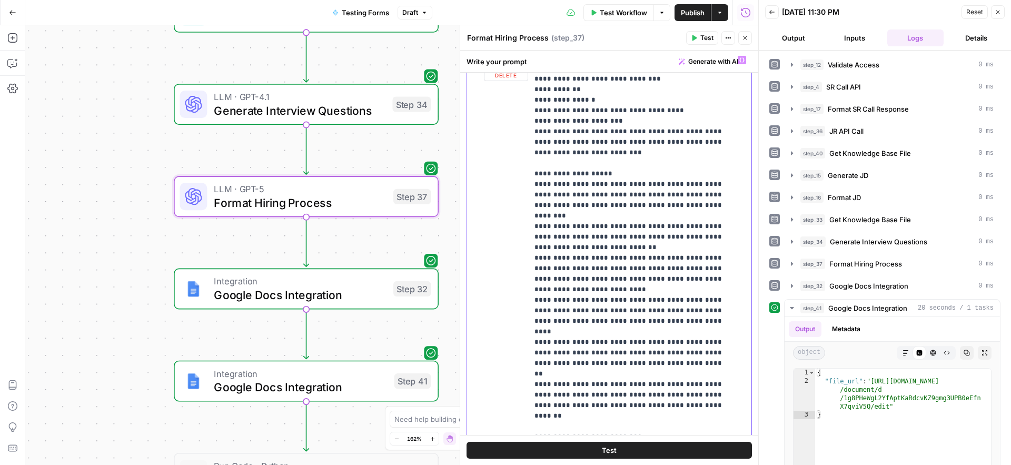
click at [617, 350] on p "**********" at bounding box center [631, 116] width 195 height 4739
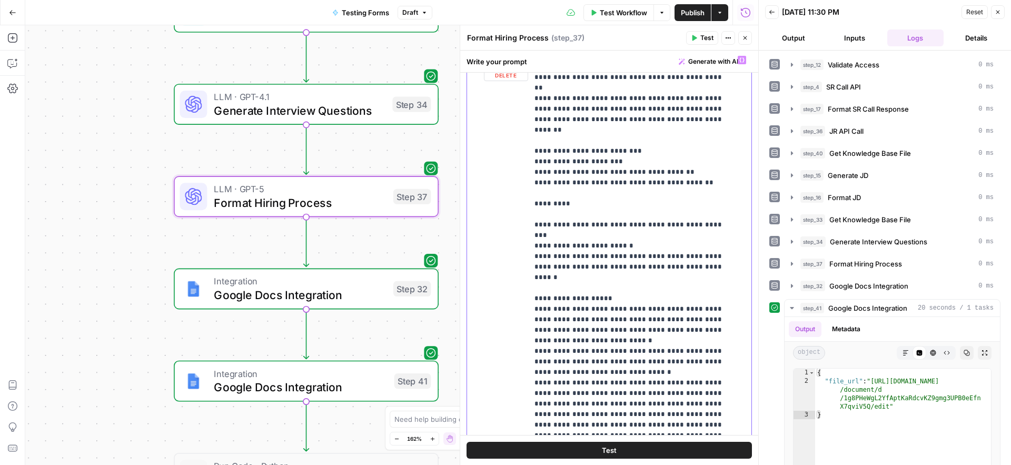
scroll to position [2608, 0]
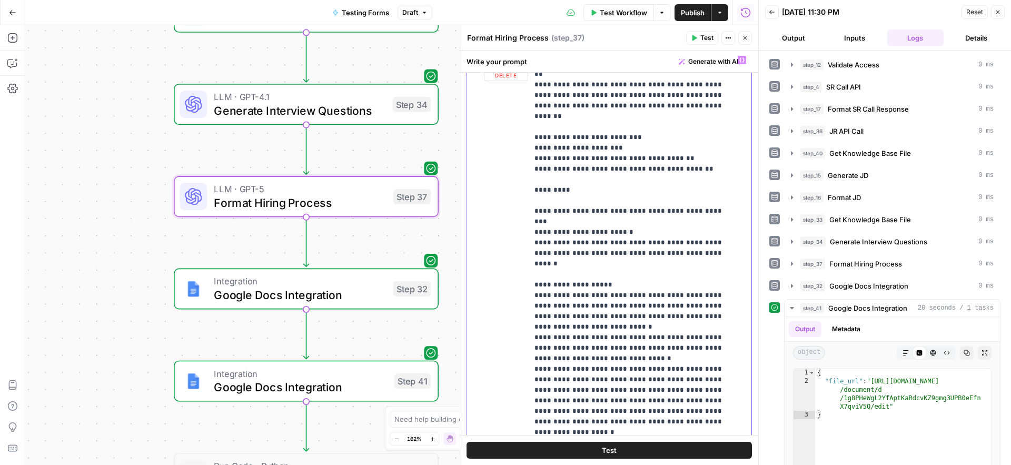
drag, startPoint x: 577, startPoint y: 349, endPoint x: 522, endPoint y: 349, distance: 54.8
click at [522, 349] on div "**********" at bounding box center [609, 278] width 284 height 454
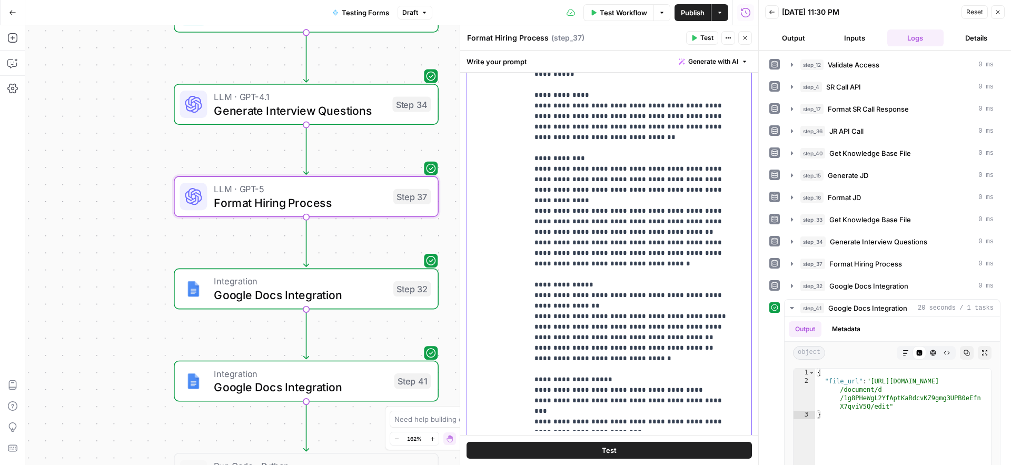
scroll to position [3145, 0]
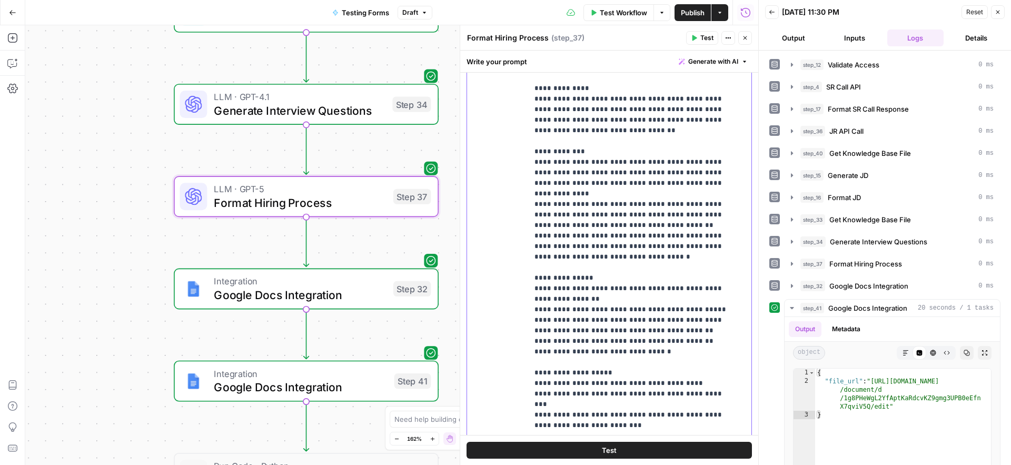
drag, startPoint x: 633, startPoint y: 393, endPoint x: 527, endPoint y: 292, distance: 146.0
click at [527, 292] on div "**********" at bounding box center [609, 229] width 284 height 454
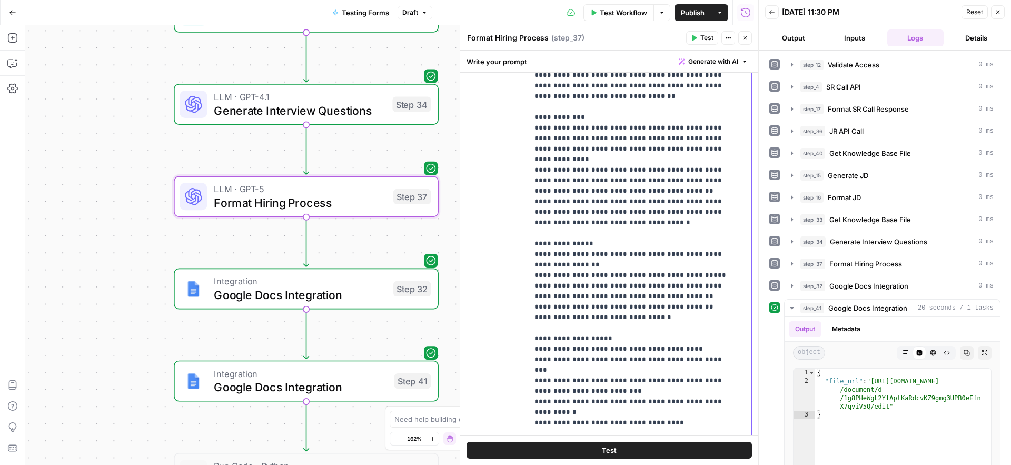
scroll to position [3186, 0]
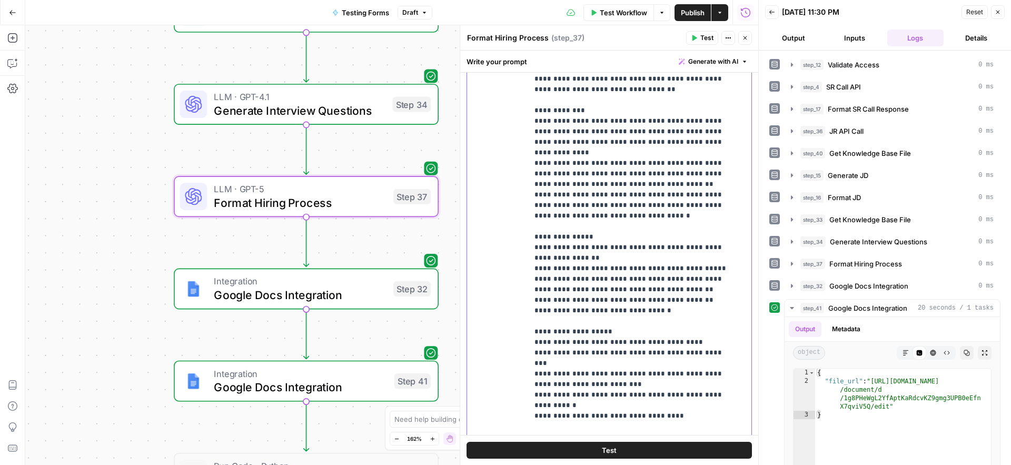
drag, startPoint x: 625, startPoint y: 350, endPoint x: 521, endPoint y: 283, distance: 124.3
click at [521, 283] on div "**********" at bounding box center [609, 229] width 284 height 454
drag, startPoint x: 581, startPoint y: 249, endPoint x: 692, endPoint y: 269, distance: 112.4
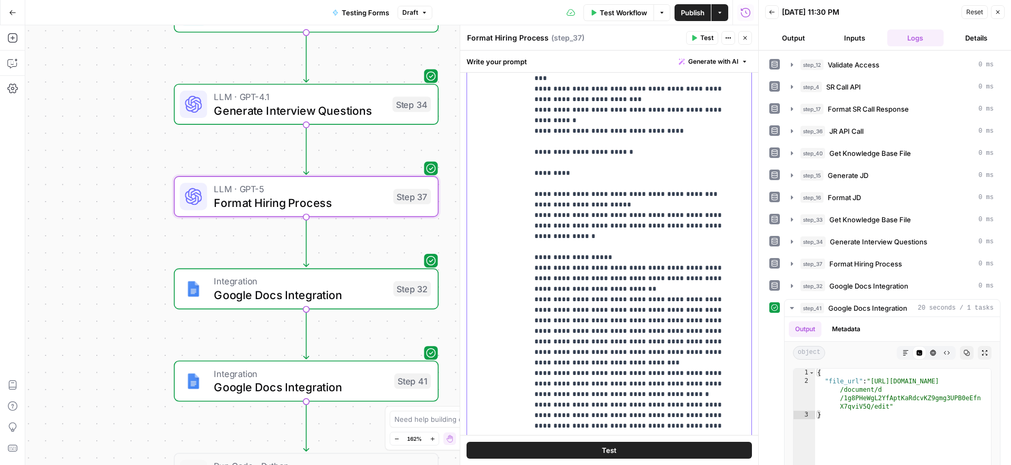
scroll to position [3478, 0]
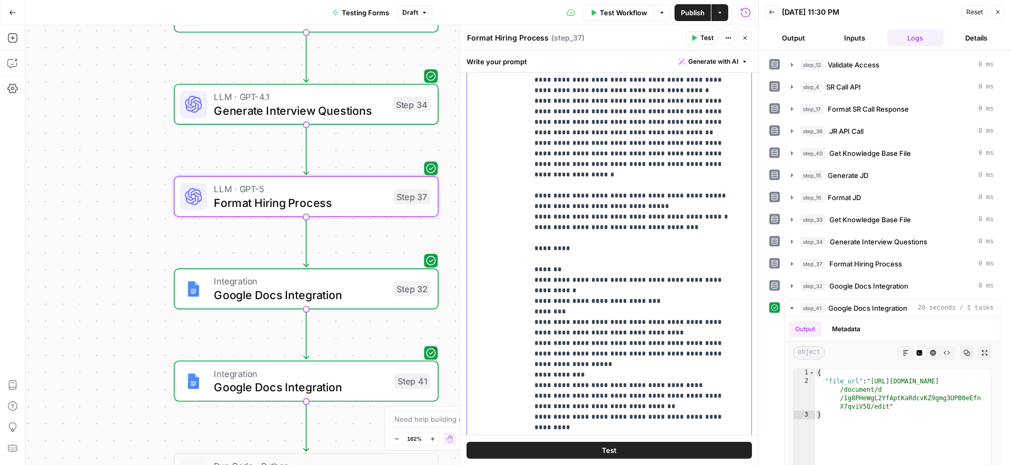
scroll to position [3782, 0]
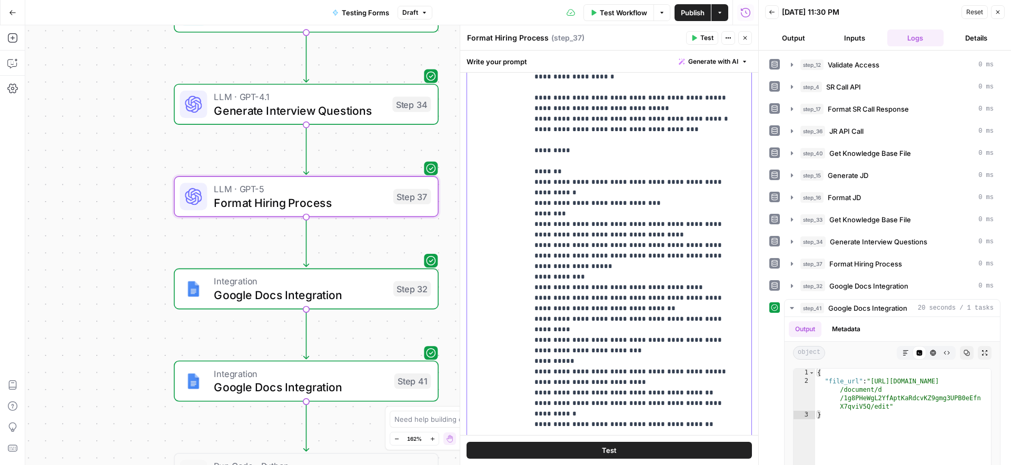
scroll to position [3887, 0]
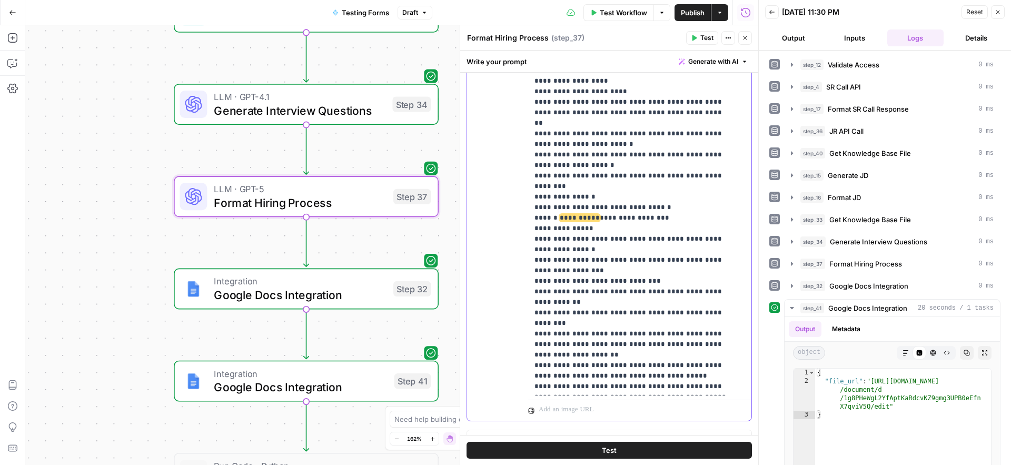
scroll to position [1085, 0]
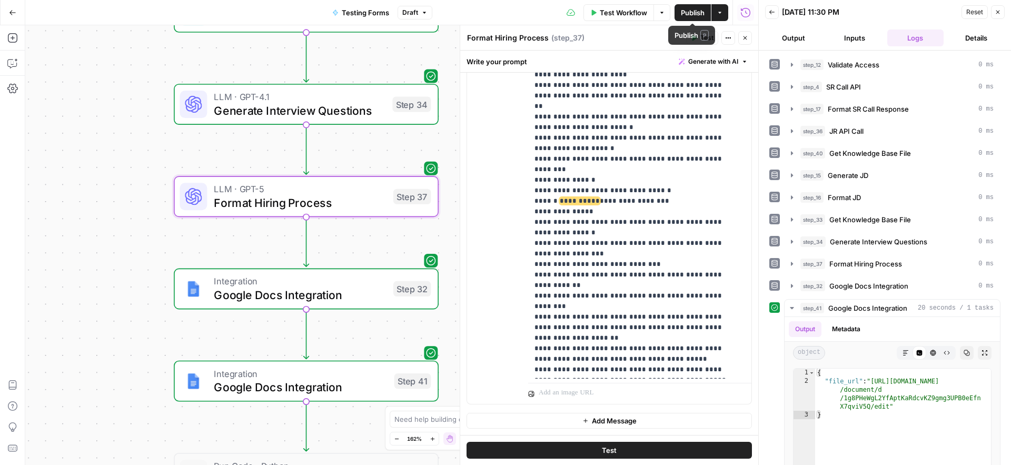
click at [689, 10] on span "Publish" at bounding box center [693, 12] width 24 height 11
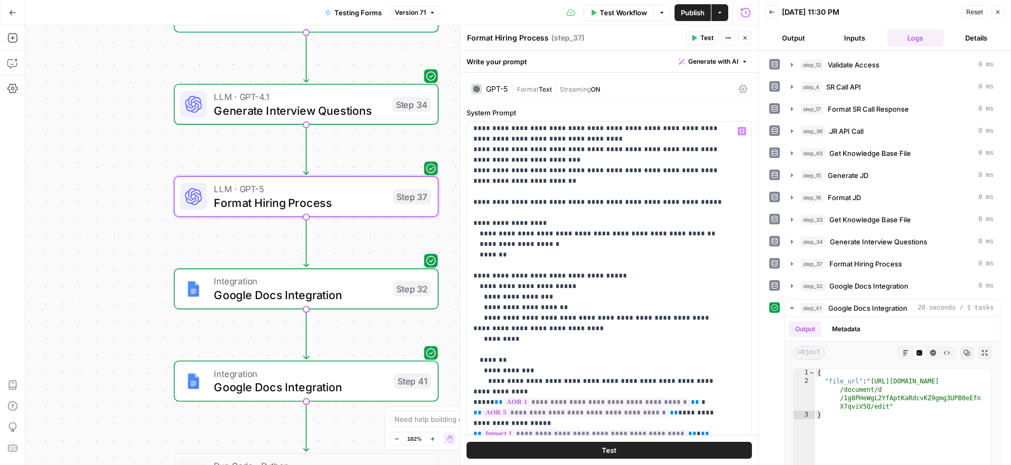
scroll to position [0, 0]
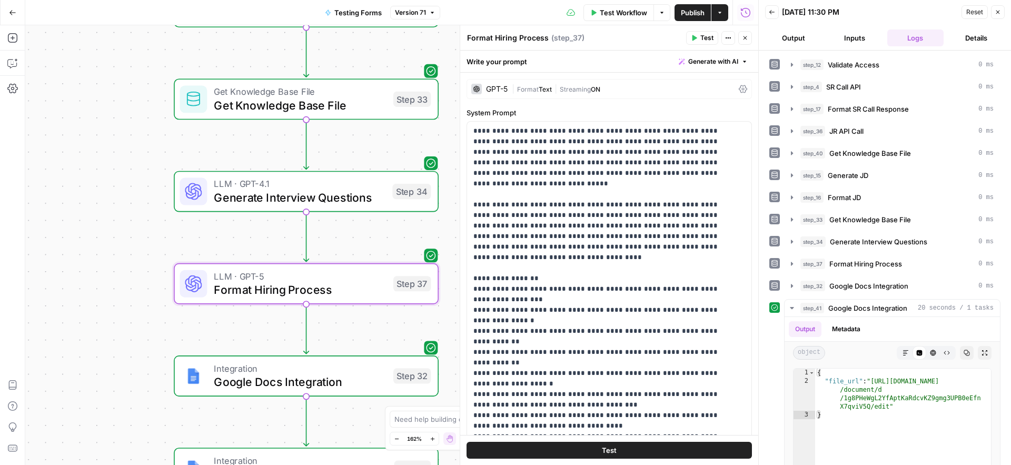
click at [240, 95] on span "Get Knowledge Base File" at bounding box center [300, 92] width 173 height 14
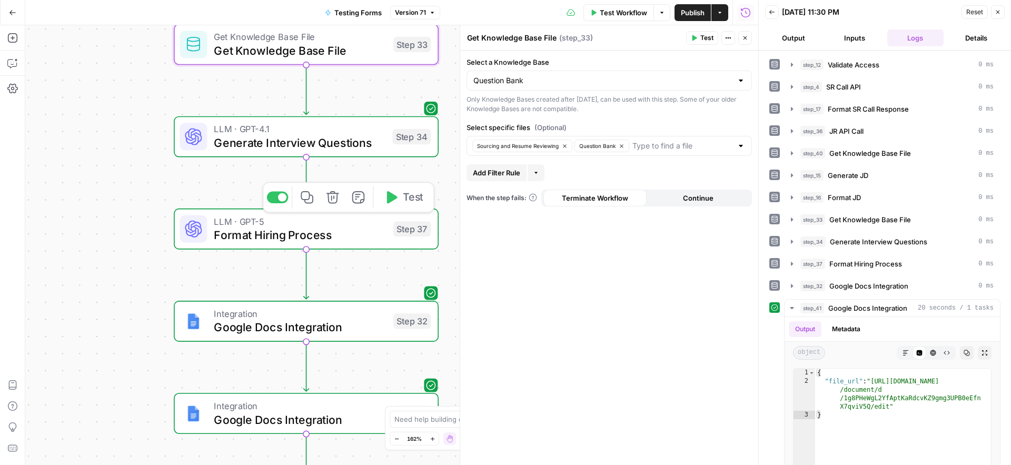
click at [220, 234] on span "Format Hiring Process" at bounding box center [300, 234] width 173 height 17
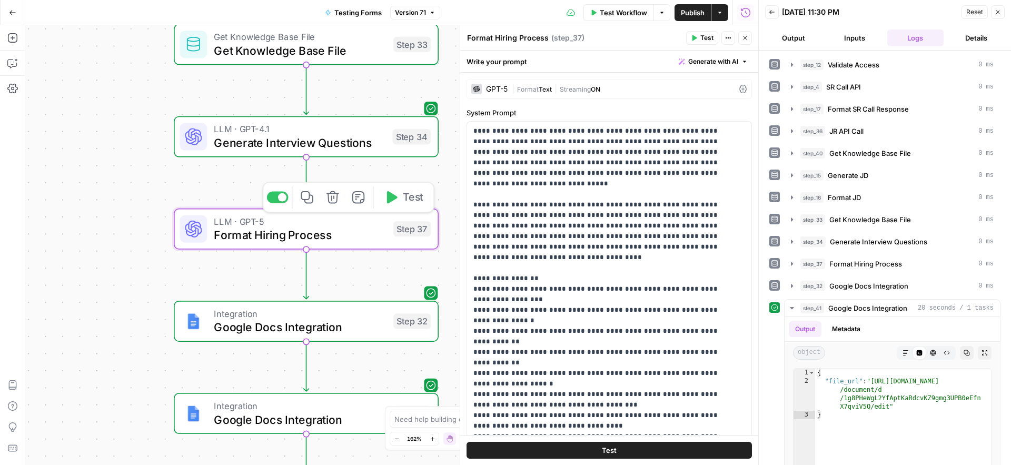
click at [403, 198] on span "Test" at bounding box center [413, 197] width 21 height 15
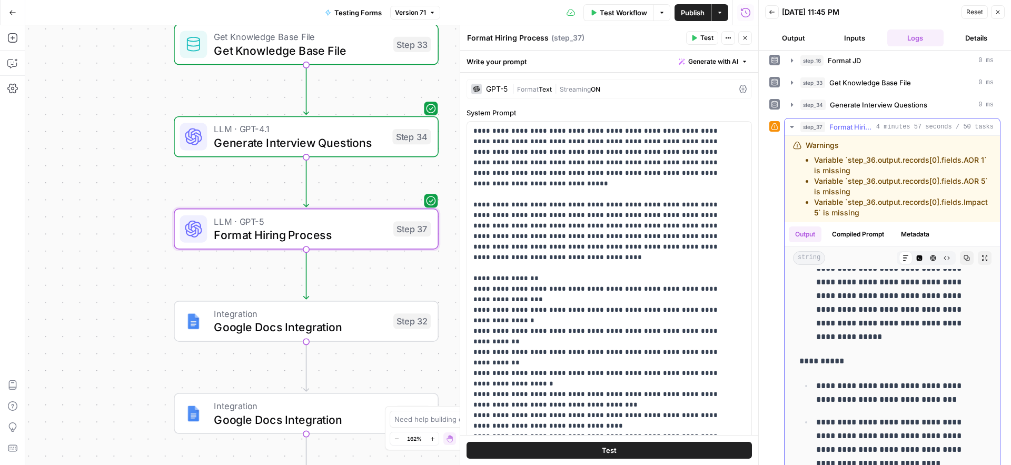
scroll to position [539, 0]
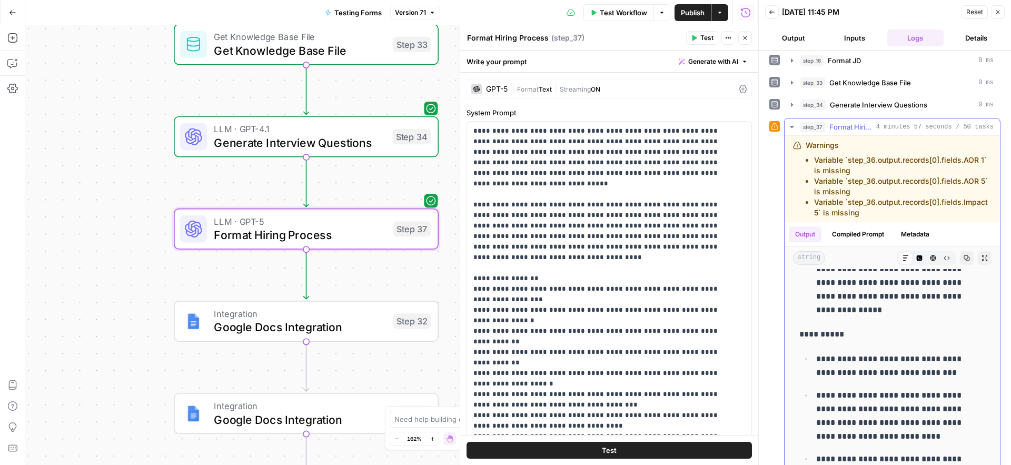
click at [898, 317] on p "**********" at bounding box center [892, 248] width 153 height 137
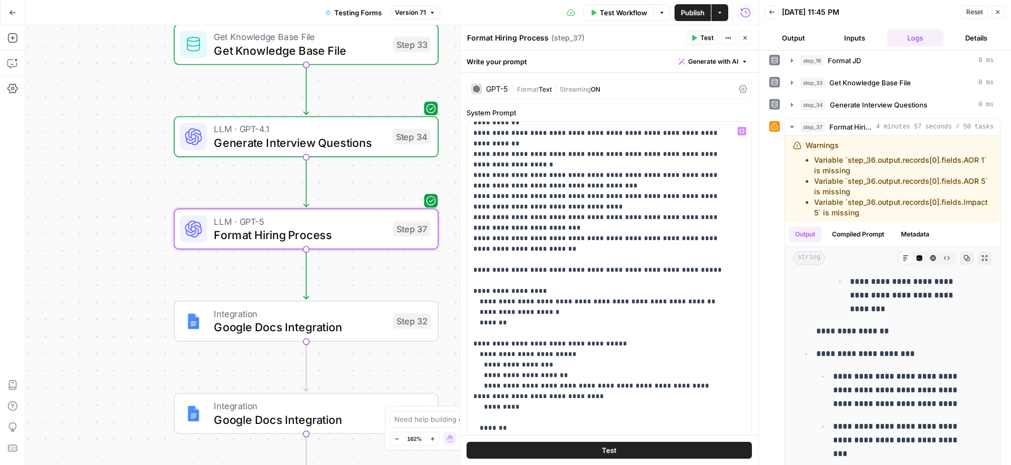
scroll to position [284, 0]
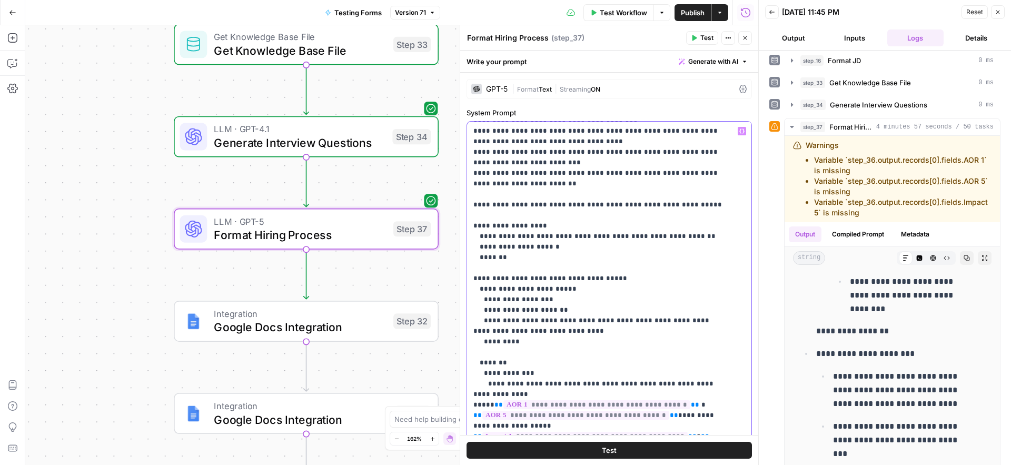
click at [245, 336] on div "Integration Google Docs Integration Step 32 Copy step Delete step Add Note Test" at bounding box center [306, 321] width 265 height 41
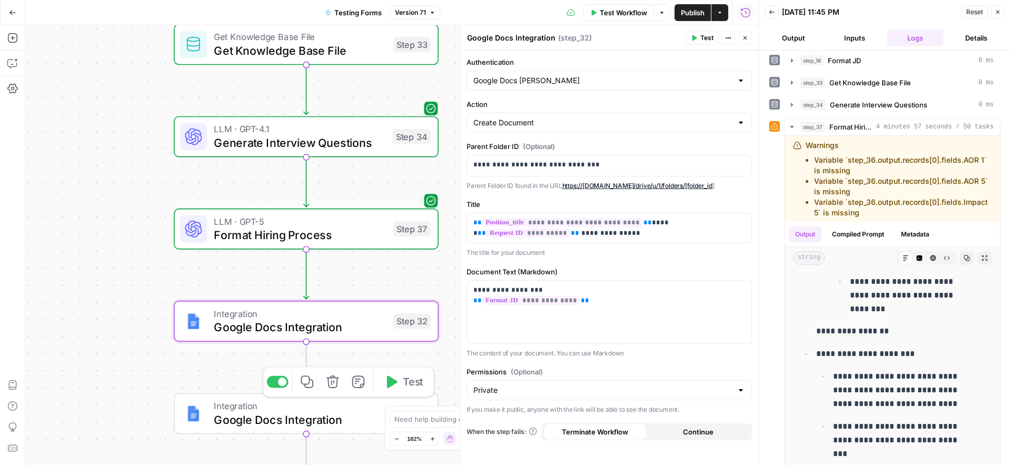
click at [235, 422] on span "Google Docs Integration" at bounding box center [300, 419] width 173 height 17
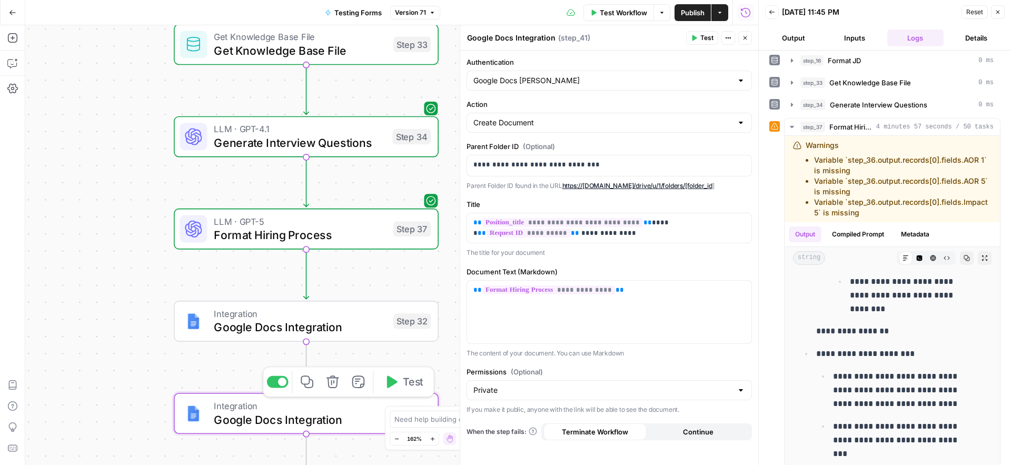
click at [243, 419] on span "Google Docs Integration" at bounding box center [300, 419] width 173 height 17
click at [701, 36] on span "Test" at bounding box center [706, 37] width 13 height 9
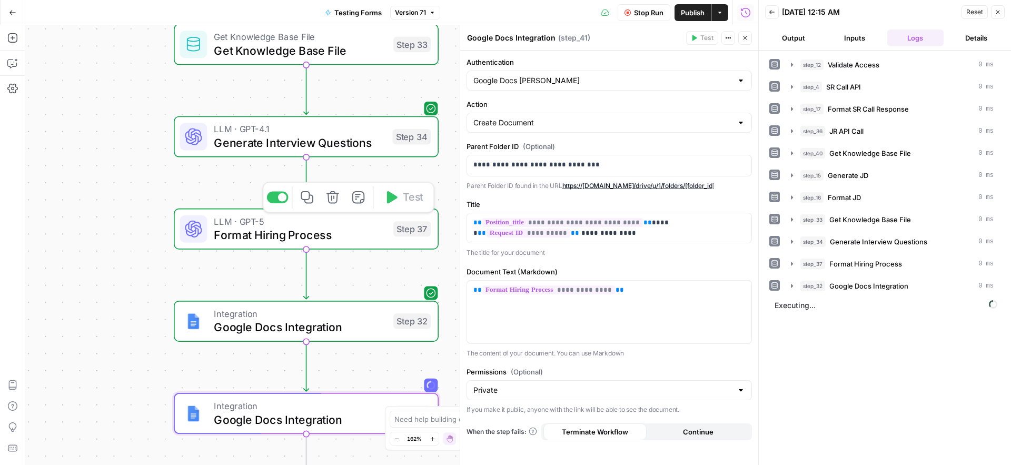
click at [246, 228] on span "Format Hiring Process" at bounding box center [300, 234] width 173 height 17
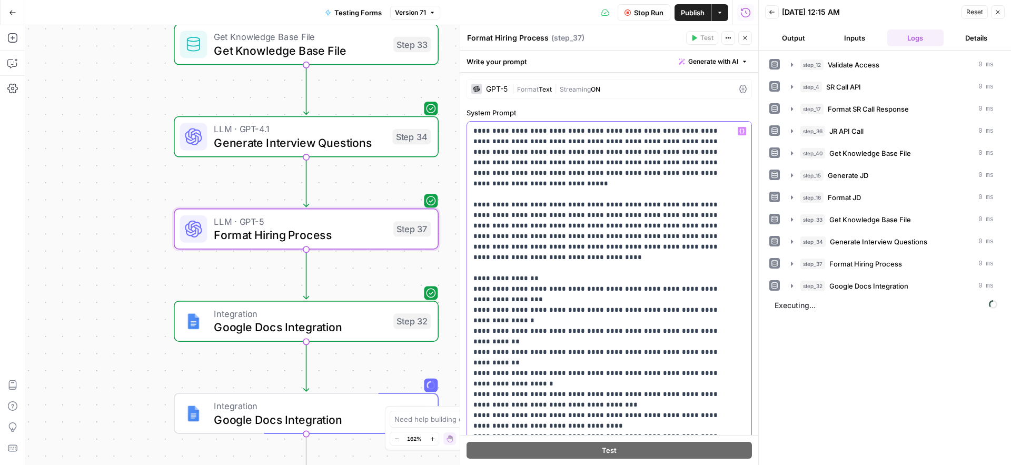
type input "space for notes"
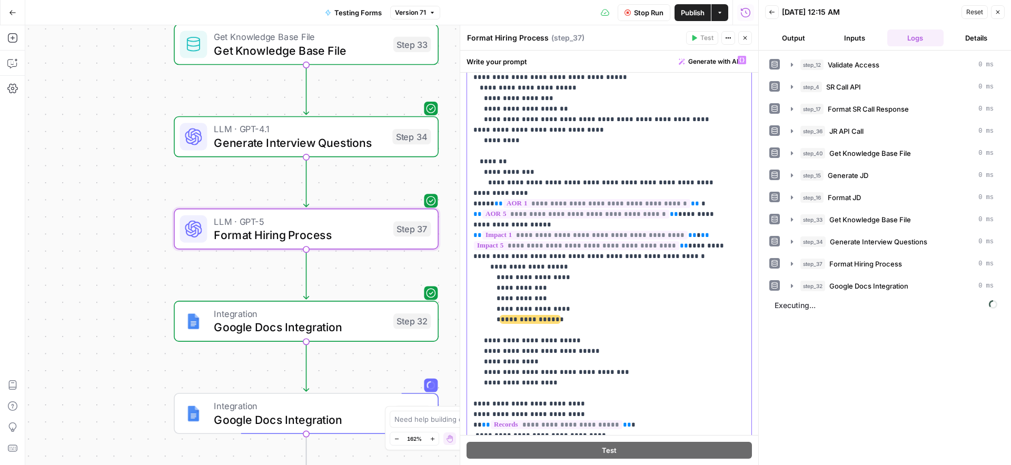
scroll to position [0, 0]
click at [594, 263] on p "**********" at bounding box center [601, 319] width 256 height 1358
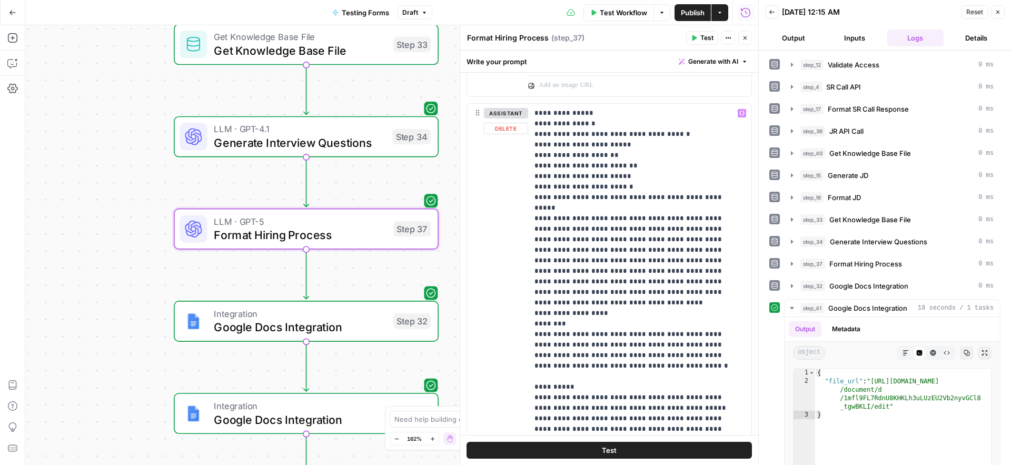
scroll to position [932, 0]
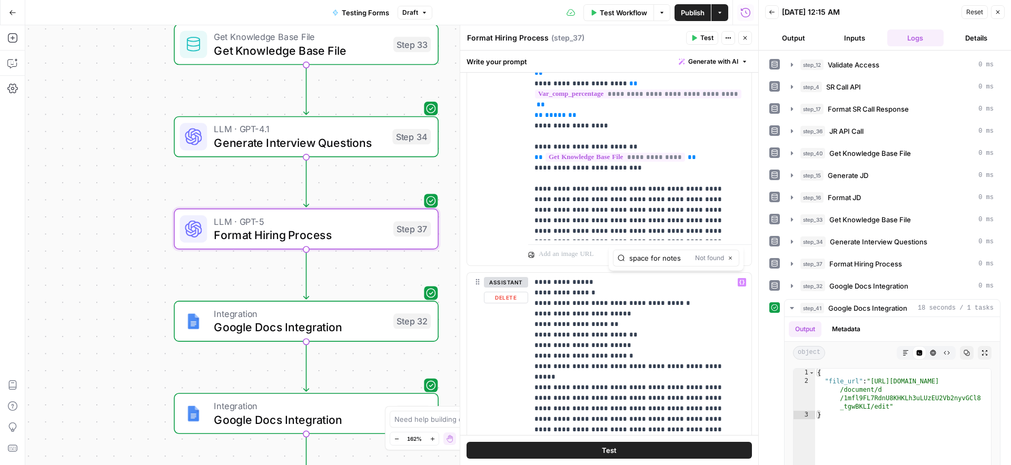
type input "space for notes"
click at [733, 260] on button "Close" at bounding box center [730, 258] width 8 height 8
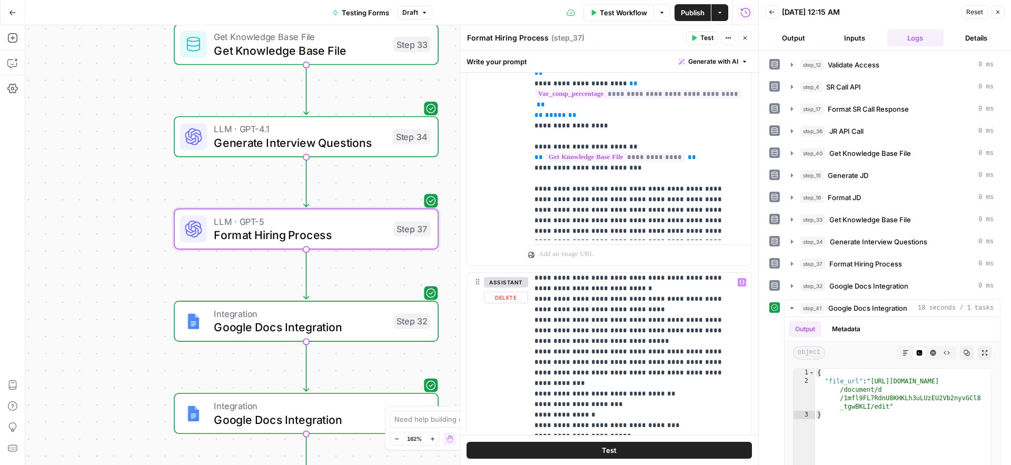
scroll to position [394, 0]
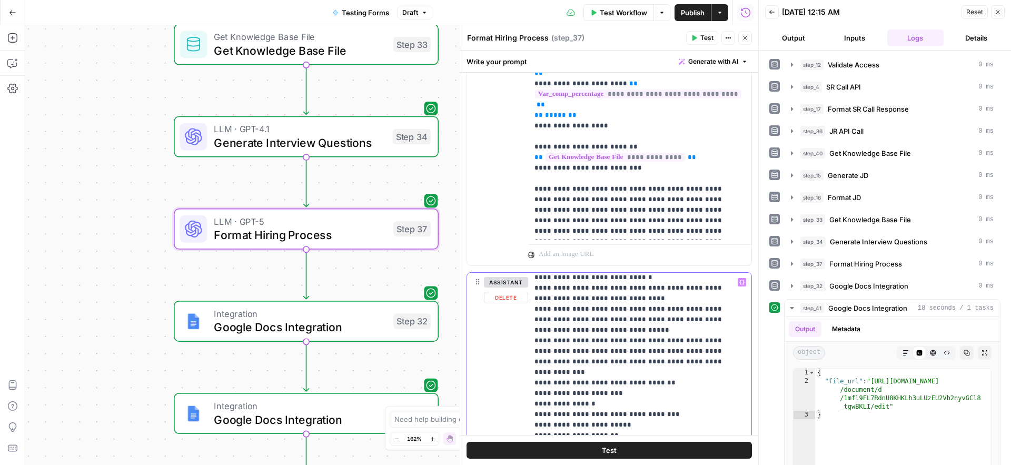
click at [731, 260] on icon "button" at bounding box center [730, 257] width 5 height 5
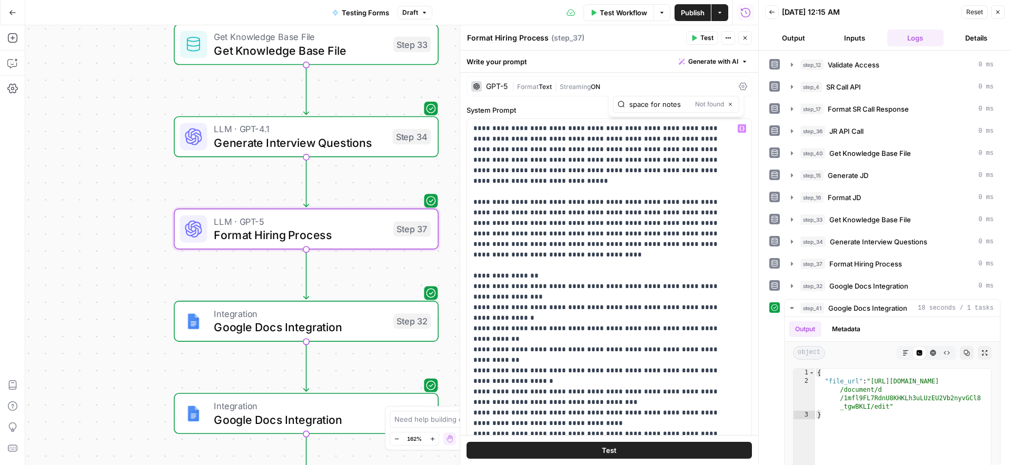
scroll to position [0, 0]
click at [503, 91] on div "GPT-5" at bounding box center [497, 88] width 22 height 7
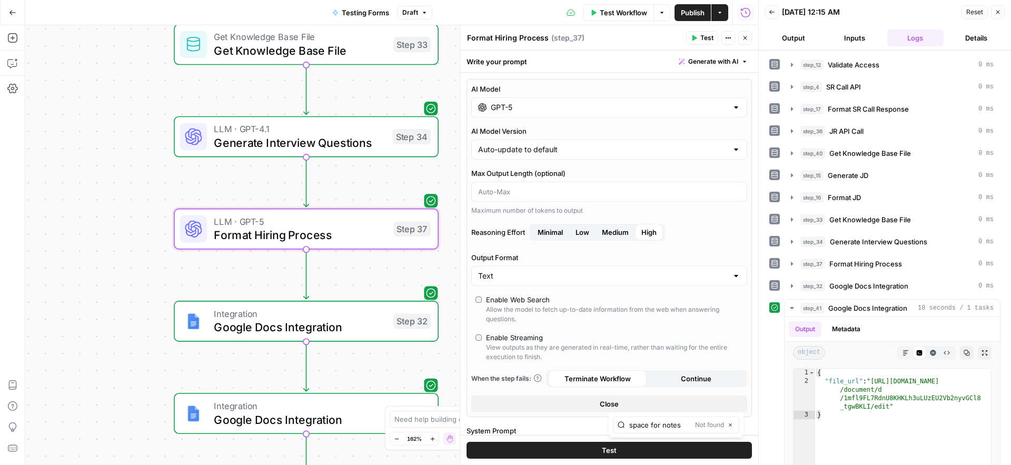
click at [557, 112] on input "GPT-5" at bounding box center [609, 107] width 237 height 11
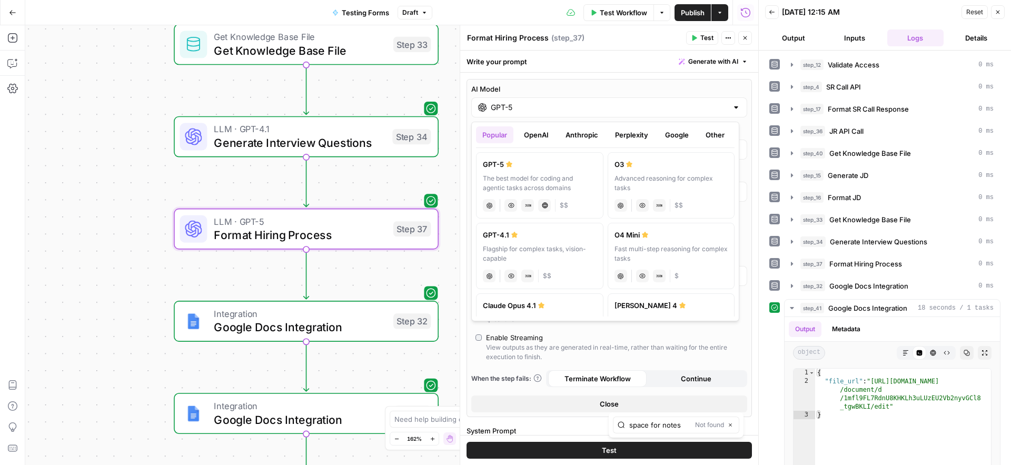
click at [544, 251] on div "Flagship for complex tasks, vision-capable" at bounding box center [540, 253] width 114 height 19
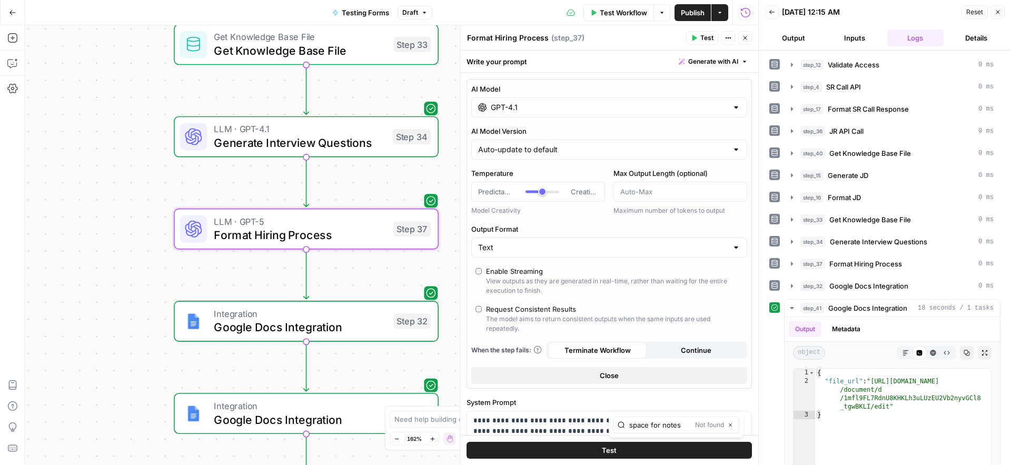
type input "GPT-4.1"
click at [554, 220] on div "AI Model GPT-4.1 AI Model Version Auto-update to default Temperature Predictabl…" at bounding box center [608, 234] width 285 height 310
click at [600, 379] on span "Close" at bounding box center [609, 375] width 19 height 11
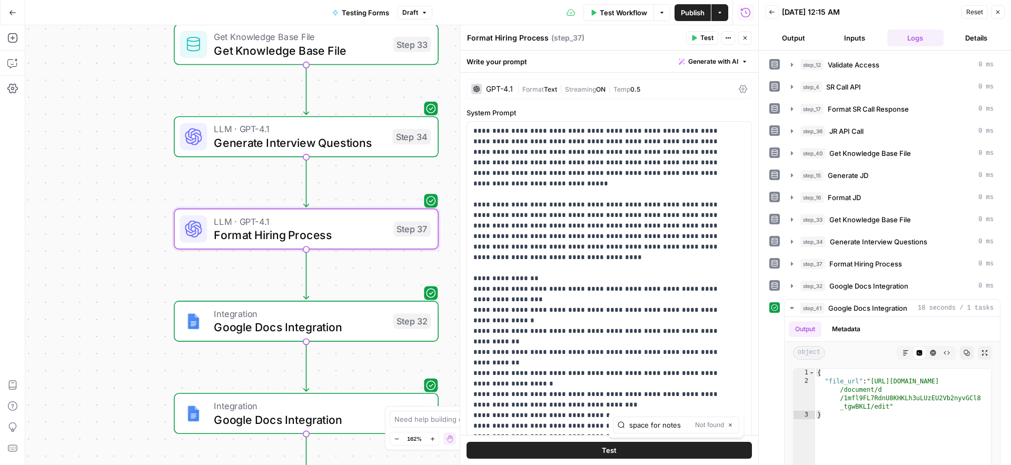
click at [602, 450] on span "Test" at bounding box center [609, 450] width 15 height 11
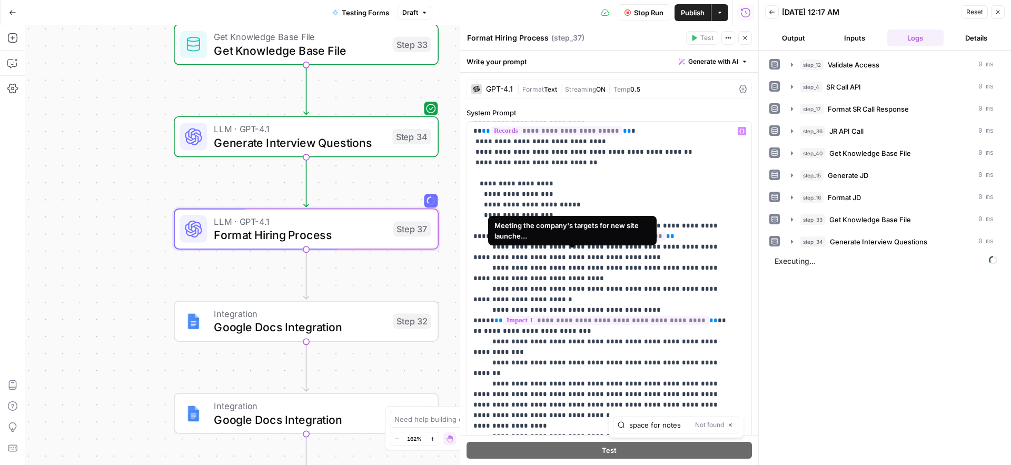
scroll to position [781, 0]
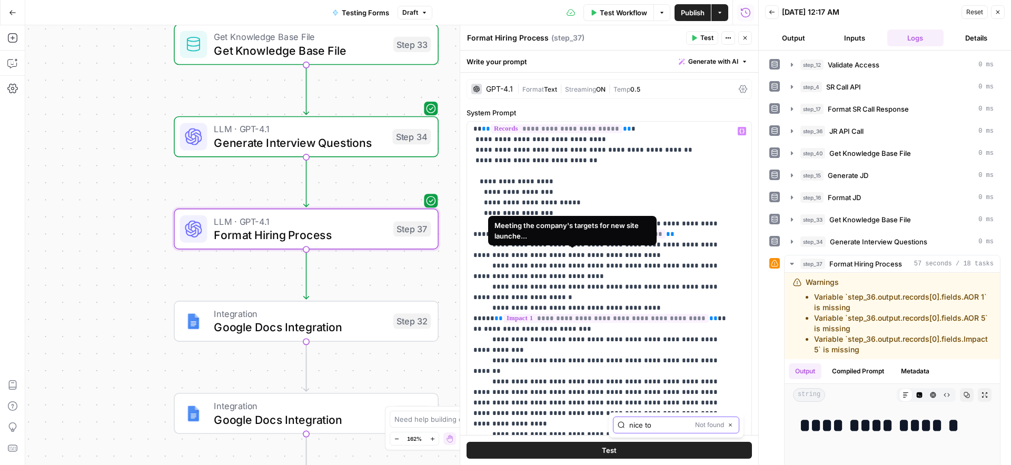
type input "nice to"
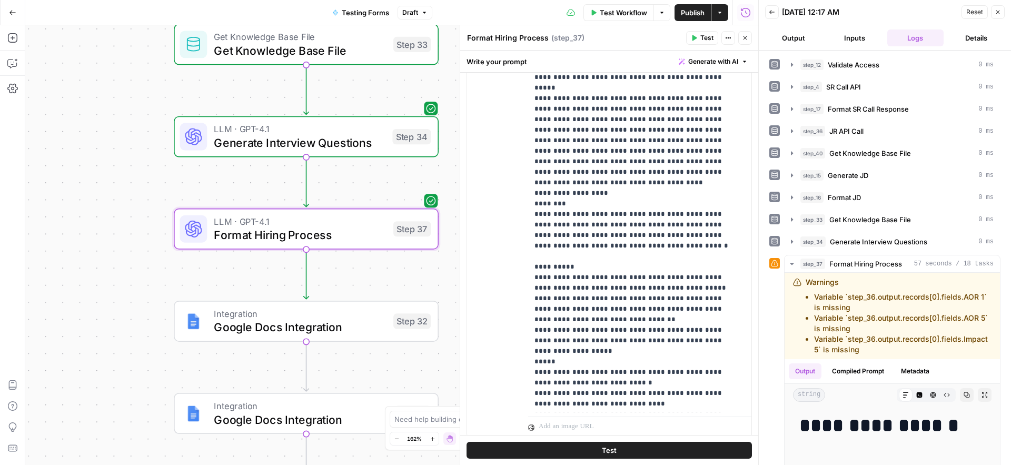
scroll to position [1084, 0]
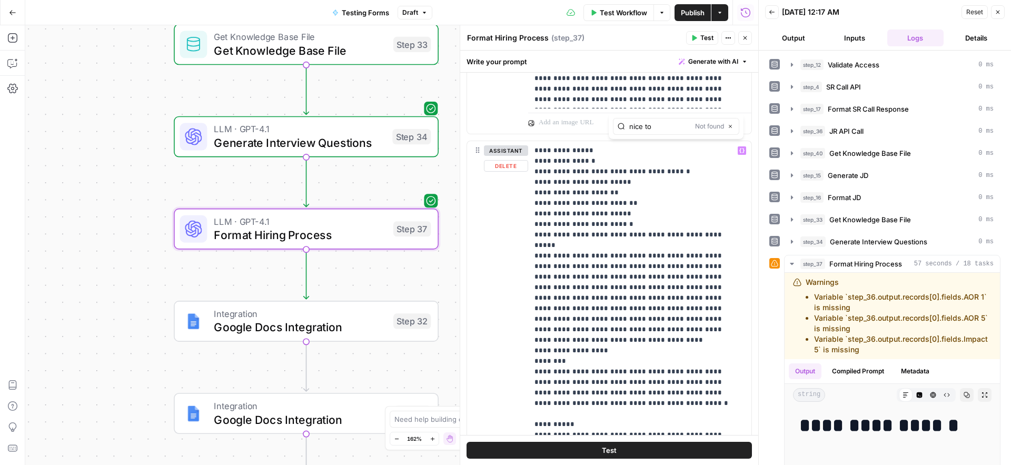
type input "nice to"
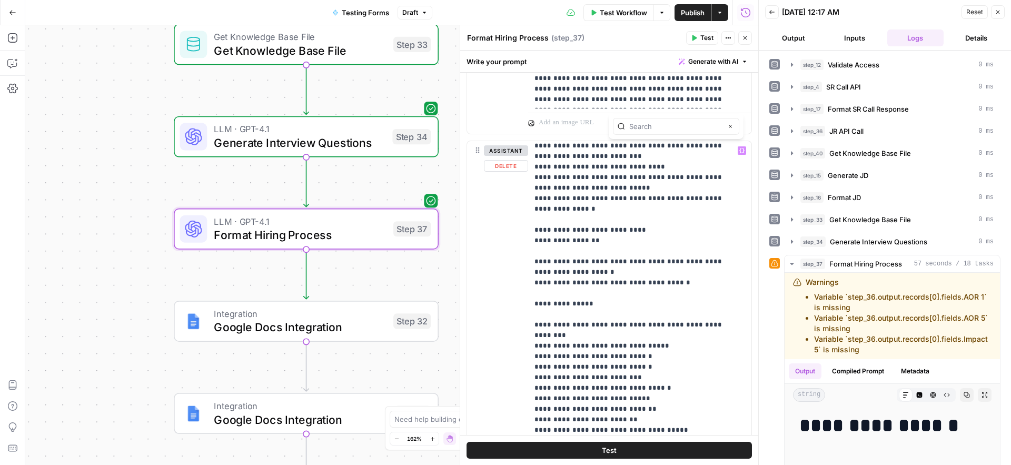
scroll to position [1487, 0]
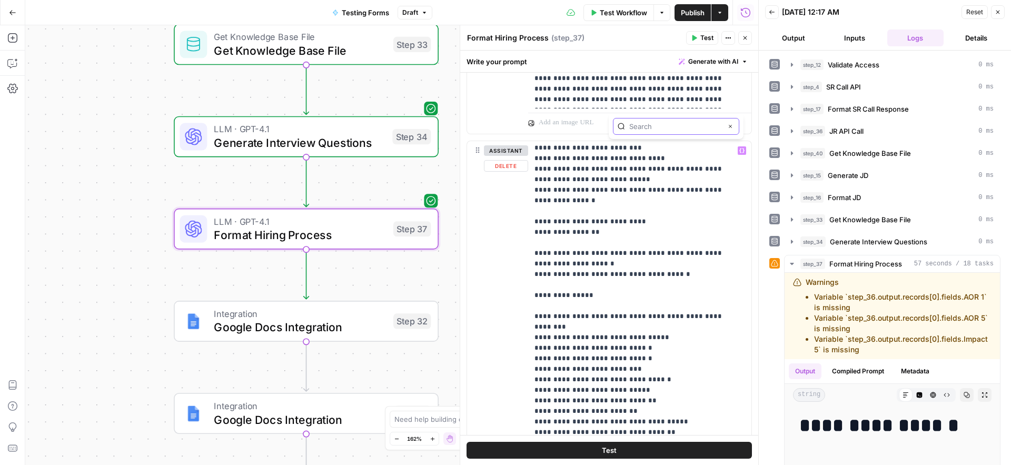
click at [731, 128] on icon "button" at bounding box center [730, 126] width 5 height 5
click at [697, 11] on span "Publish" at bounding box center [693, 12] width 24 height 11
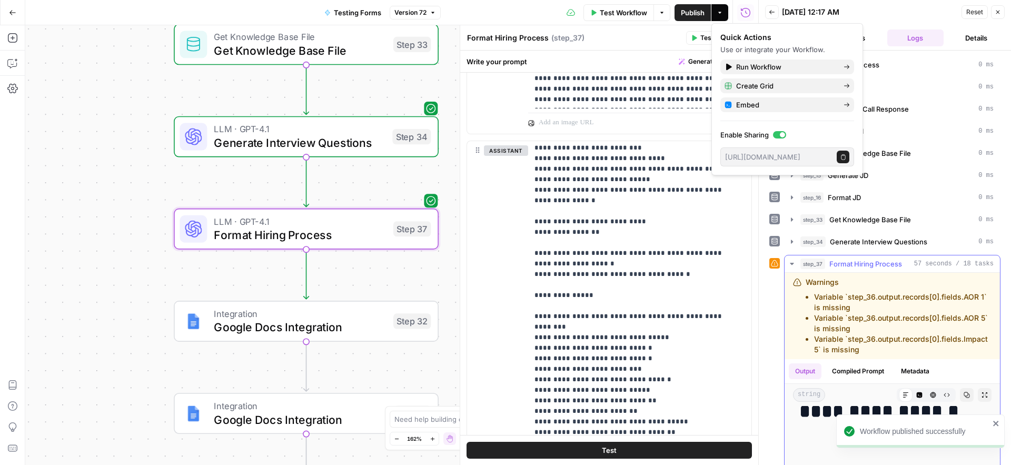
scroll to position [17, 0]
click at [964, 398] on icon "button" at bounding box center [967, 395] width 6 height 6
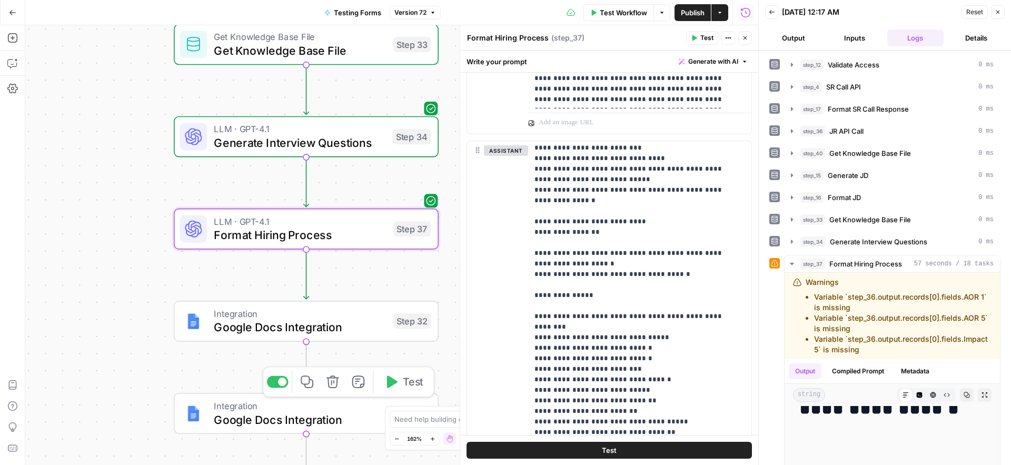
click at [227, 416] on span "Google Docs Integration" at bounding box center [300, 419] width 173 height 17
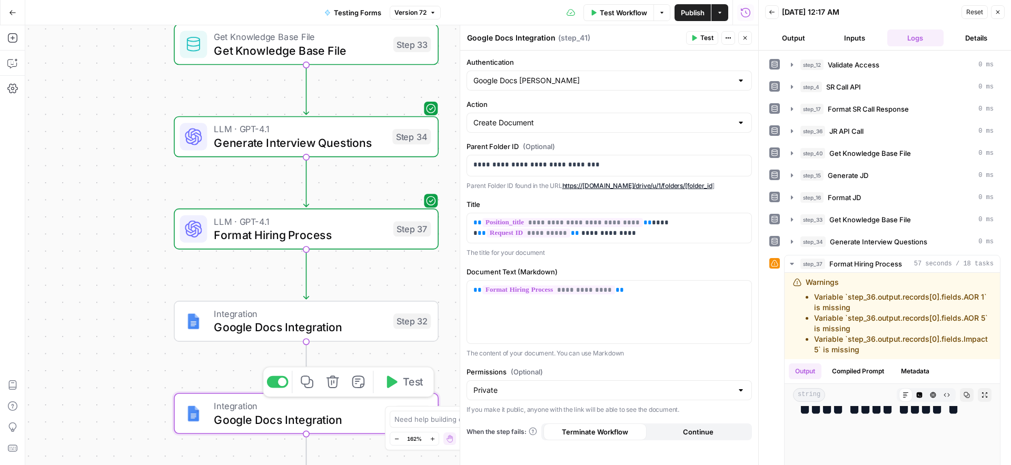
click at [408, 382] on span "Test" at bounding box center [413, 381] width 21 height 15
